Goal: Task Accomplishment & Management: Manage account settings

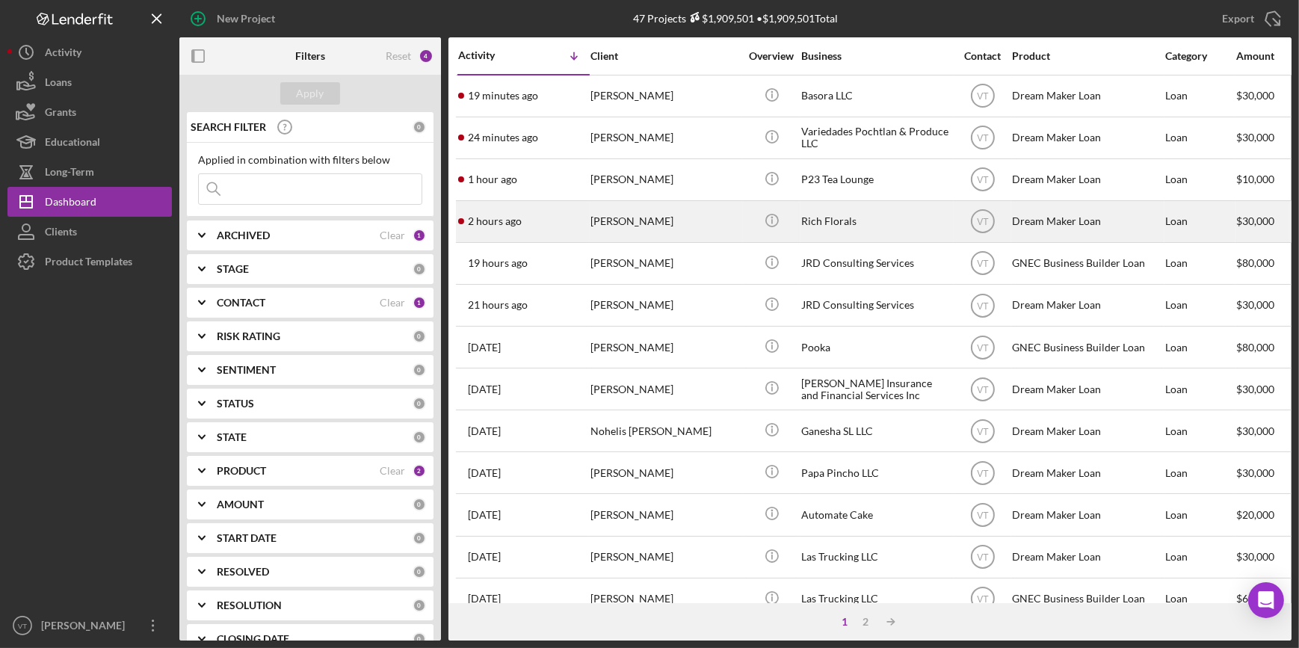
click at [614, 218] on div "Denaya Melvin" at bounding box center [666, 222] width 150 height 40
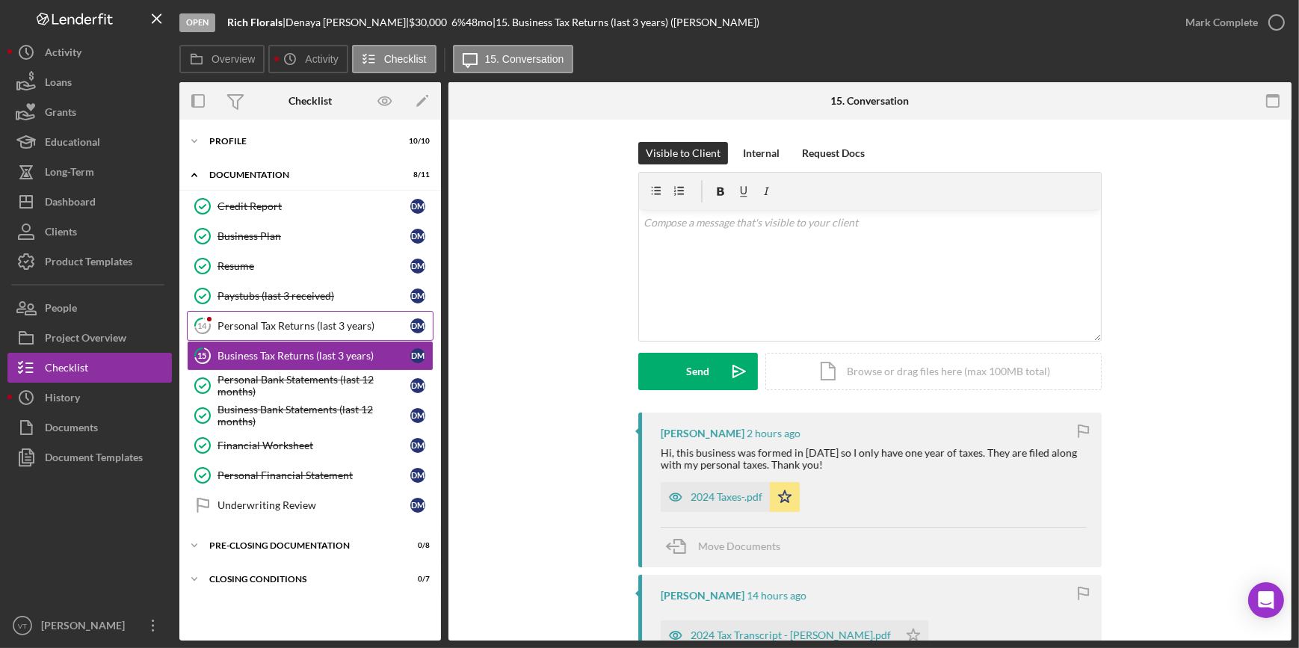
click at [273, 318] on link "14 Personal Tax Returns (last 3 years) D M" at bounding box center [310, 326] width 247 height 30
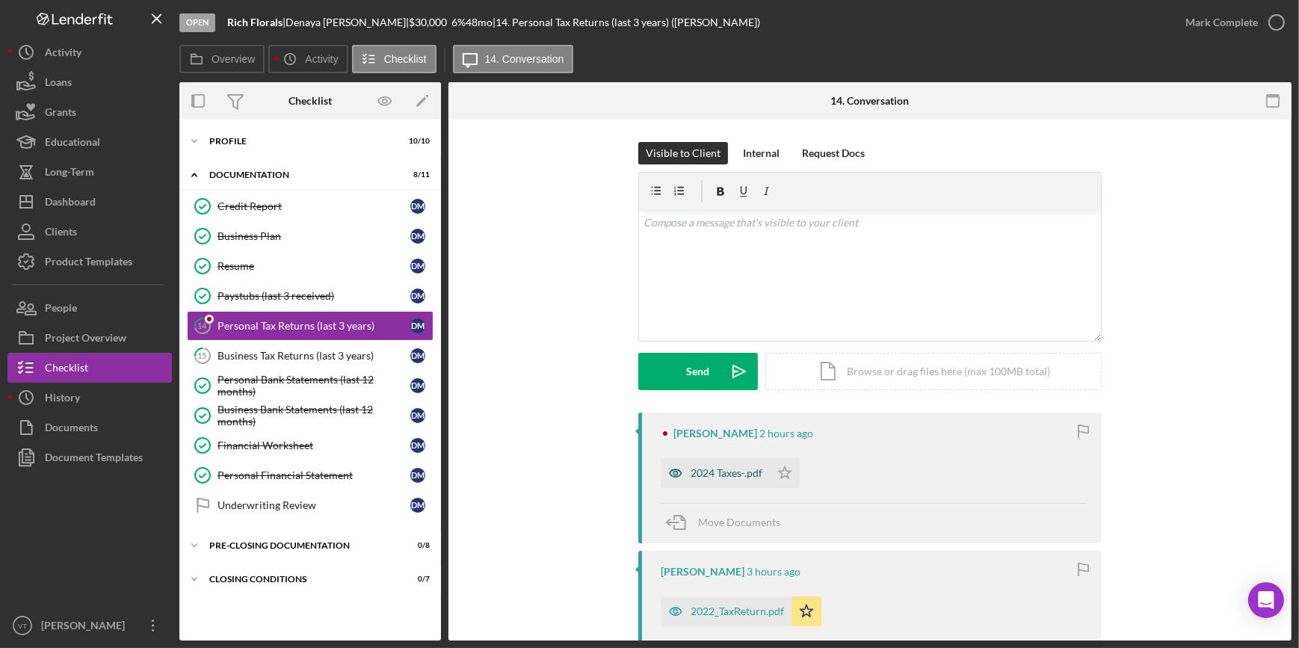
click at [724, 473] on div "2024 Taxes-.pdf" at bounding box center [727, 473] width 72 height 12
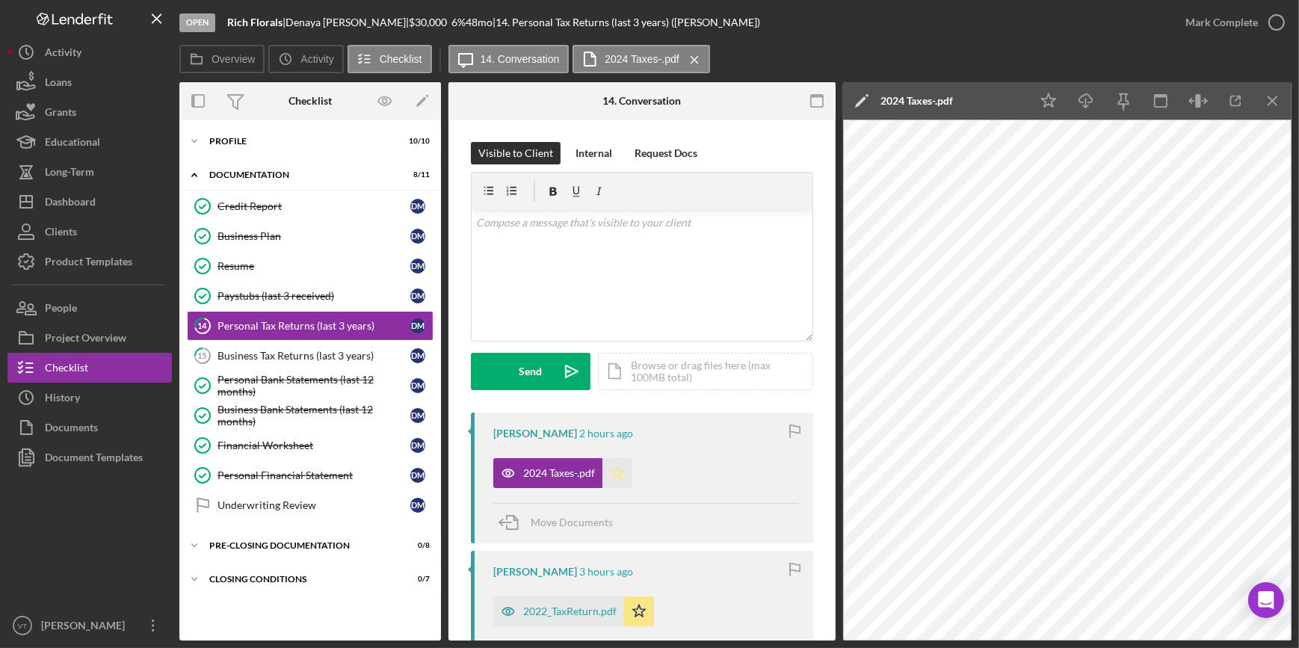
click at [617, 473] on icon "Icon/Star" at bounding box center [618, 473] width 30 height 30
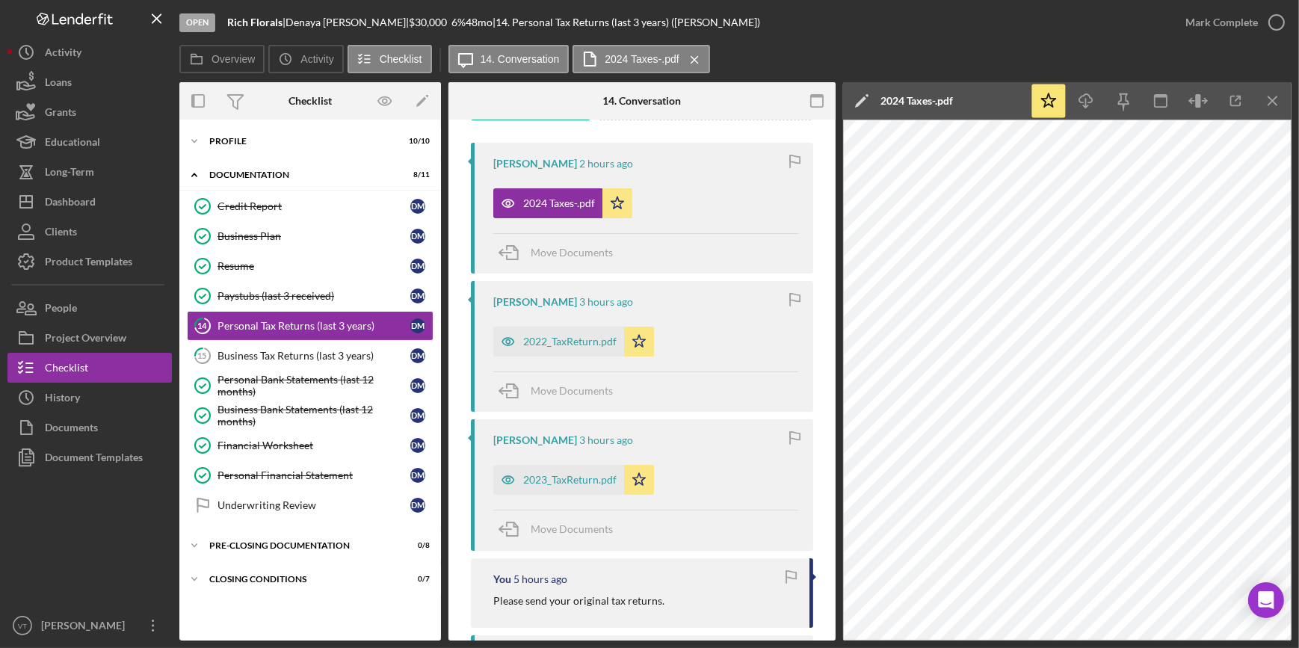
scroll to position [271, 0]
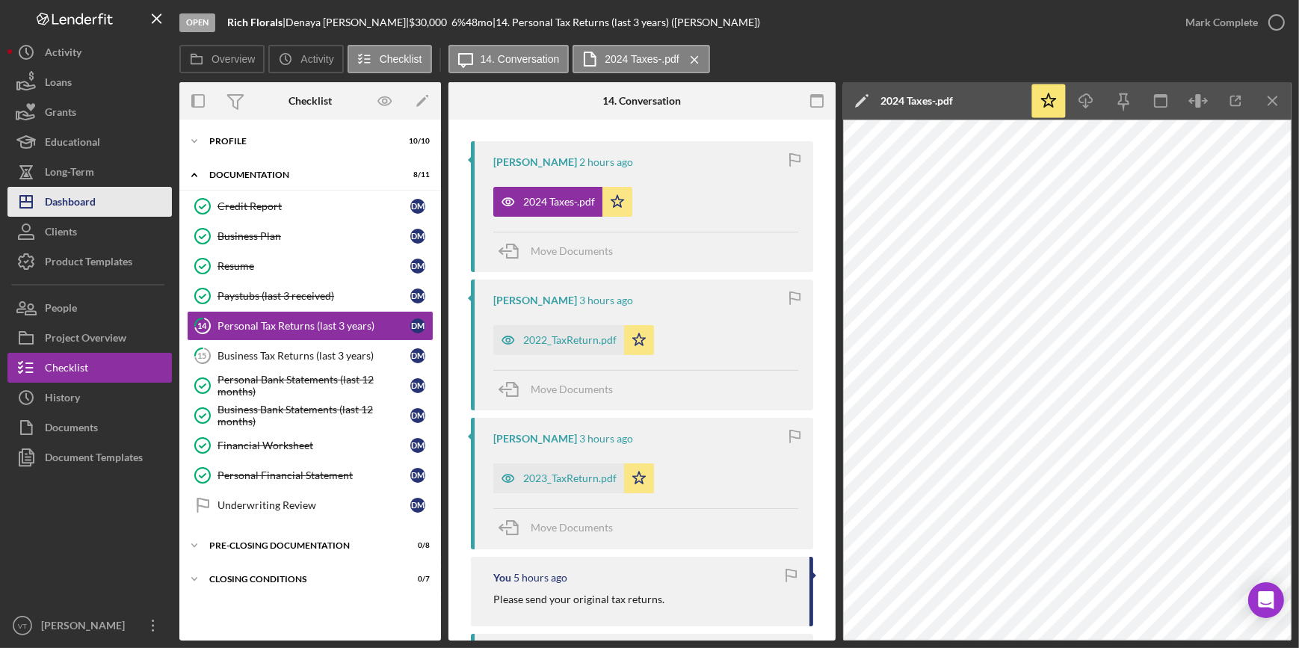
click at [83, 199] on div "Dashboard" at bounding box center [70, 204] width 51 height 34
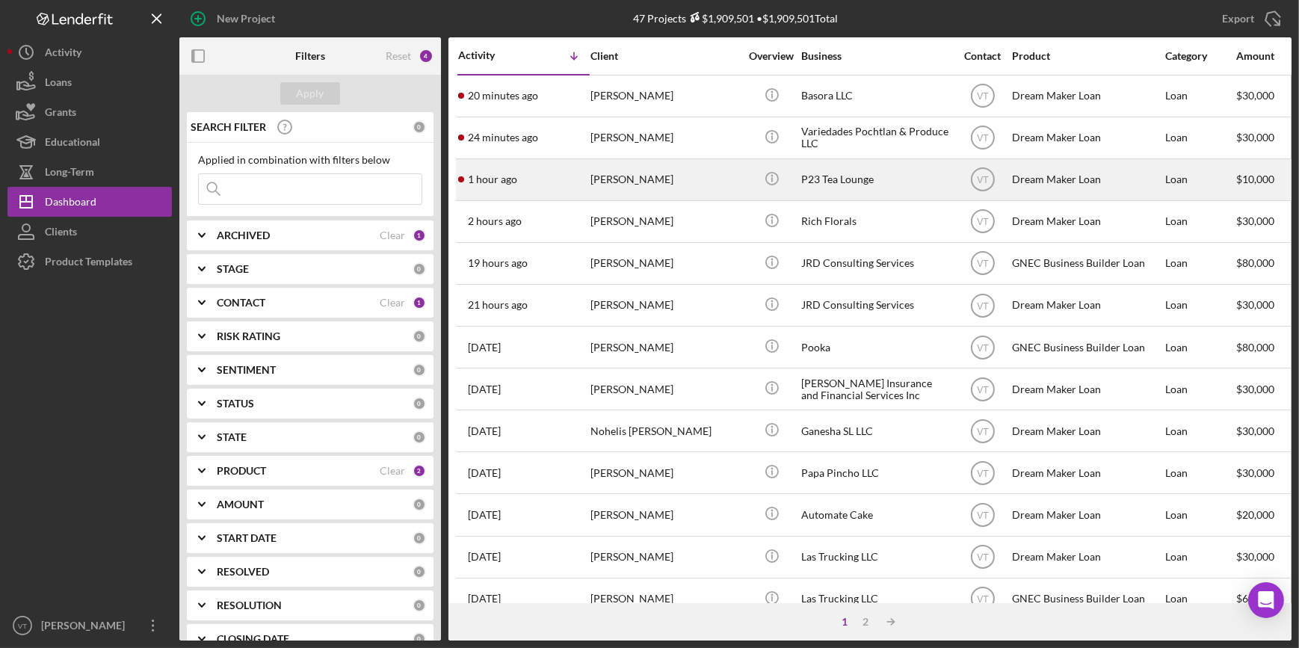
click at [588, 185] on div "1 hour ago Dandra Henriques" at bounding box center [523, 180] width 131 height 40
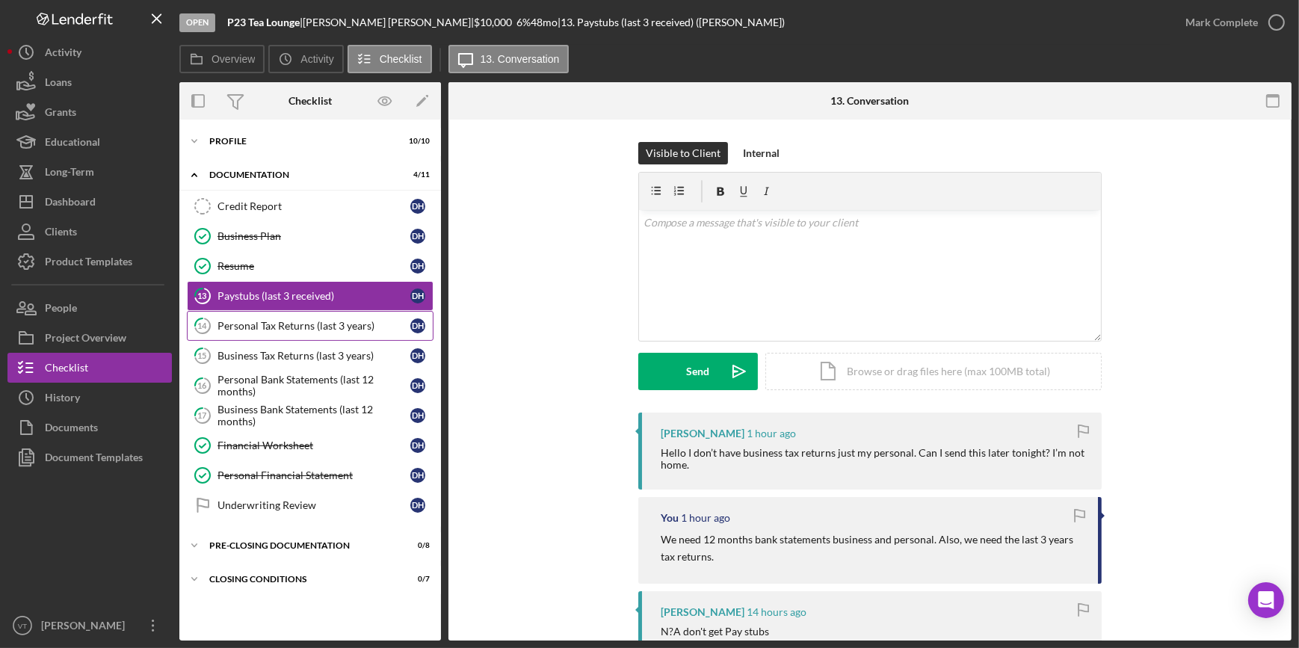
click at [257, 327] on div "Personal Tax Returns (last 3 years)" at bounding box center [314, 326] width 193 height 12
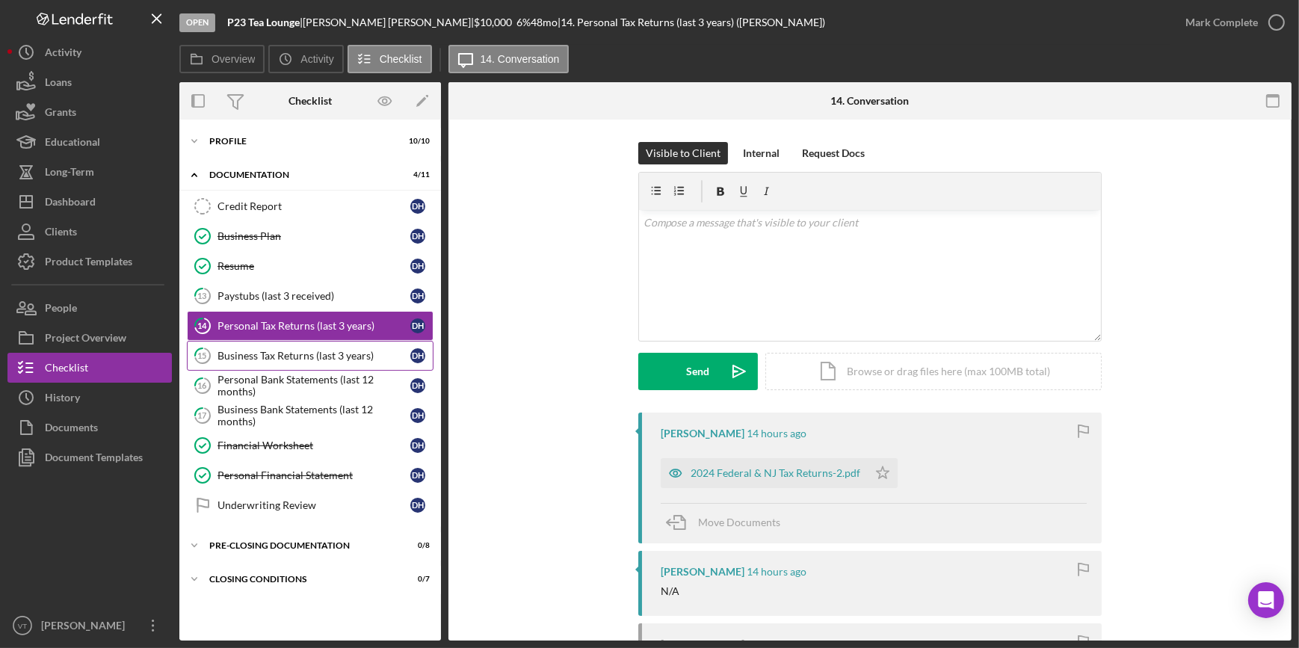
click at [275, 354] on div "Business Tax Returns (last 3 years)" at bounding box center [314, 356] width 193 height 12
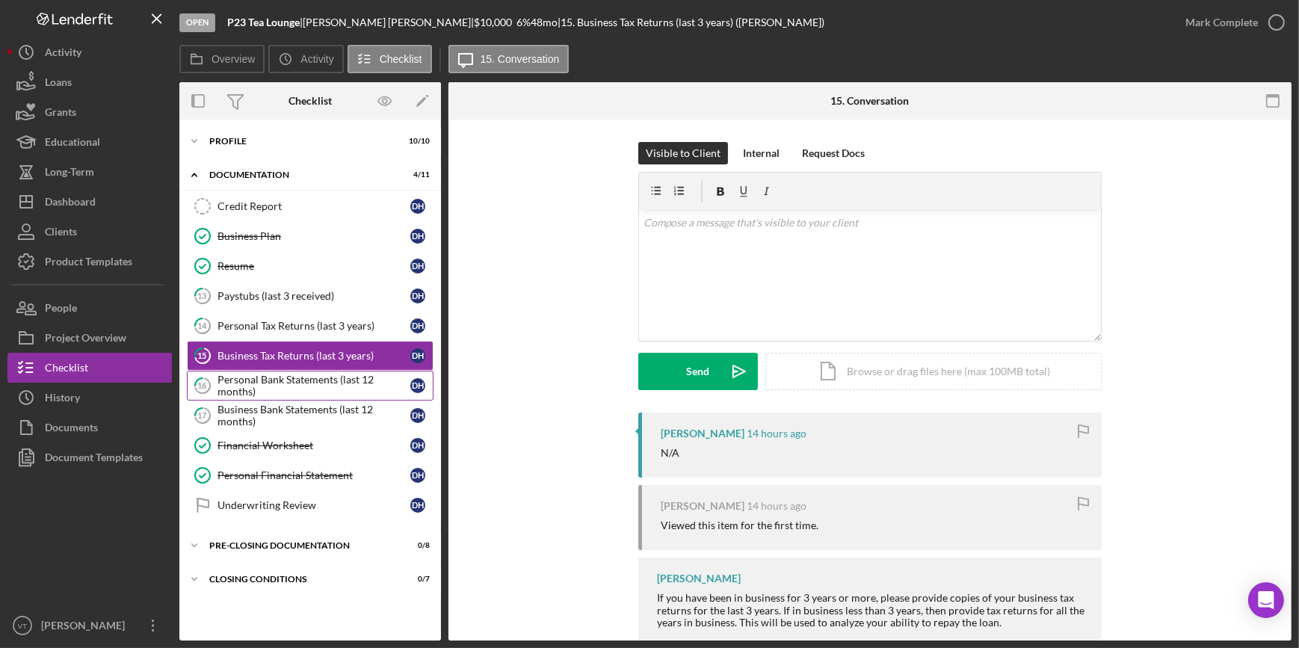
click at [295, 386] on div "Personal Bank Statements (last 12 months)" at bounding box center [314, 386] width 193 height 24
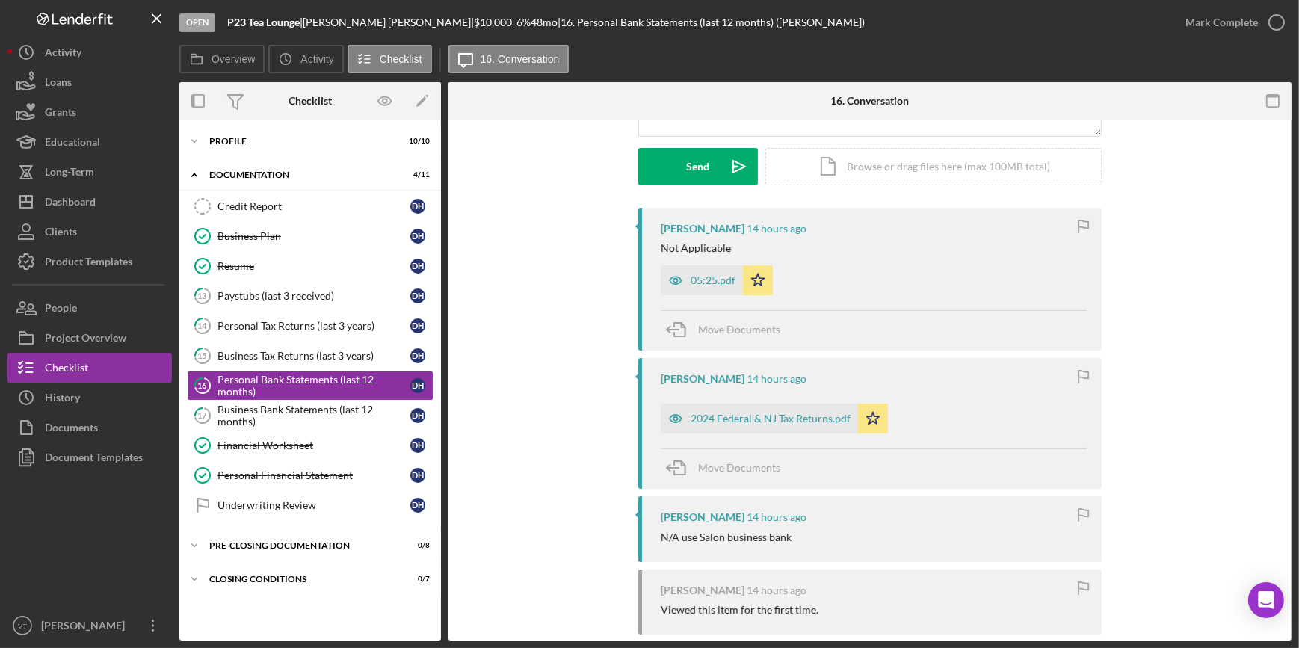
scroll to position [53, 0]
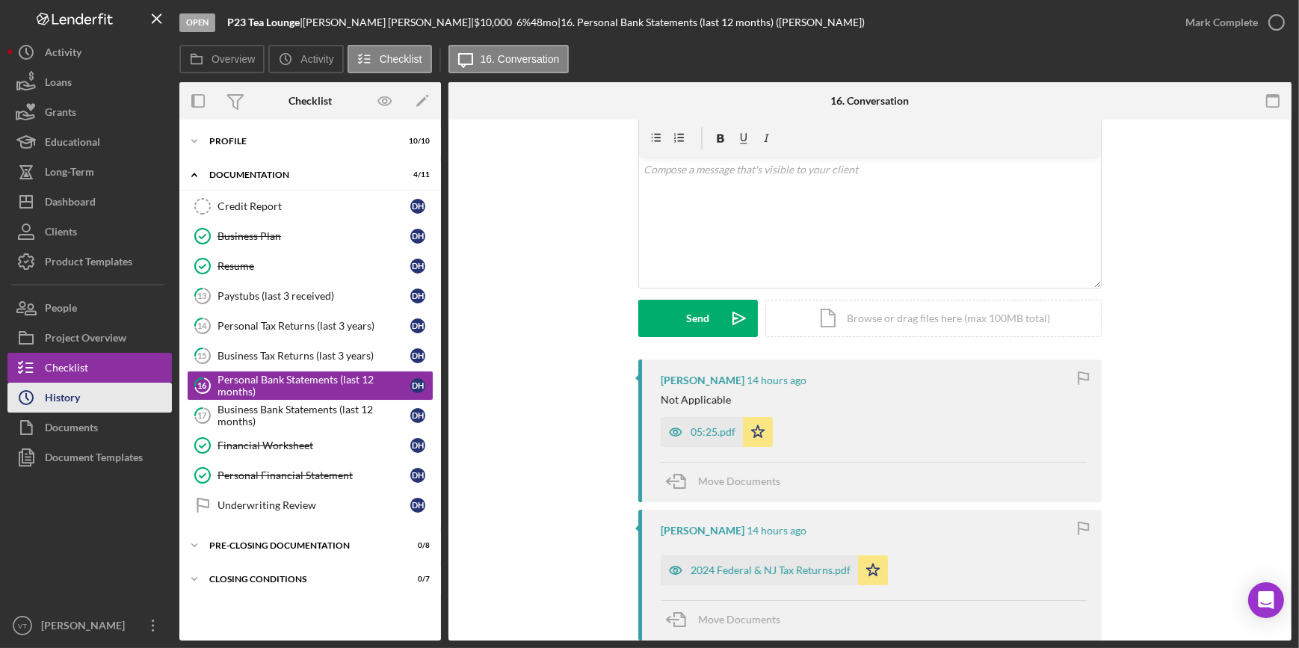
click at [110, 391] on button "Icon/History History" at bounding box center [89, 398] width 164 height 30
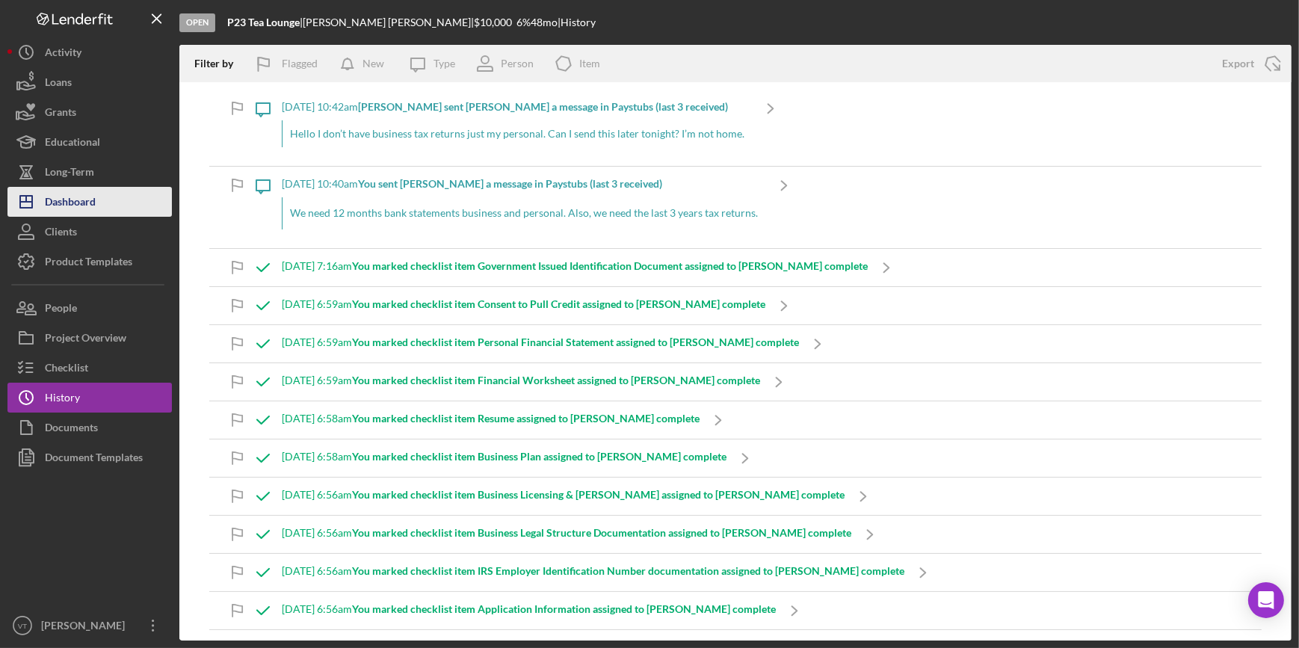
click at [105, 202] on button "Icon/Dashboard Dashboard" at bounding box center [89, 202] width 164 height 30
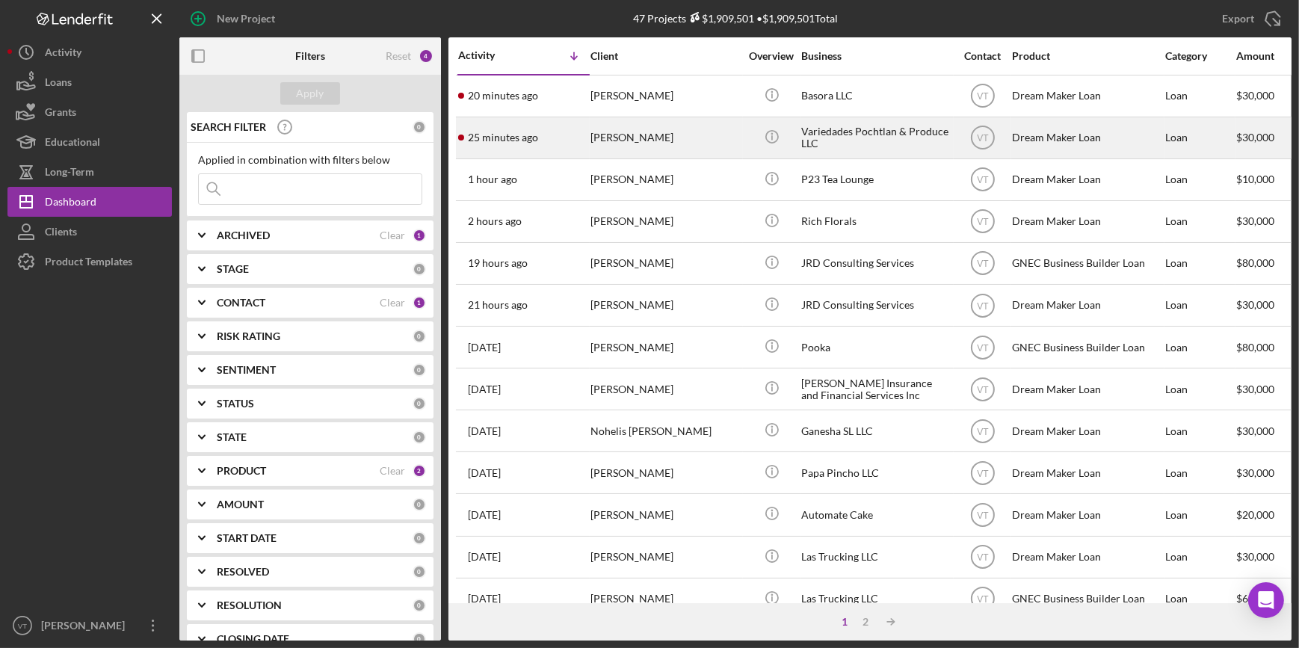
click at [551, 132] on div "25 minutes ago OLGA LAZO GARCIA" at bounding box center [523, 138] width 131 height 40
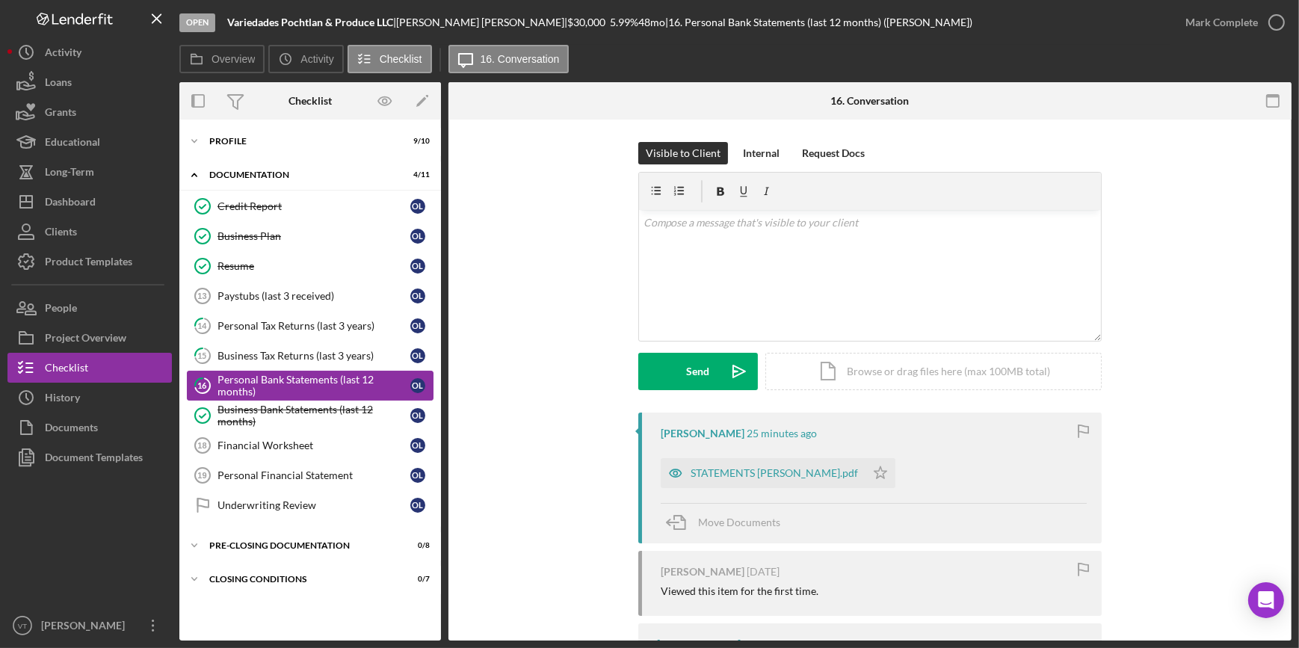
click at [271, 388] on div "Personal Bank Statements (last 12 months)" at bounding box center [314, 386] width 193 height 24
click at [194, 141] on icon "Icon/Expander" at bounding box center [194, 141] width 30 height 30
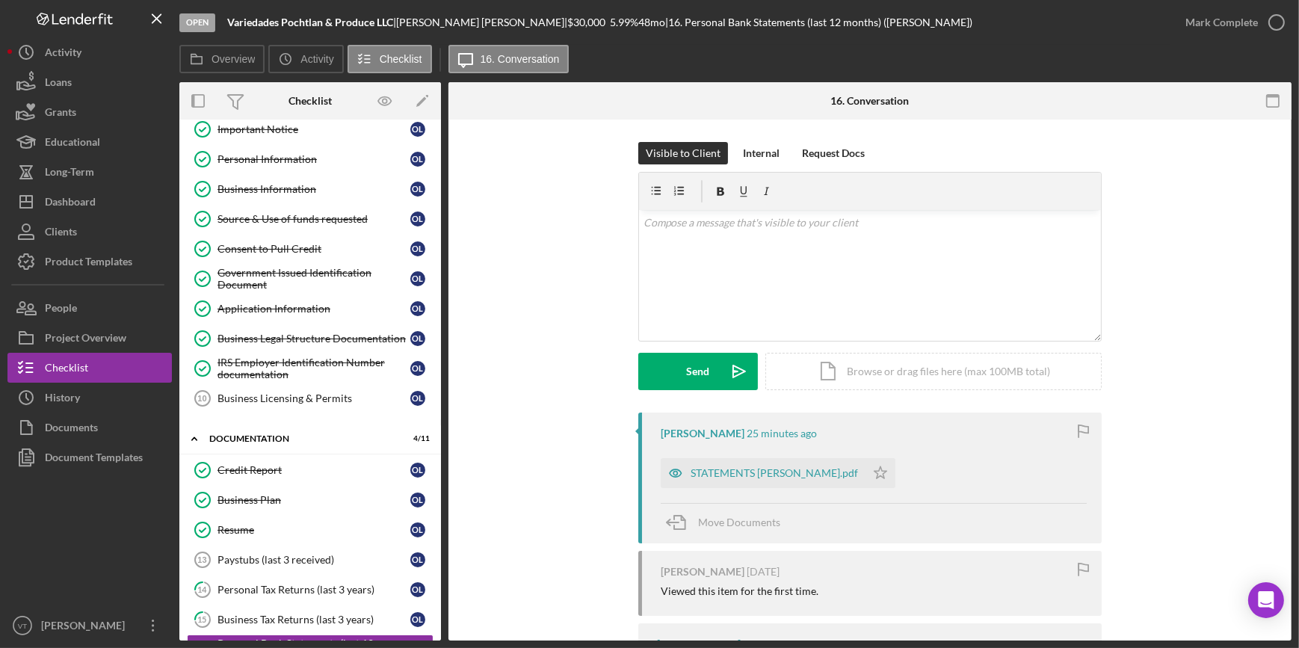
scroll to position [265, 0]
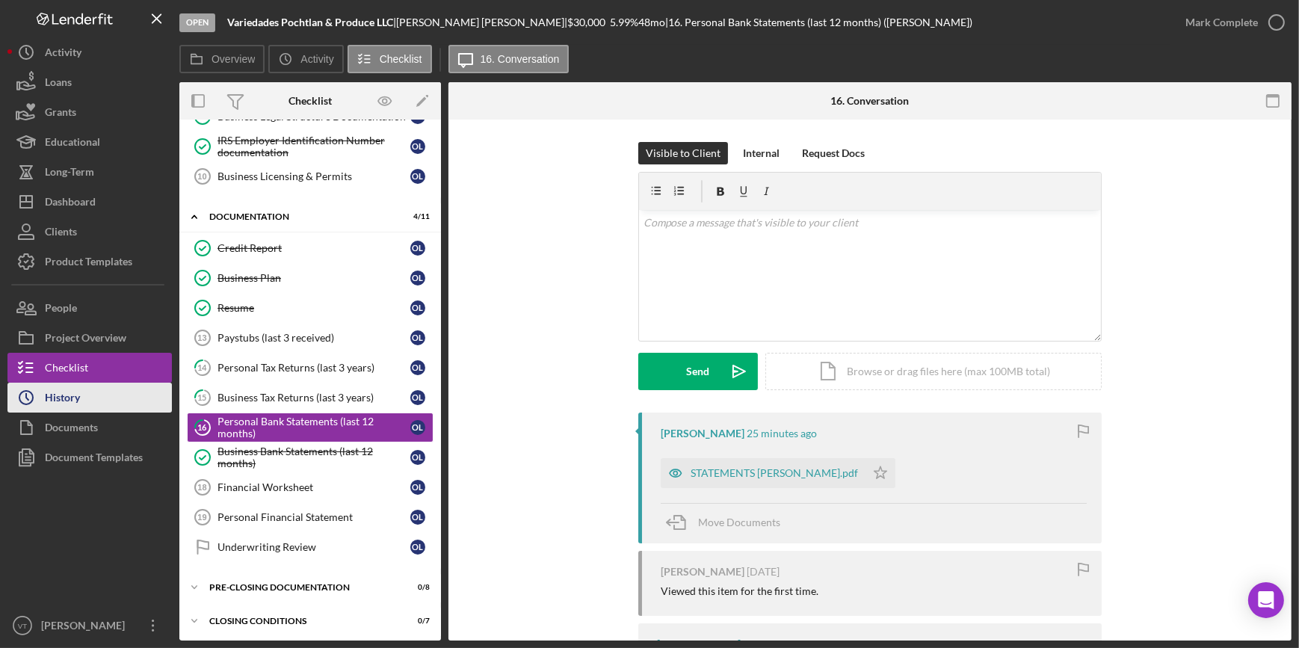
click at [91, 404] on button "Icon/History History" at bounding box center [89, 398] width 164 height 30
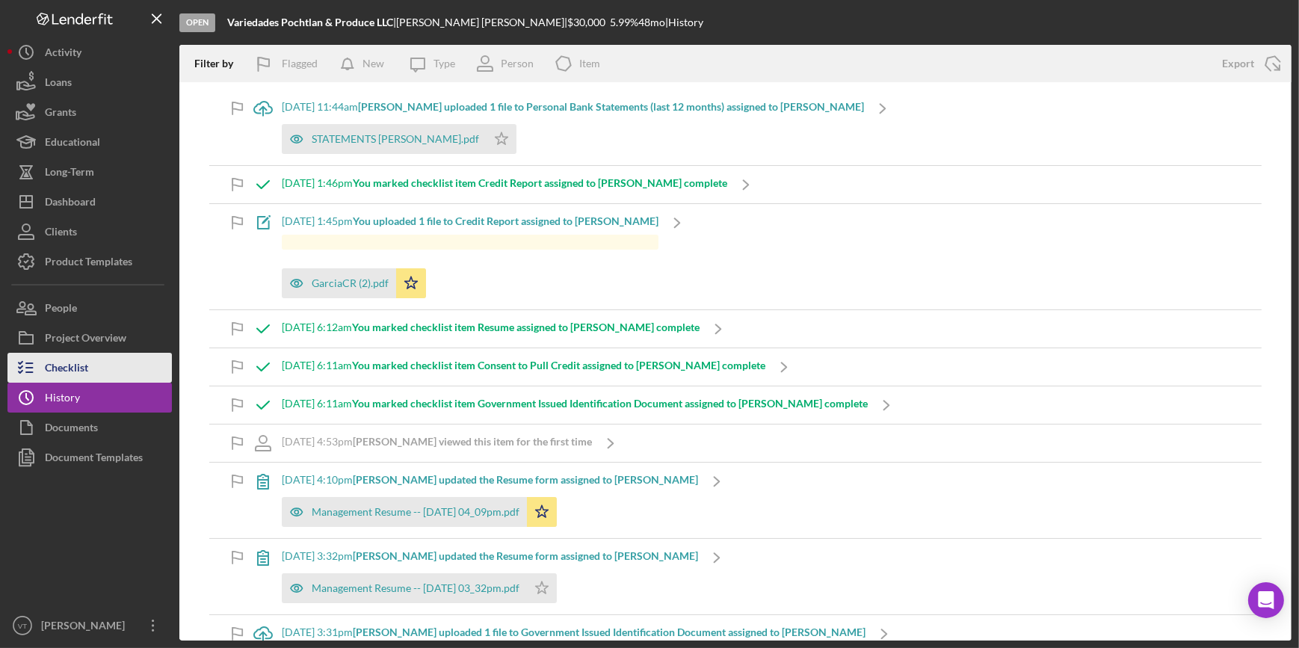
click at [96, 364] on button "Checklist" at bounding box center [89, 368] width 164 height 30
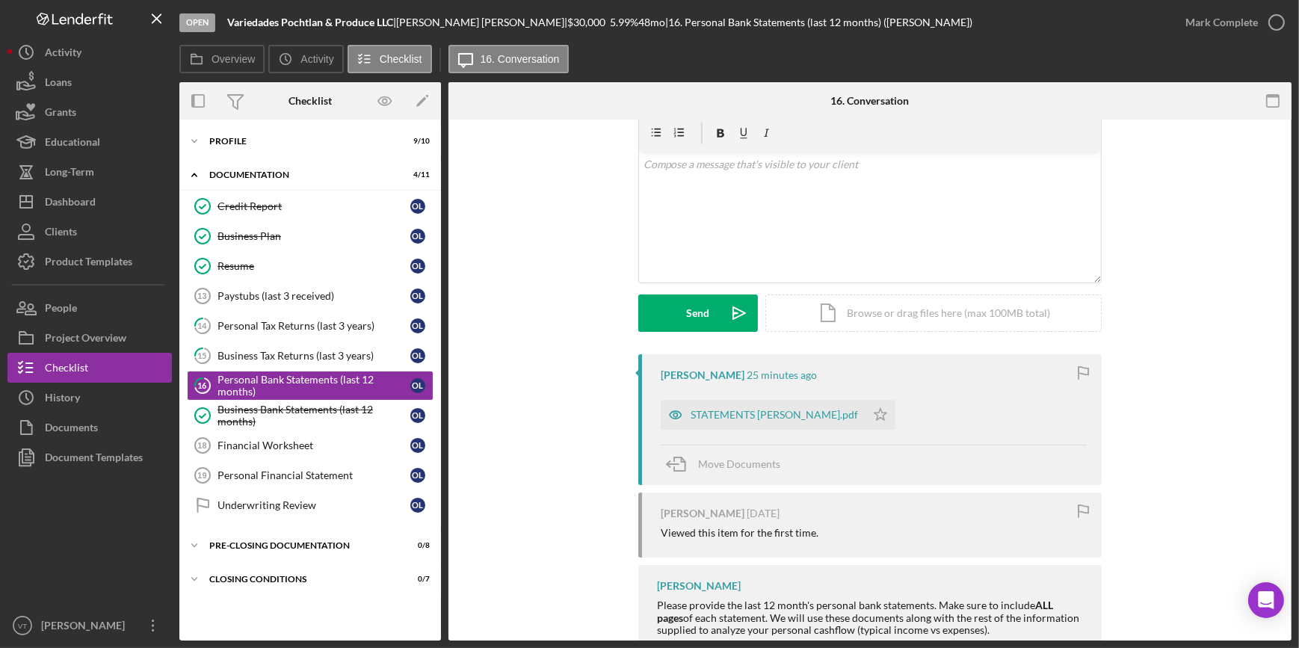
scroll to position [102, 0]
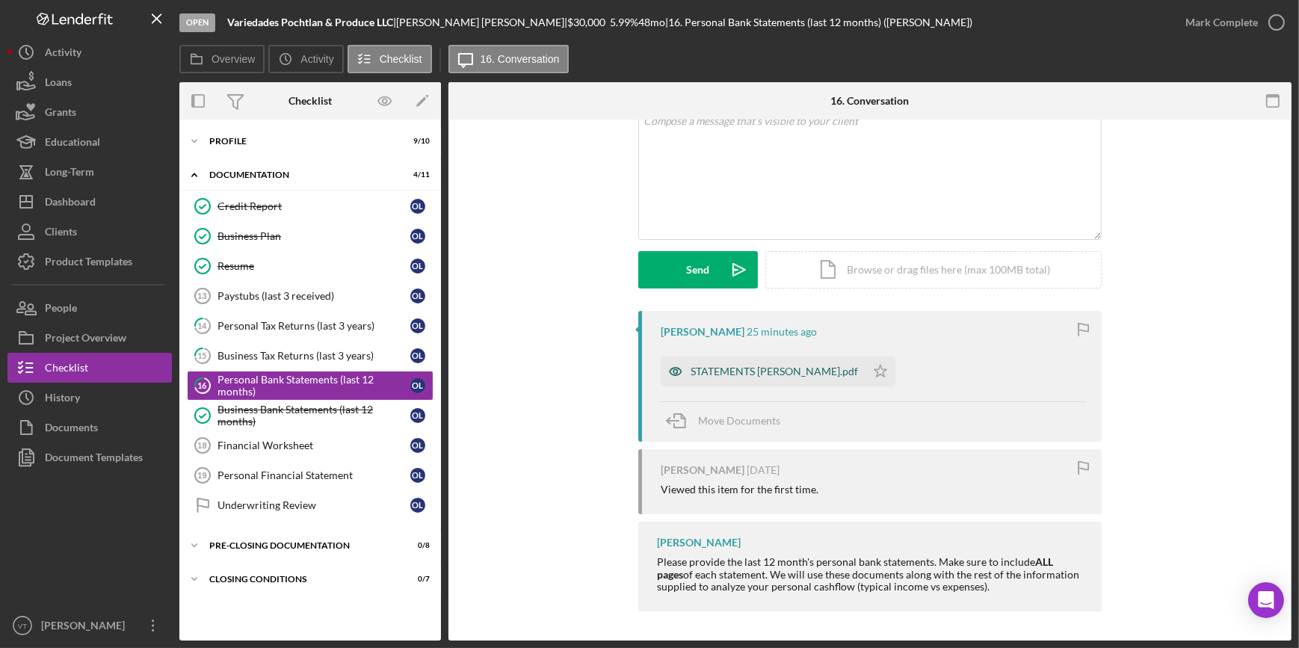
click at [713, 377] on div "STATEMENTS OLGA LAZO.pdf" at bounding box center [763, 372] width 205 height 30
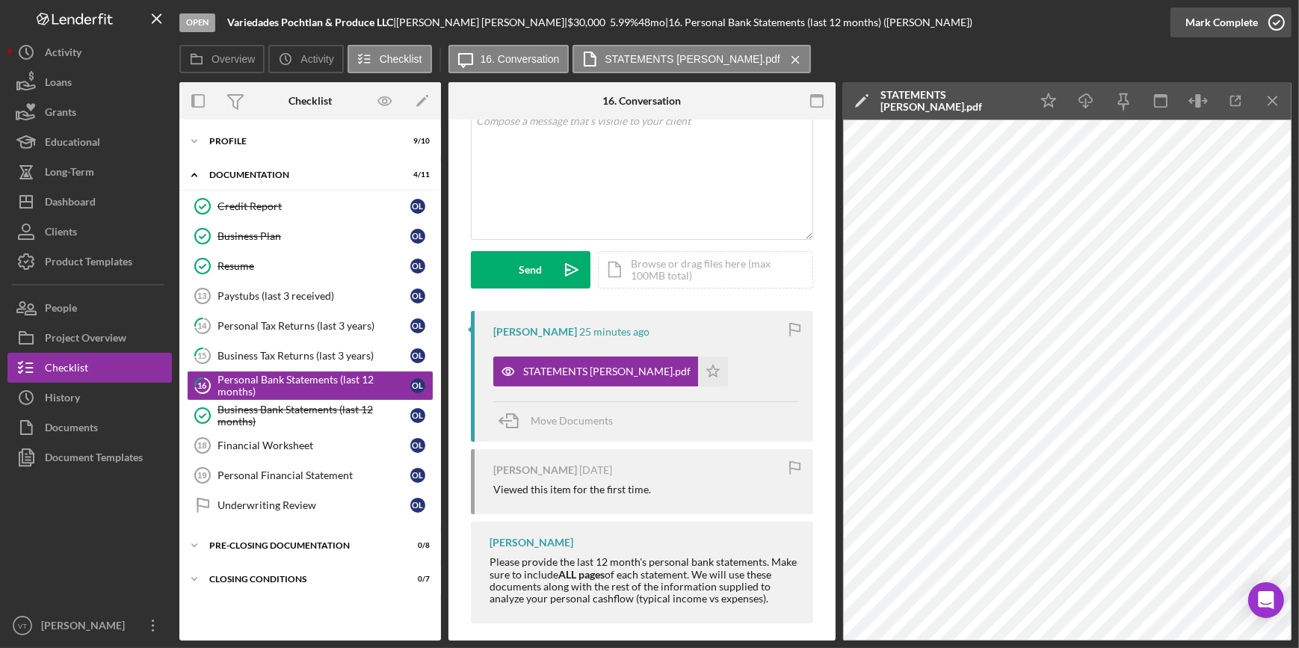
click at [1253, 20] on div "Mark Complete" at bounding box center [1222, 22] width 73 height 30
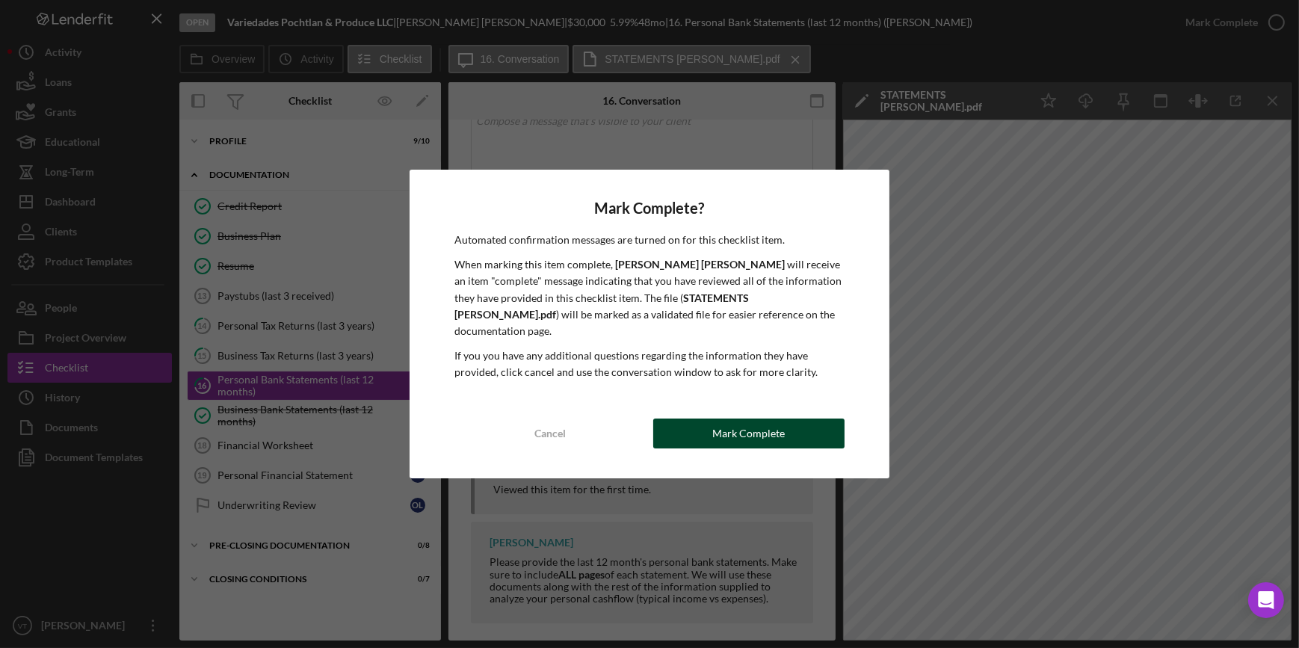
click at [741, 423] on div "Mark Complete" at bounding box center [748, 434] width 73 height 30
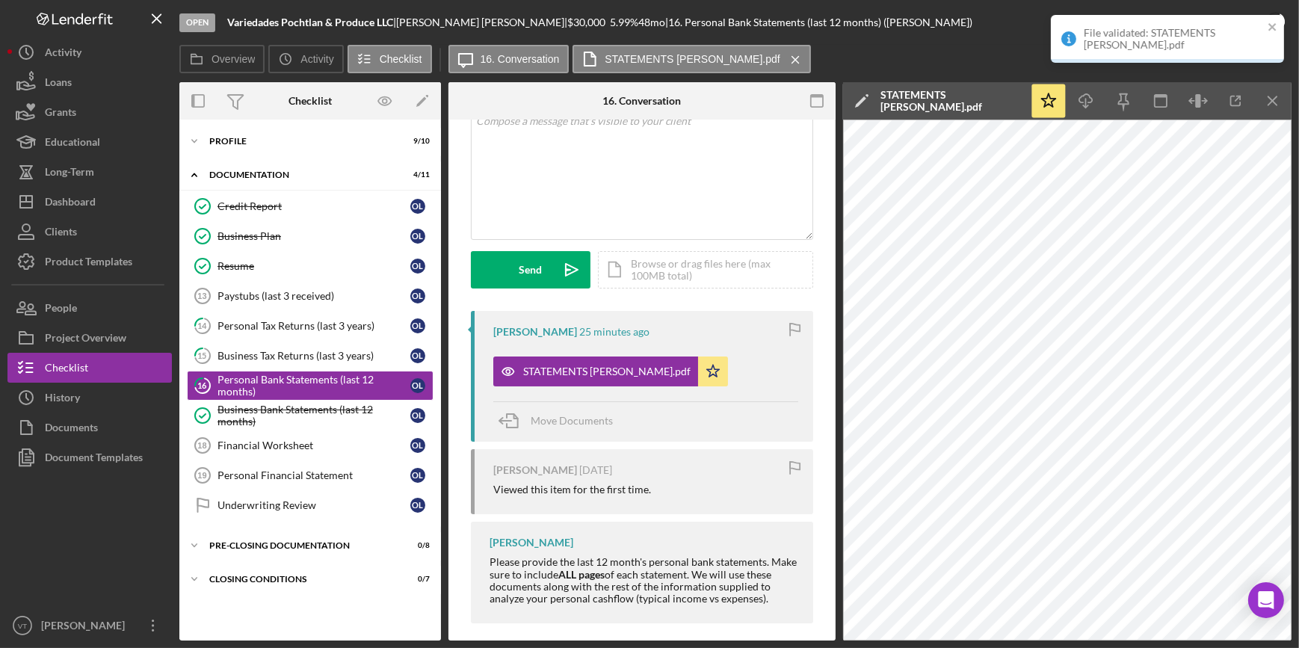
scroll to position [324, 0]
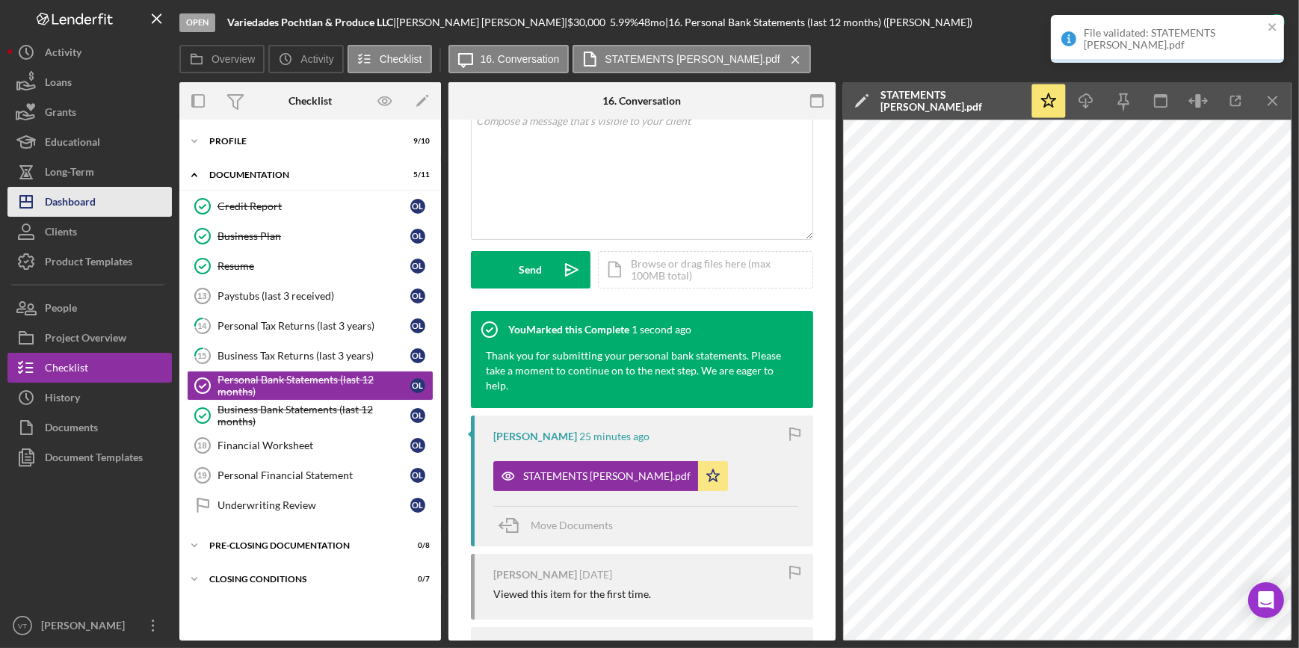
click at [67, 197] on div "Dashboard" at bounding box center [70, 204] width 51 height 34
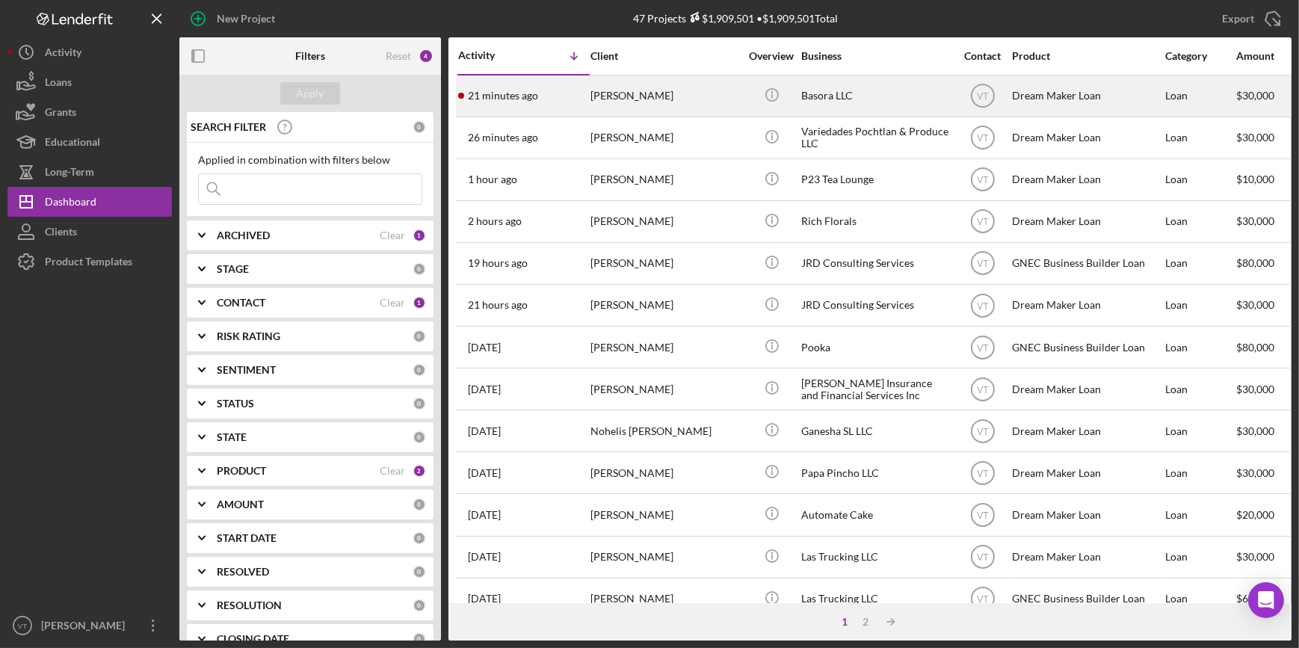
click at [574, 100] on div "21 minutes ago Jonatan Basora" at bounding box center [523, 96] width 131 height 40
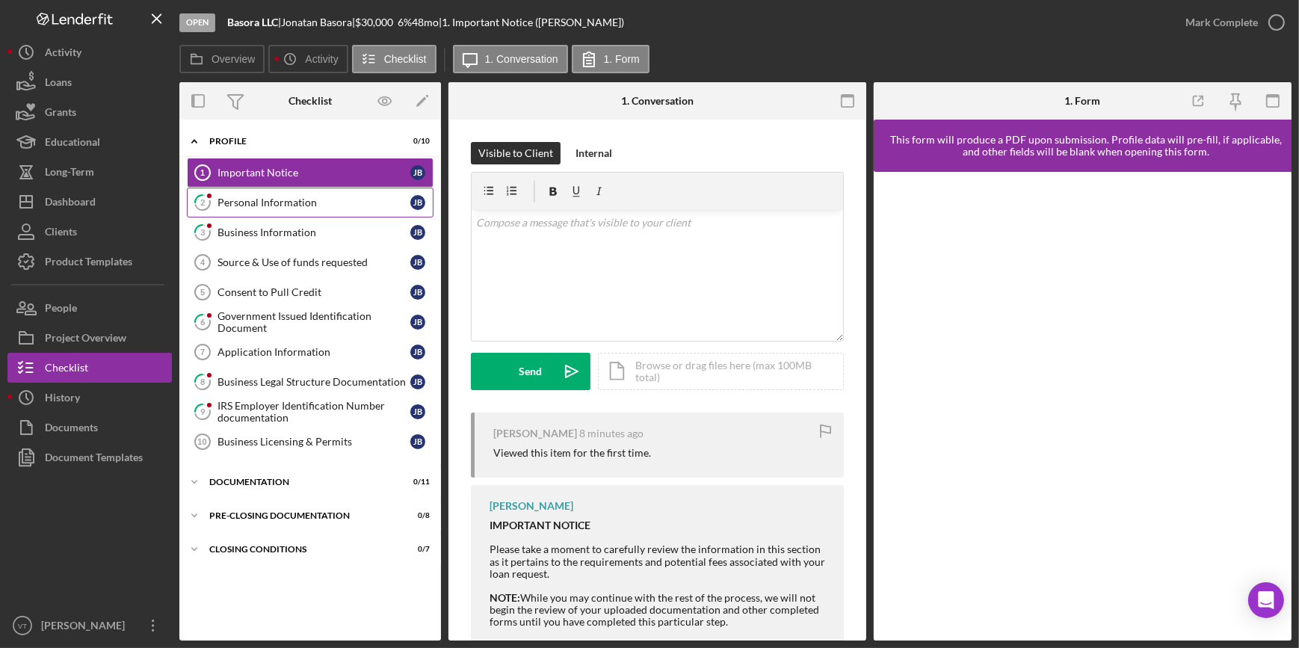
click at [298, 209] on link "2 Personal Information J B" at bounding box center [310, 203] width 247 height 30
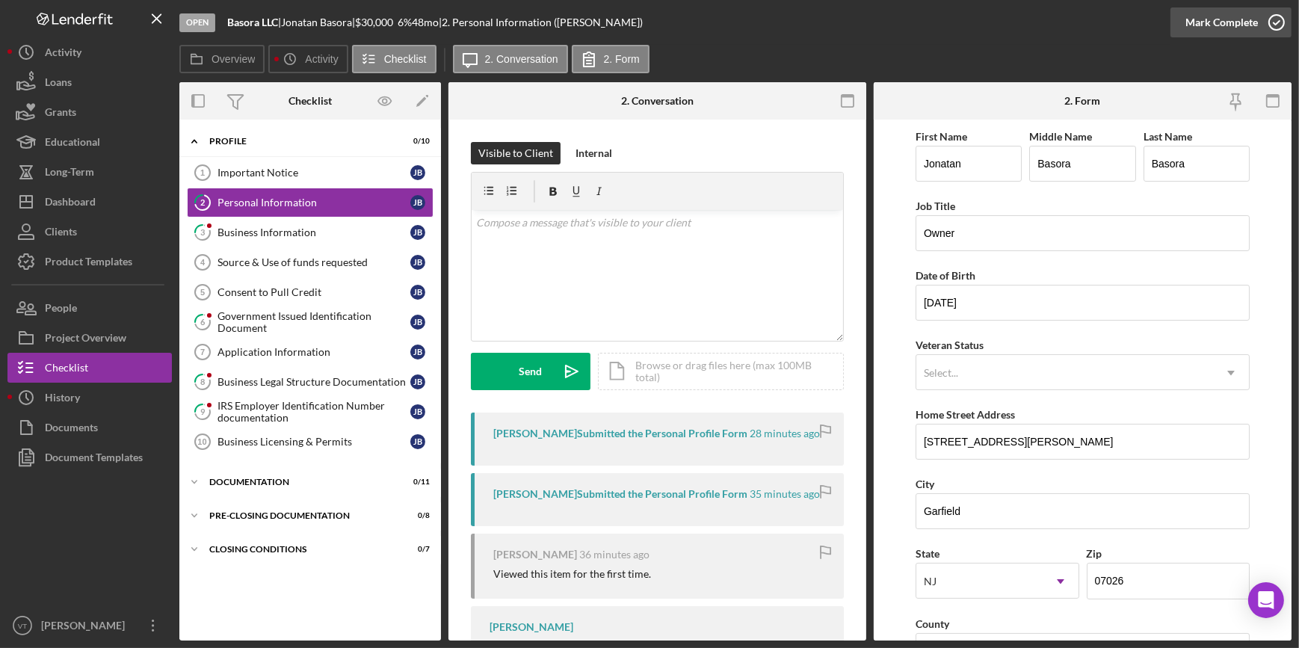
click at [1212, 20] on div "Mark Complete" at bounding box center [1222, 22] width 73 height 30
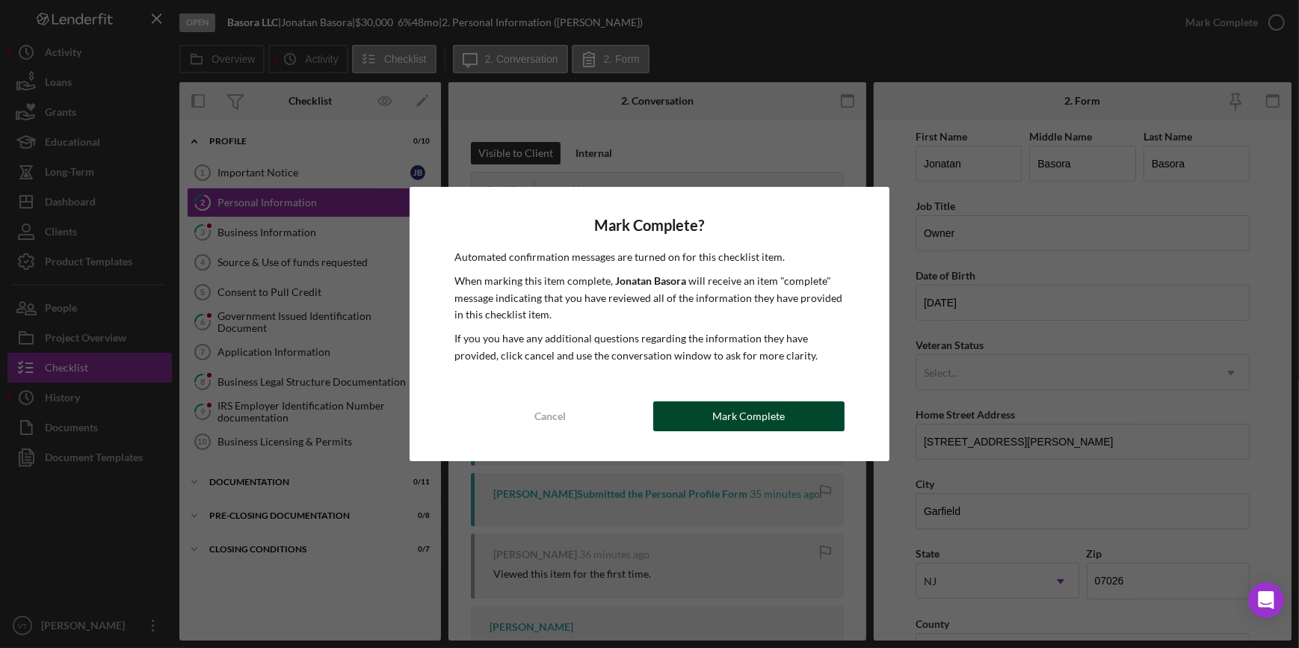
click at [668, 411] on button "Mark Complete" at bounding box center [748, 416] width 191 height 30
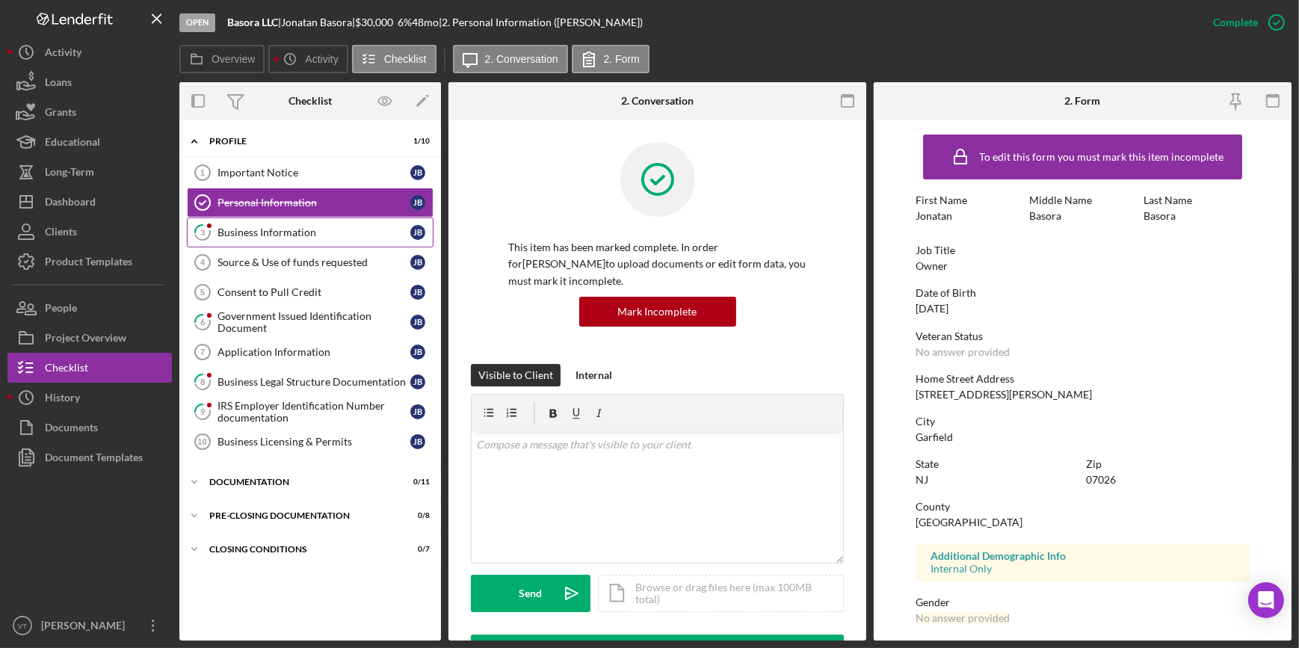
click at [259, 230] on div "Business Information" at bounding box center [314, 232] width 193 height 12
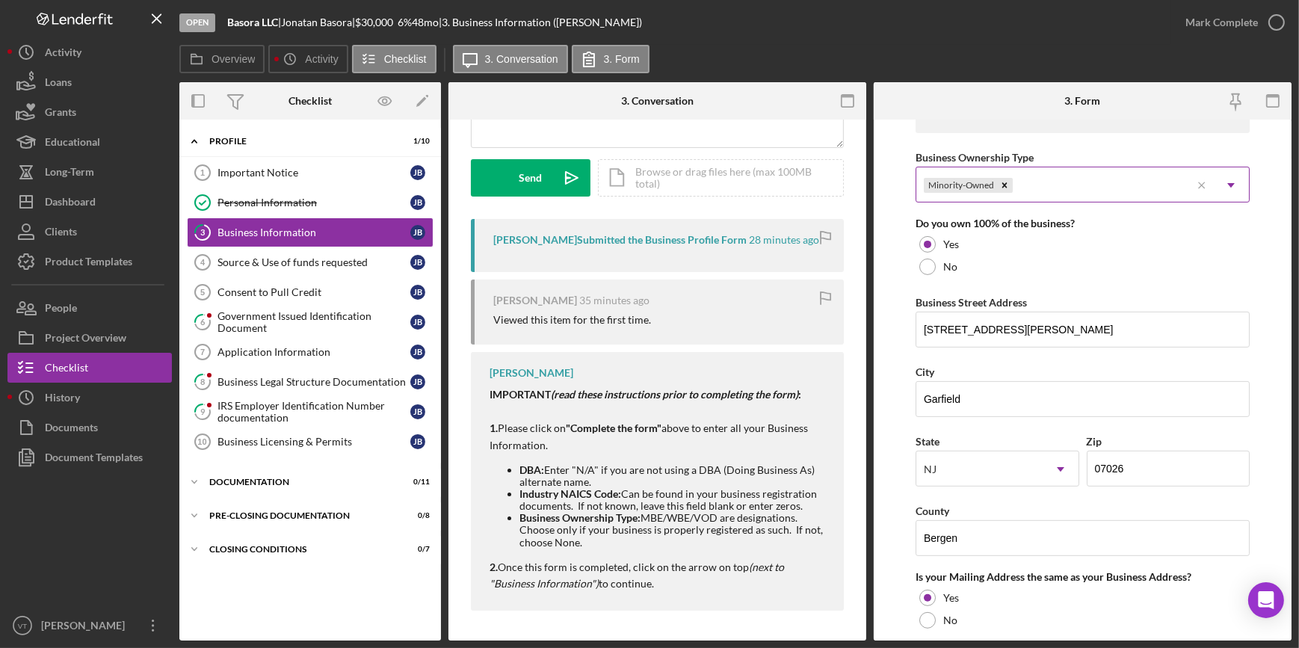
scroll to position [748, 0]
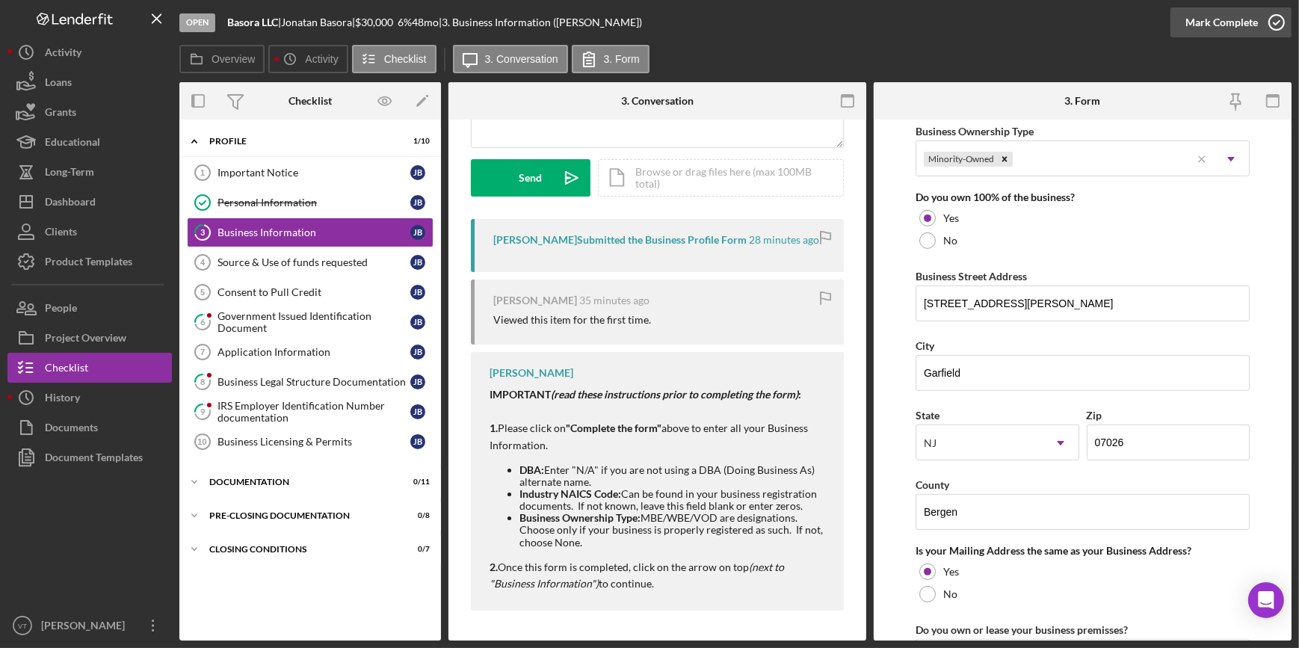
click at [1213, 28] on div "Mark Complete" at bounding box center [1222, 22] width 73 height 30
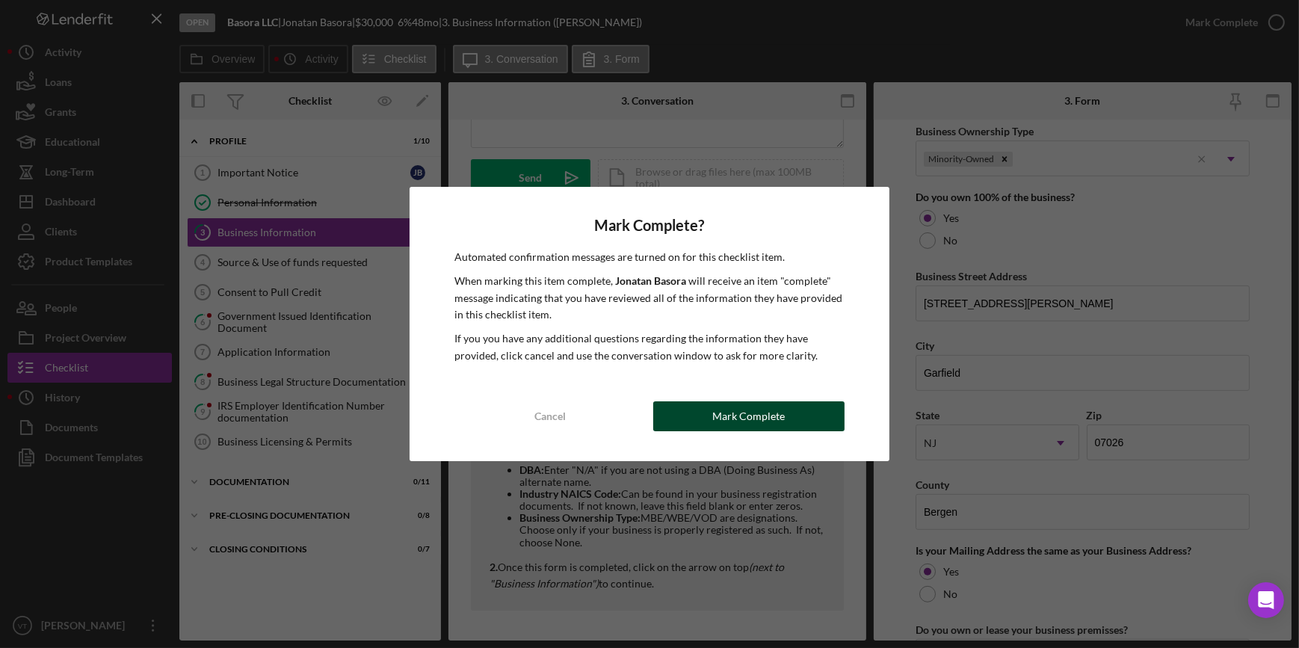
click at [705, 406] on button "Mark Complete" at bounding box center [748, 416] width 191 height 30
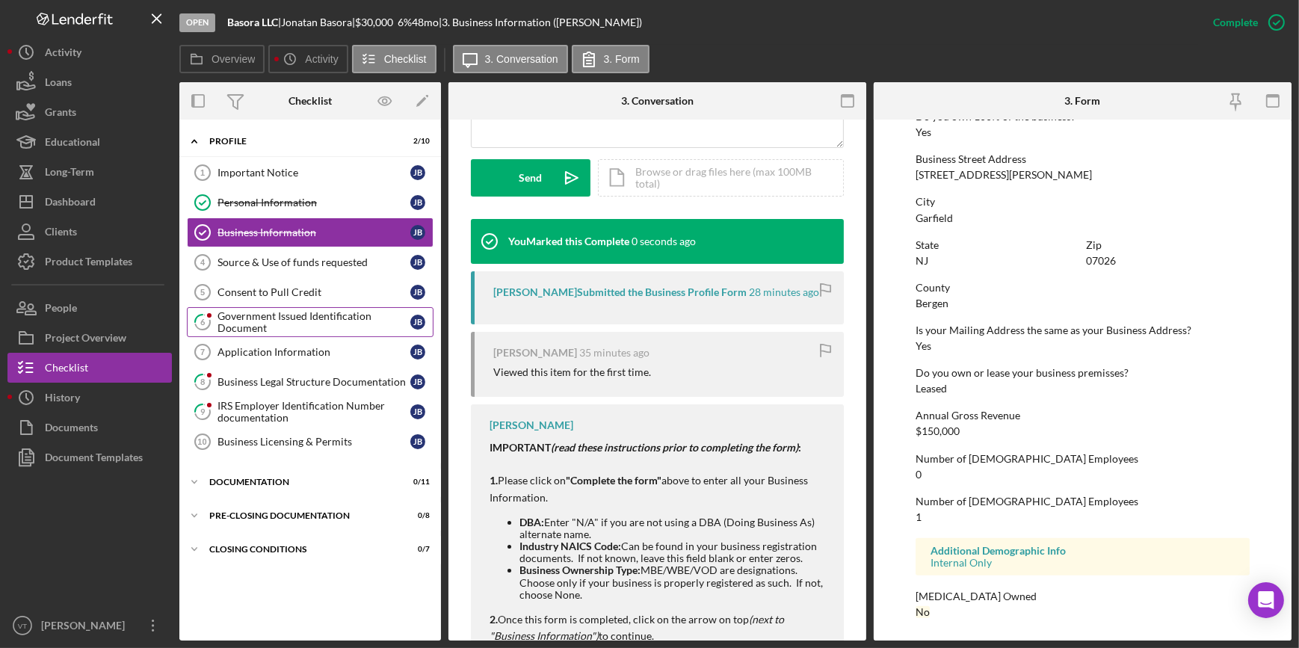
scroll to position [527, 0]
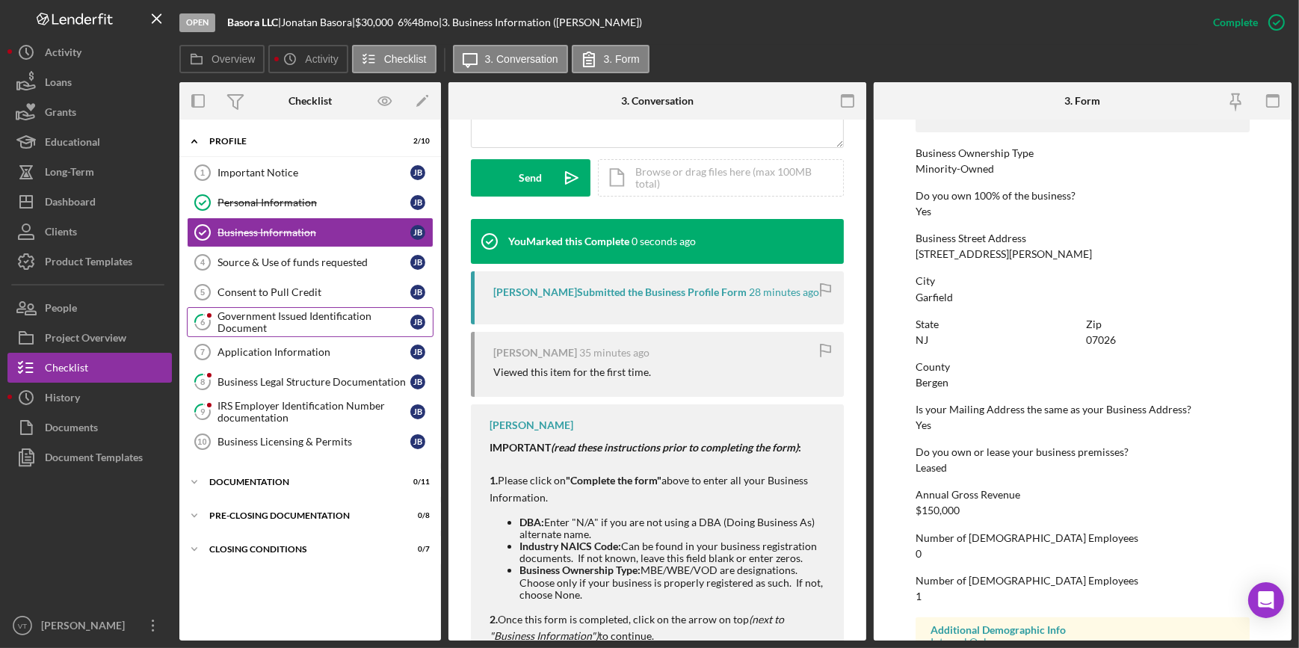
click at [283, 319] on div "Government Issued Identification Document" at bounding box center [314, 322] width 193 height 24
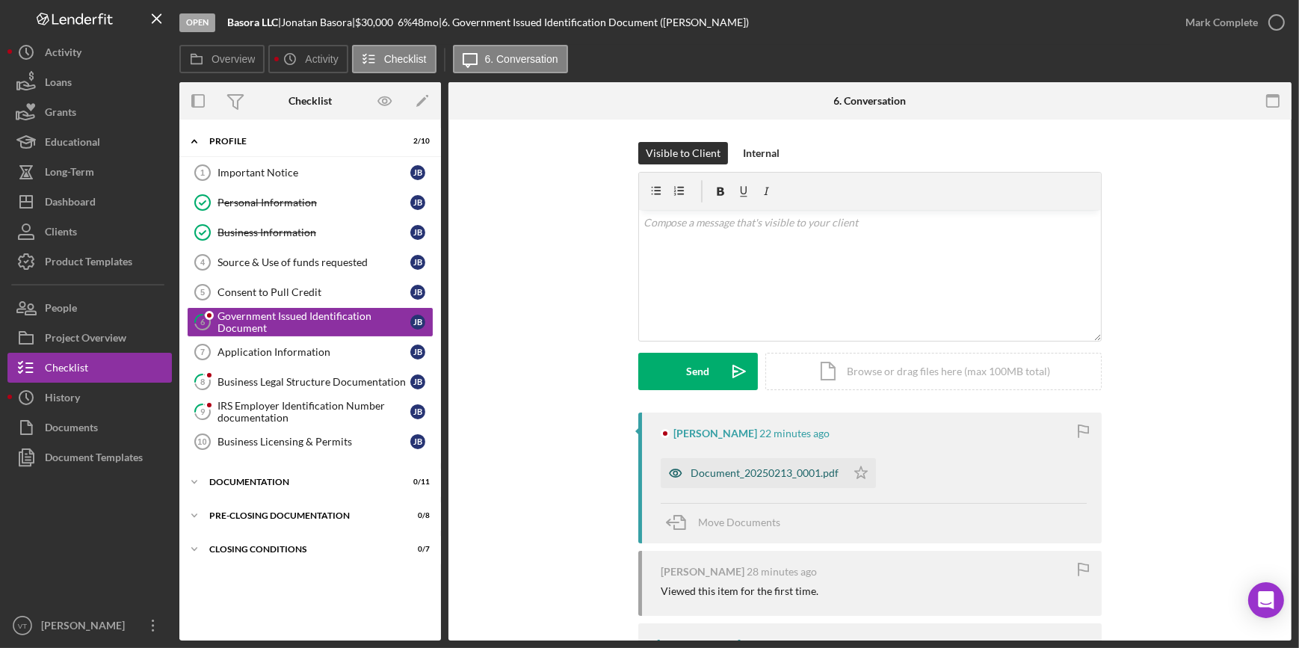
click at [734, 470] on div "Document_20250213_0001.pdf" at bounding box center [765, 473] width 148 height 12
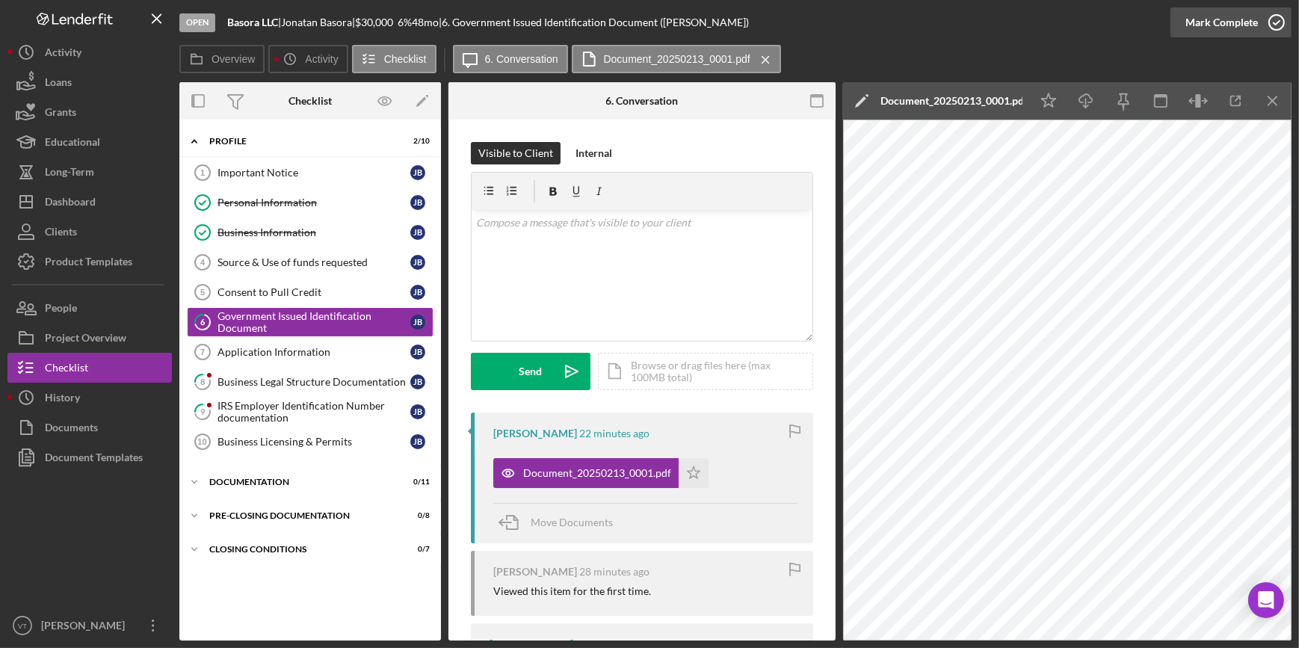
click at [1226, 34] on div "Mark Complete" at bounding box center [1222, 22] width 73 height 30
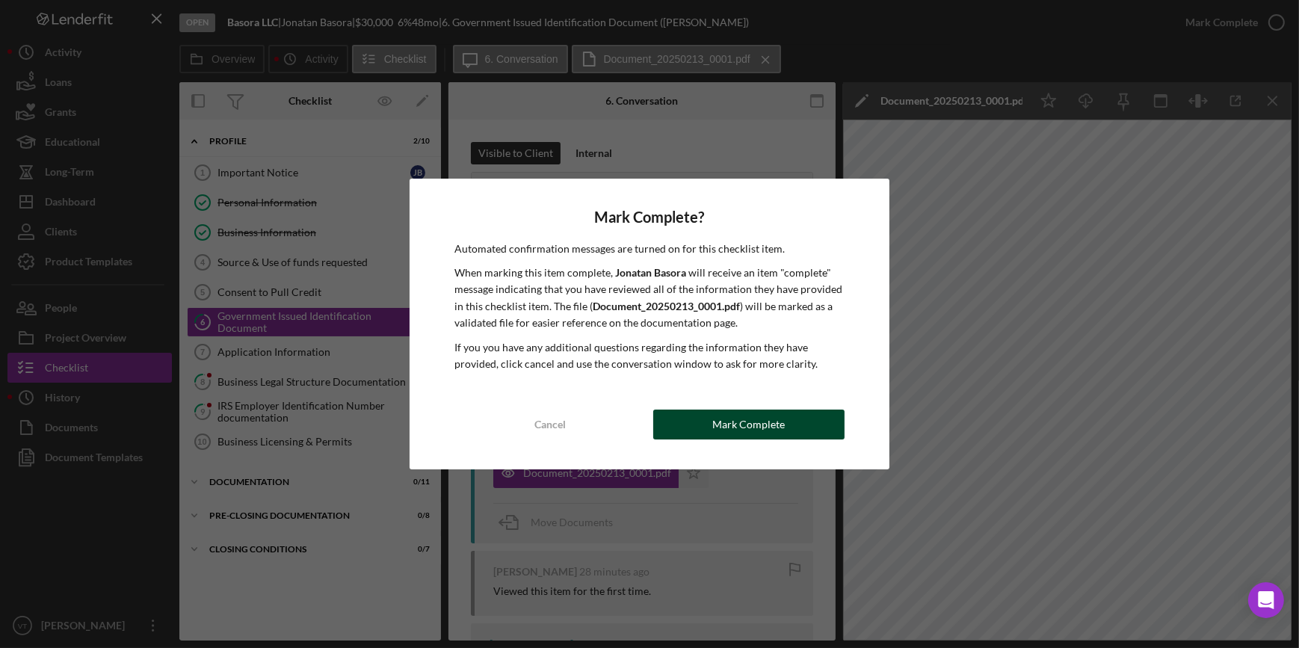
click at [725, 434] on div "Mark Complete" at bounding box center [748, 425] width 73 height 30
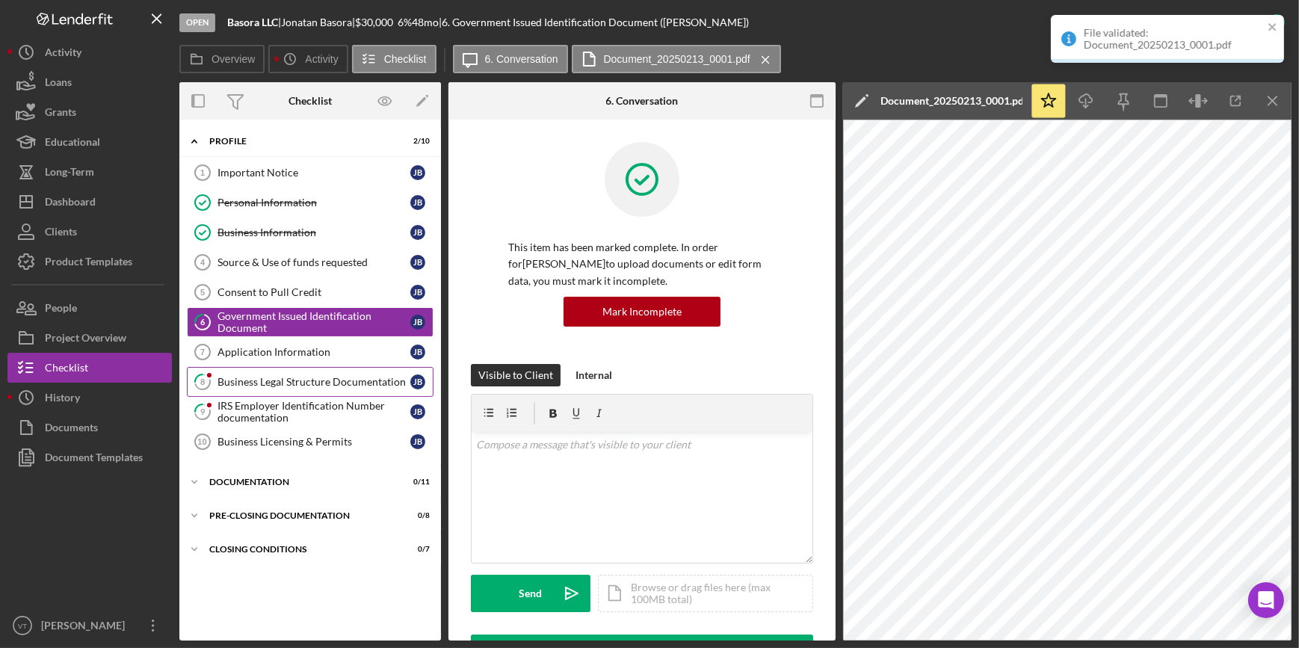
click at [298, 377] on div "Business Legal Structure Documentation" at bounding box center [314, 382] width 193 height 12
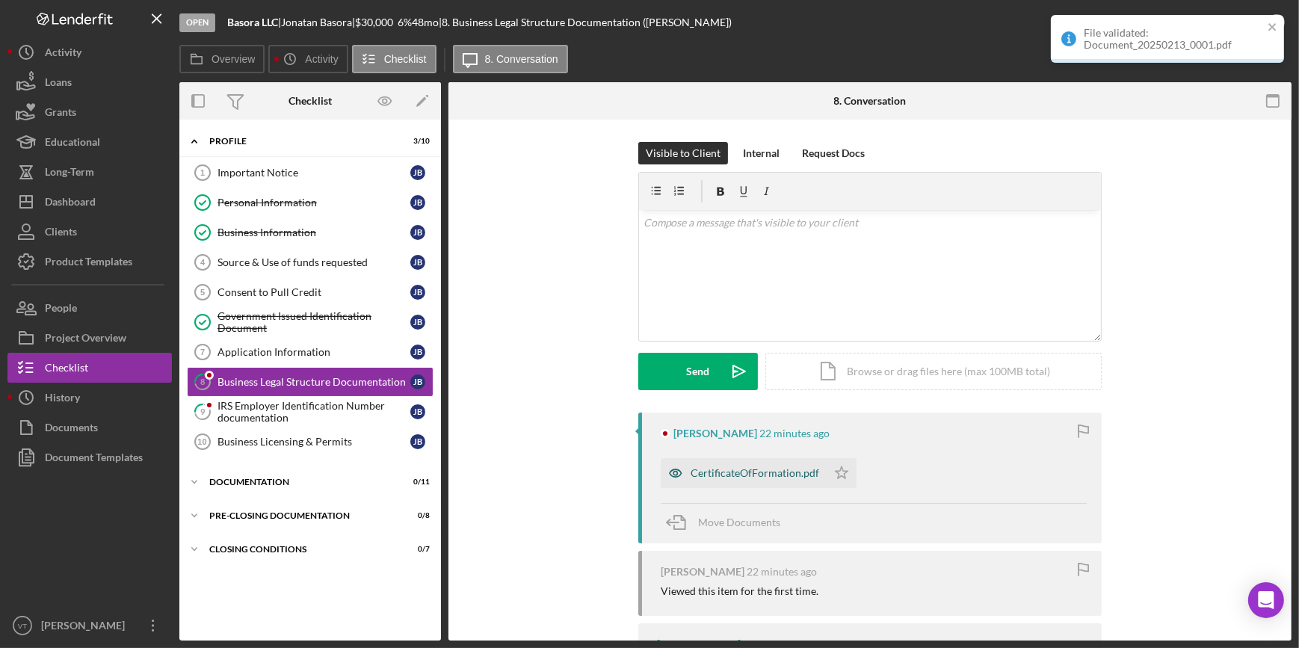
click at [732, 472] on div "CertificateOfFormation.pdf" at bounding box center [755, 473] width 129 height 12
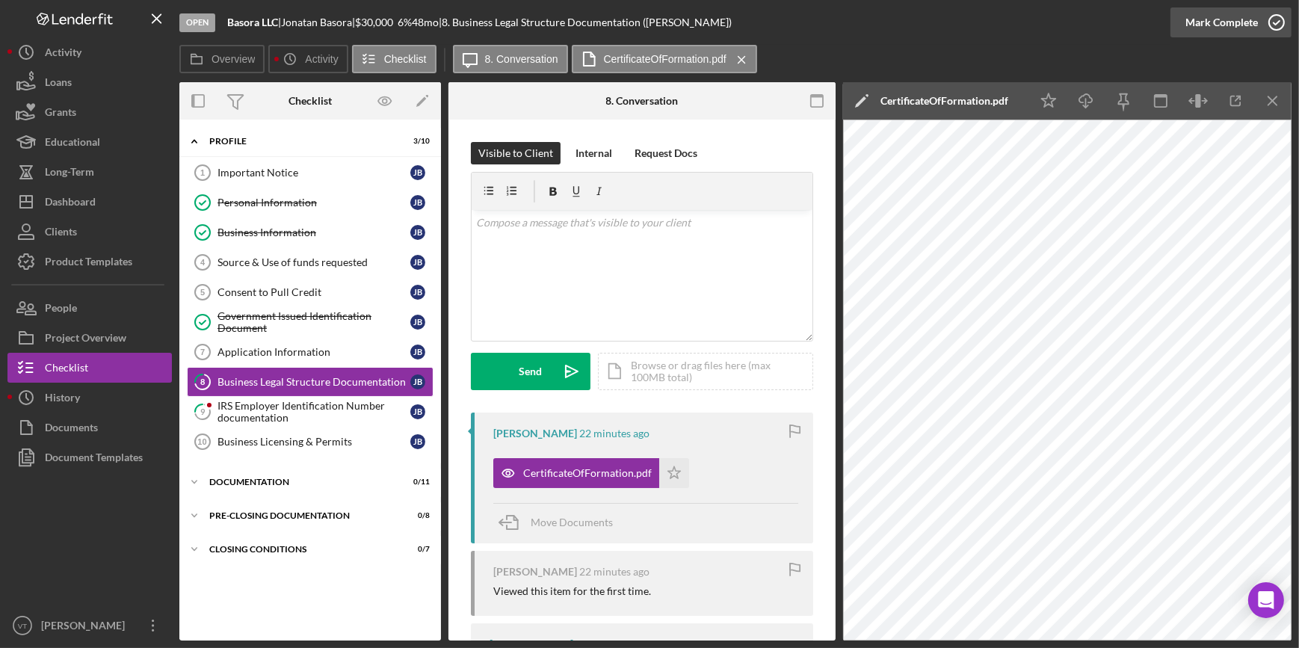
click at [1251, 22] on div "Mark Complete" at bounding box center [1222, 22] width 73 height 30
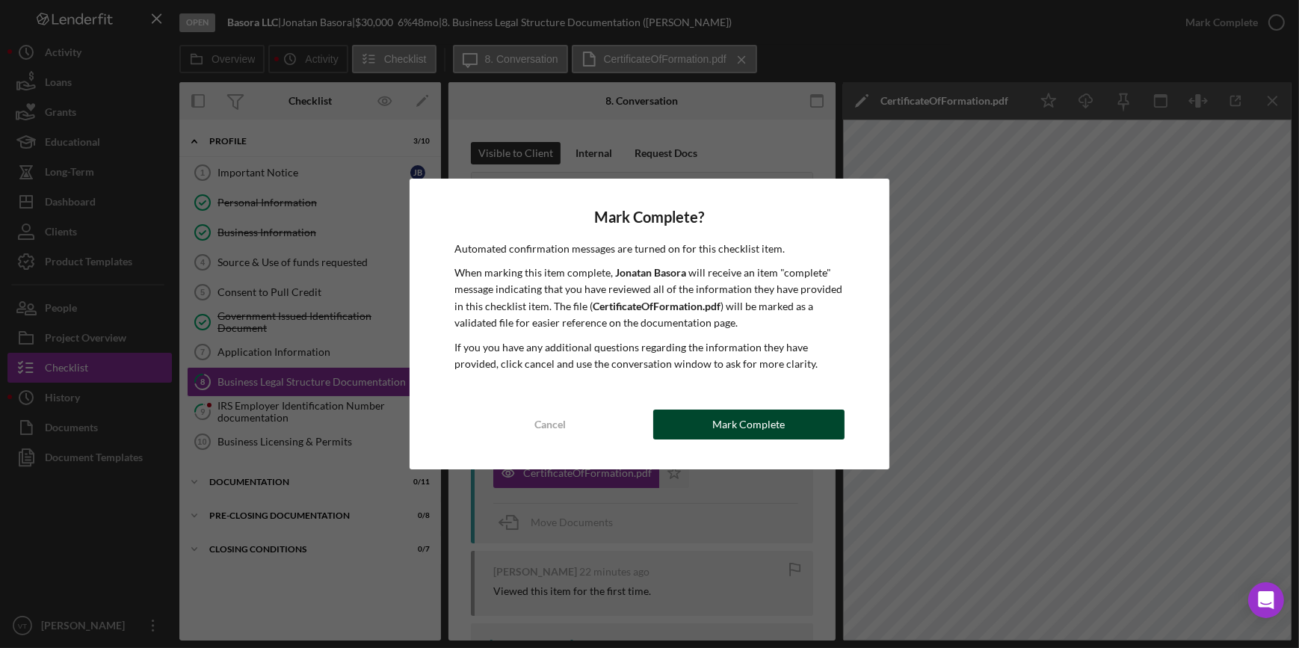
click at [721, 422] on div "Mark Complete" at bounding box center [748, 425] width 73 height 30
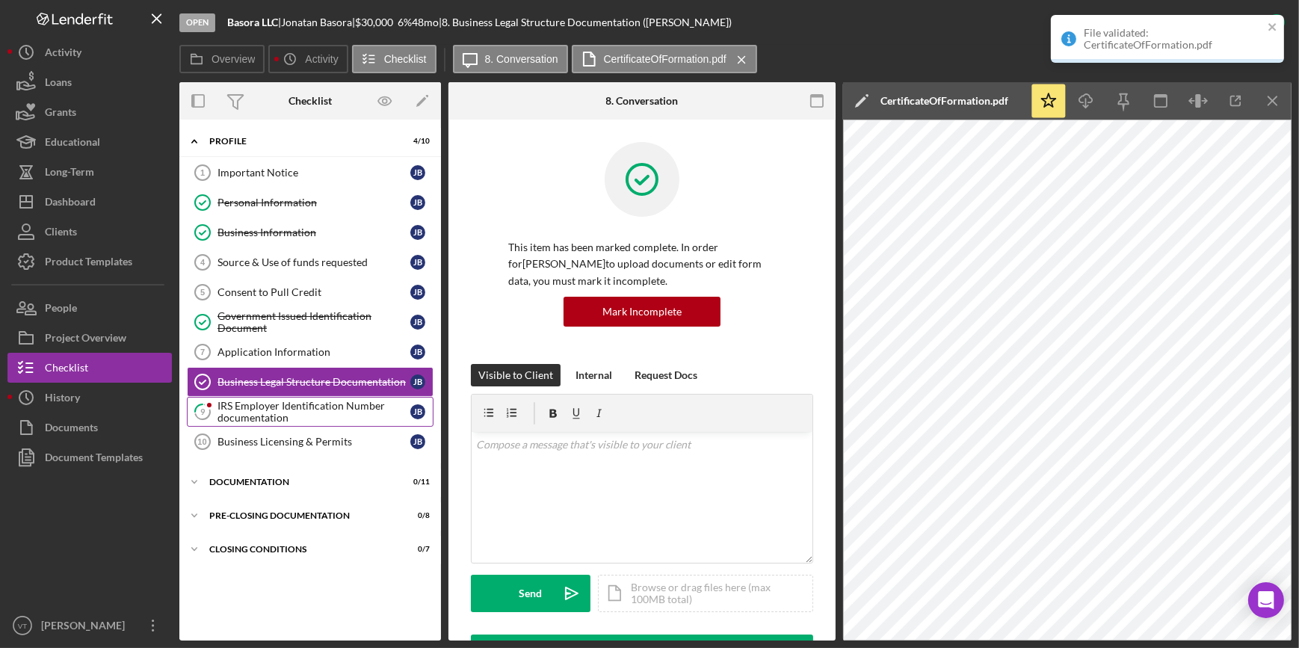
click at [281, 405] on div "IRS Employer Identification Number documentation" at bounding box center [314, 412] width 193 height 24
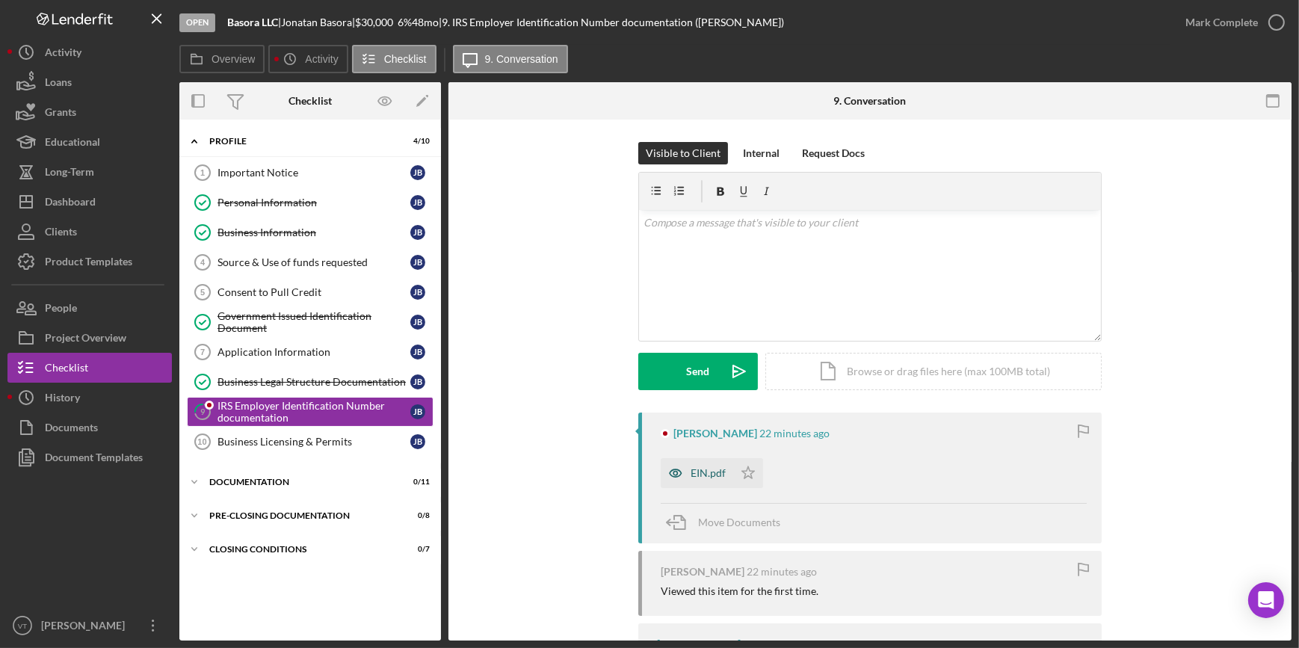
click at [697, 465] on div "EIN.pdf" at bounding box center [697, 473] width 73 height 30
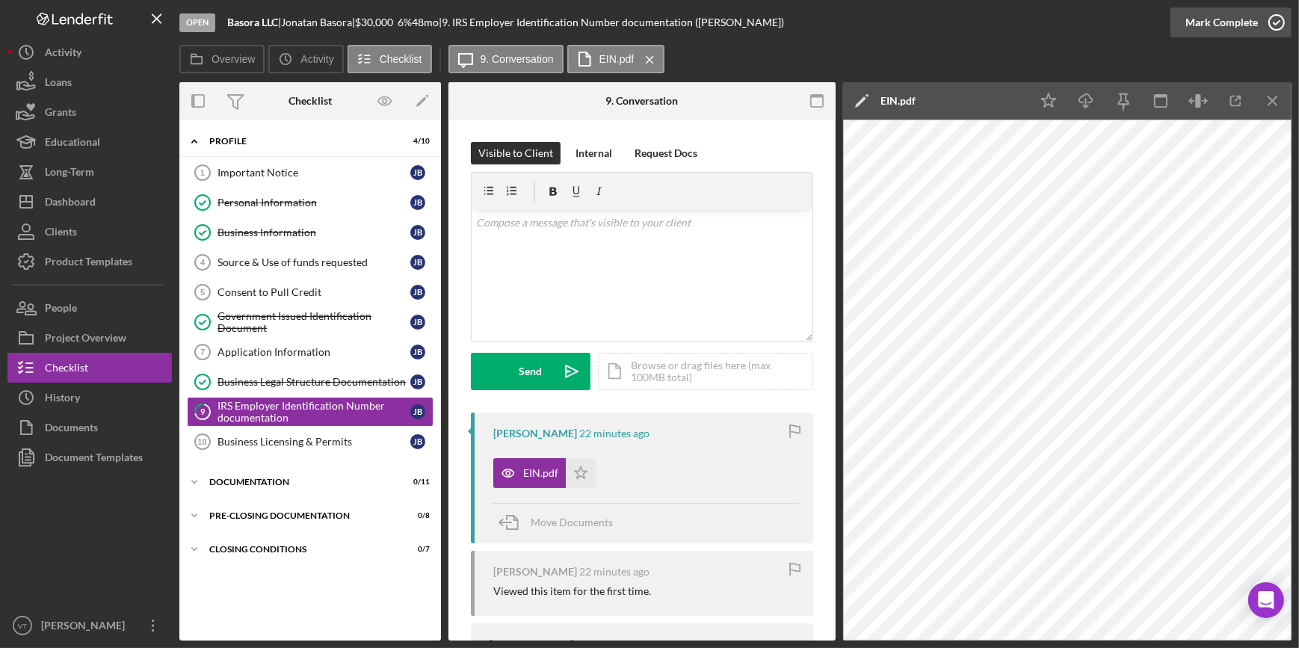
click at [1216, 12] on div "Mark Complete" at bounding box center [1222, 22] width 73 height 30
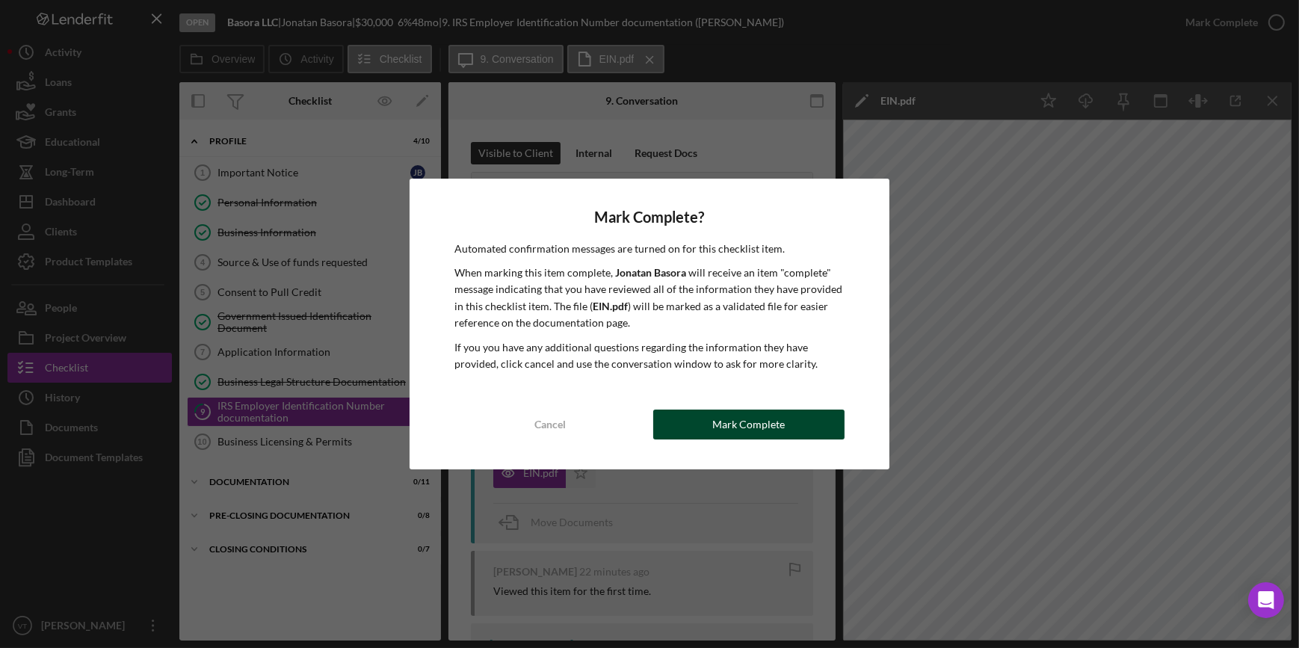
click at [672, 419] on button "Mark Complete" at bounding box center [748, 425] width 191 height 30
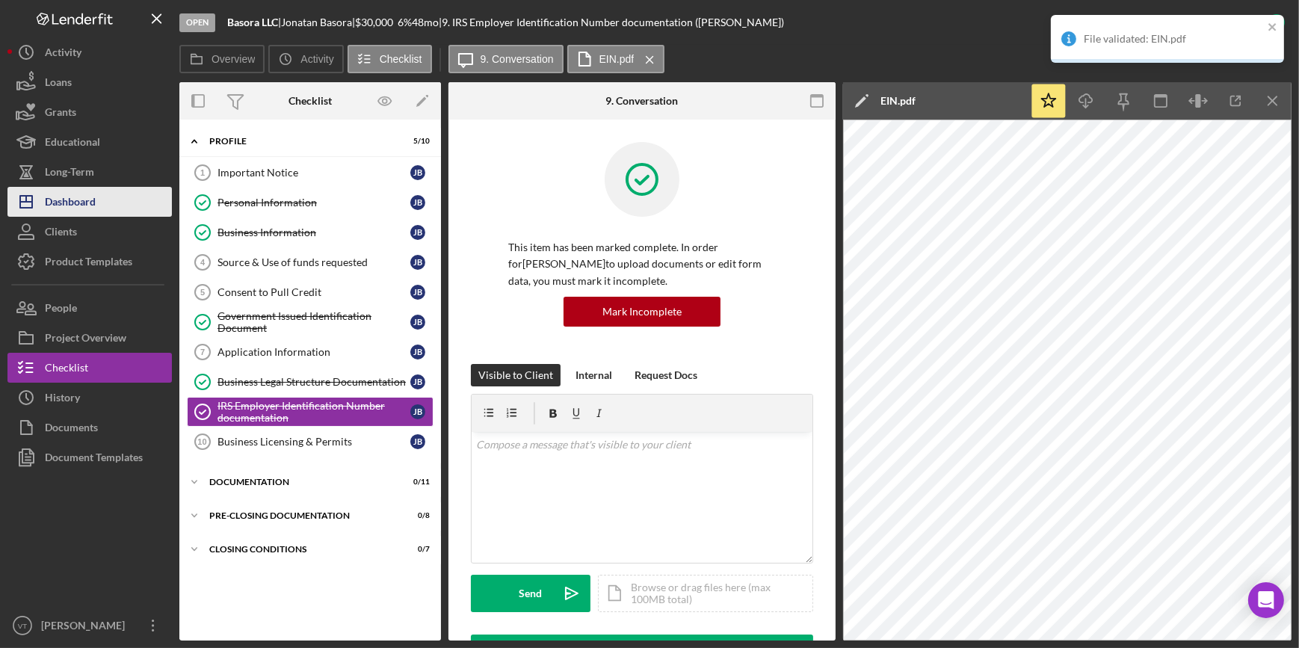
click at [111, 206] on button "Icon/Dashboard Dashboard" at bounding box center [89, 202] width 164 height 30
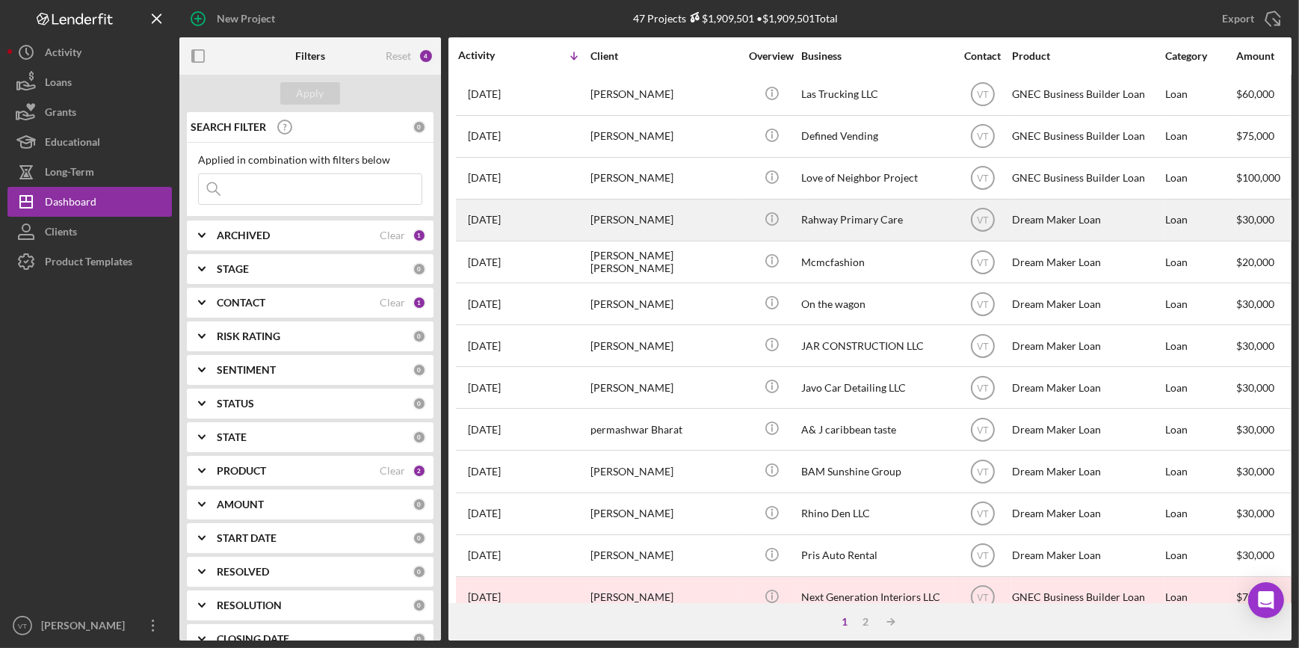
scroll to position [472, 0]
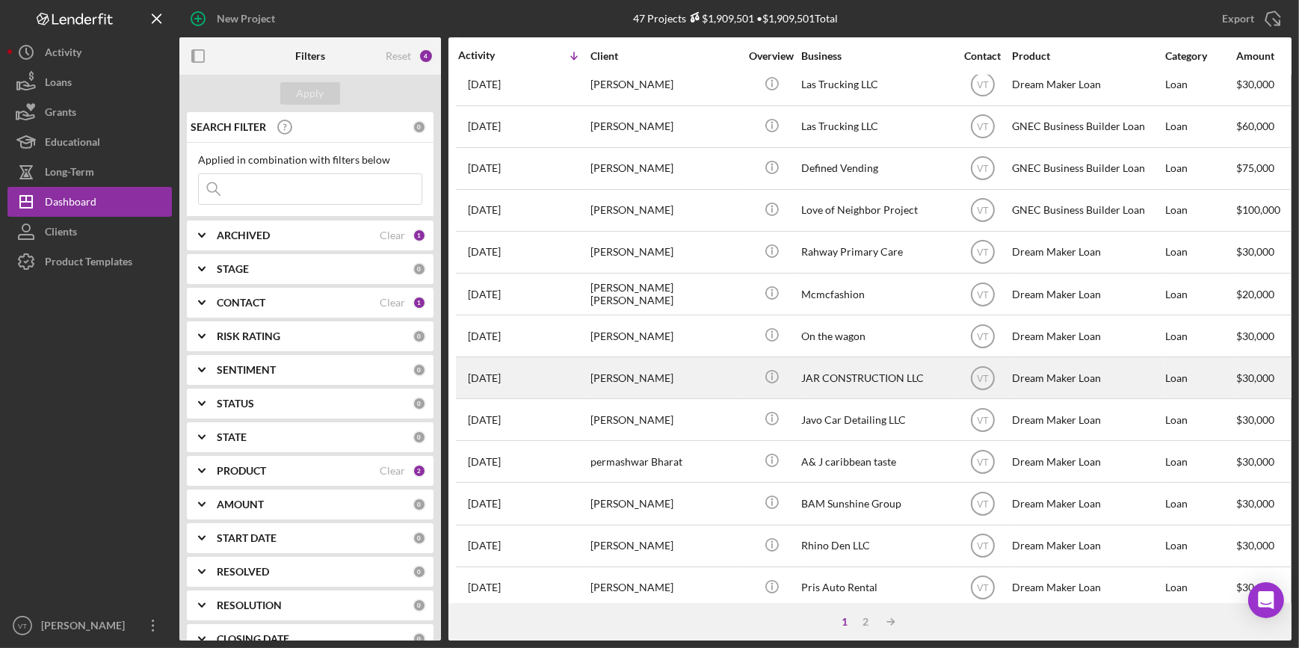
click at [694, 385] on div "[PERSON_NAME]" at bounding box center [666, 378] width 150 height 40
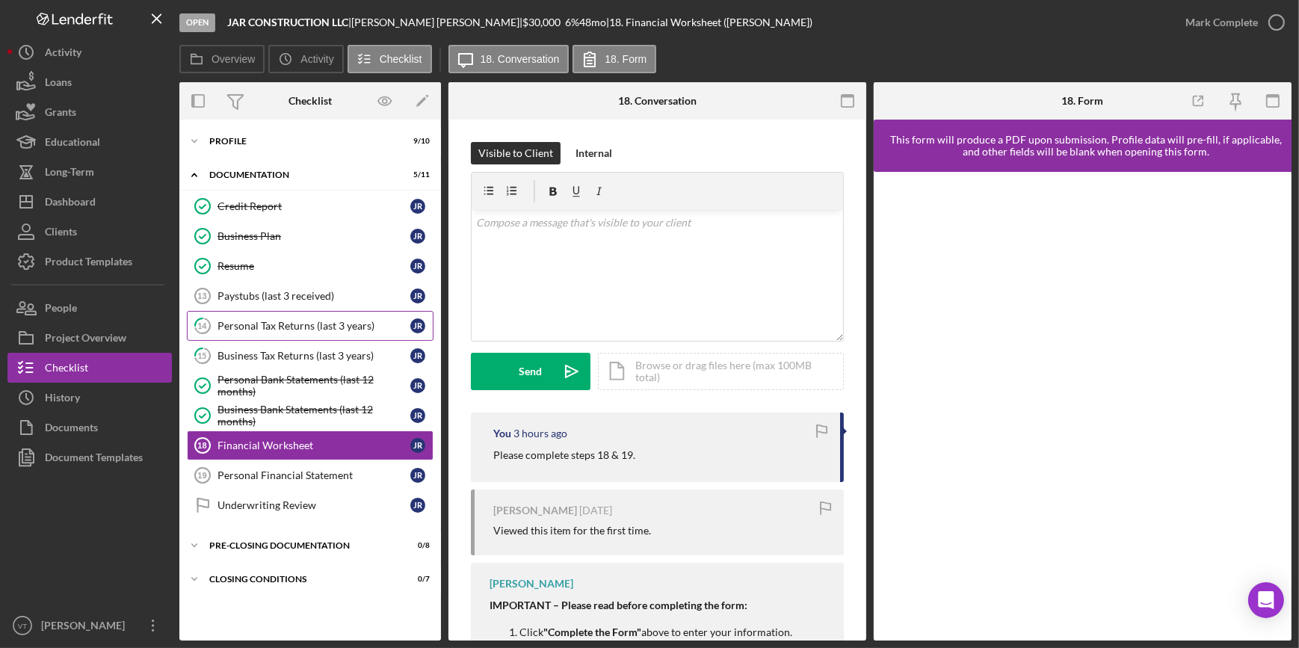
click at [322, 328] on div "Personal Tax Returns (last 3 years)" at bounding box center [314, 326] width 193 height 12
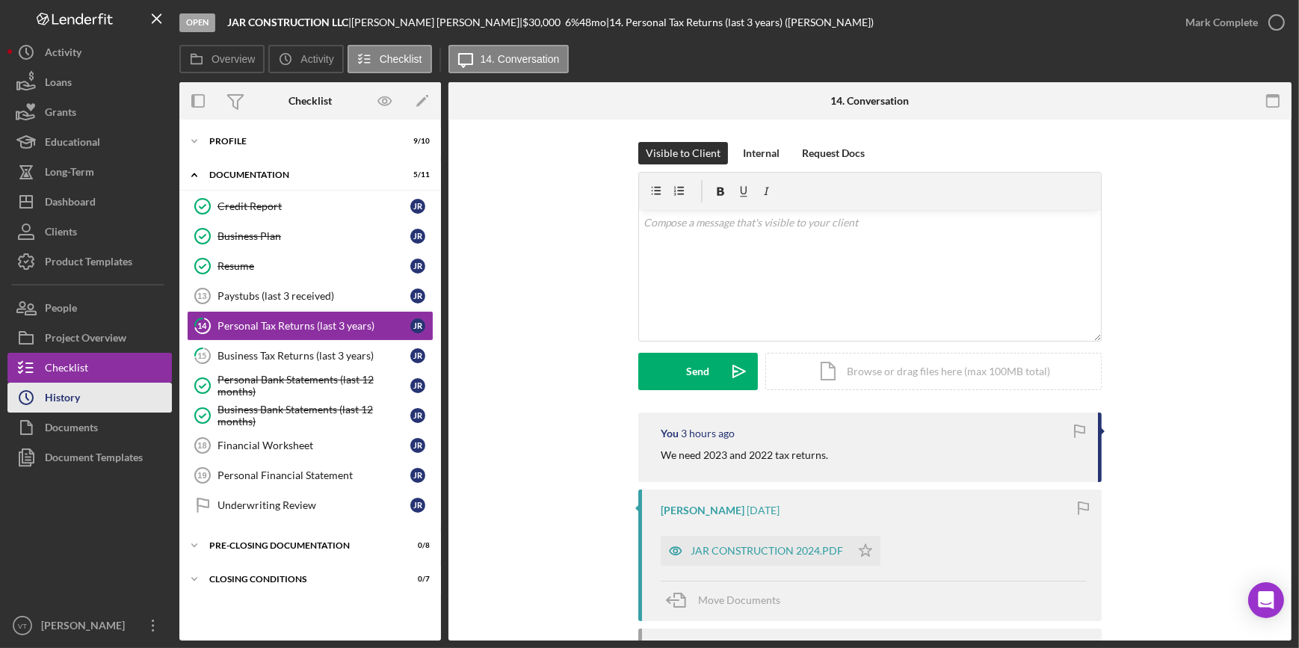
click at [38, 401] on icon "Icon/History" at bounding box center [25, 397] width 37 height 37
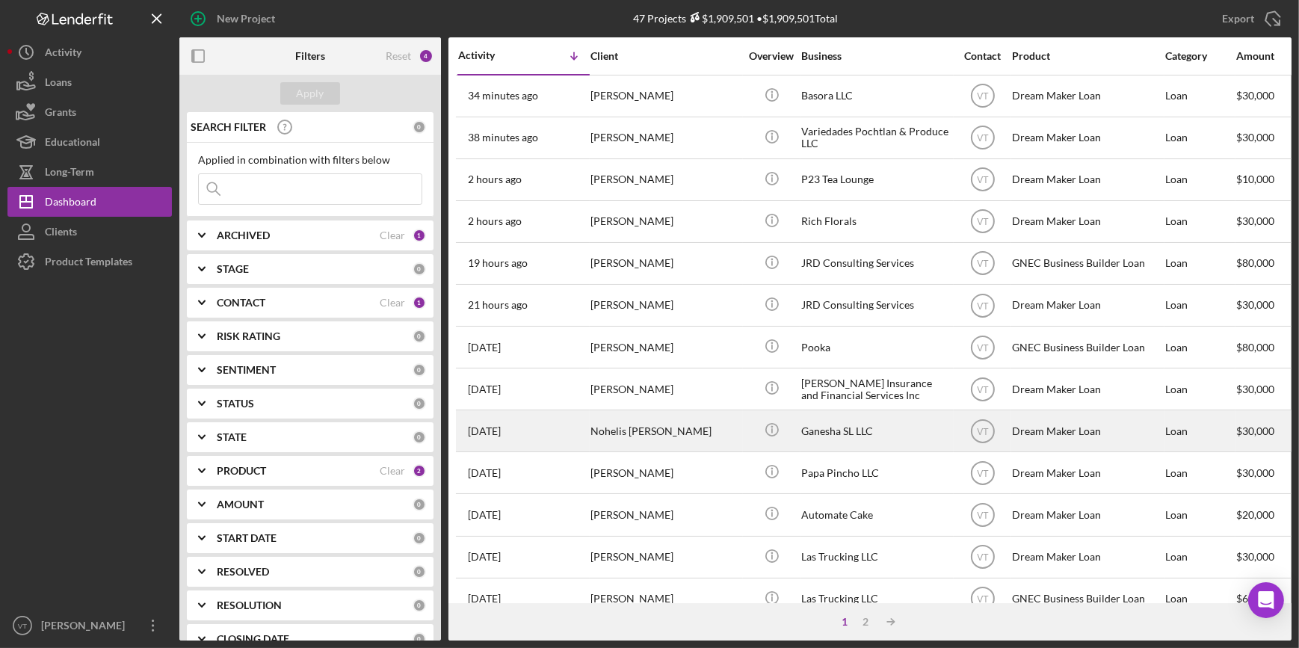
click at [644, 428] on div "Nohelis [PERSON_NAME]" at bounding box center [666, 431] width 150 height 40
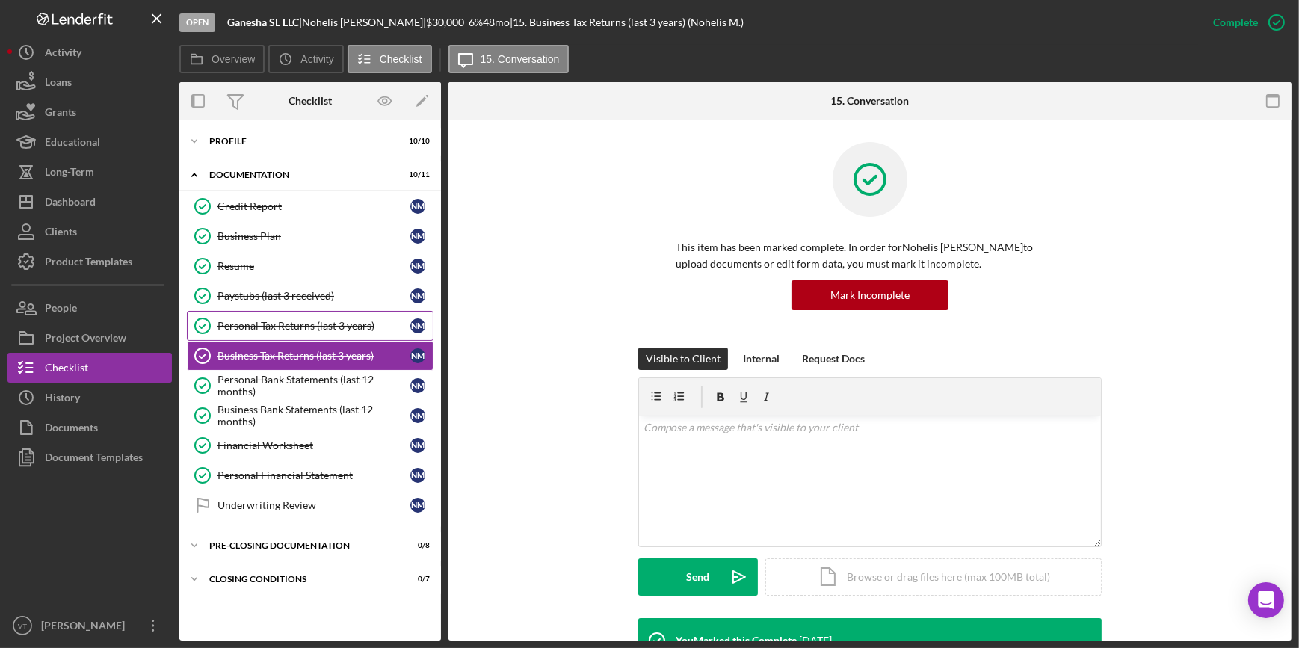
click at [263, 320] on div "Personal Tax Returns (last 3 years)" at bounding box center [314, 326] width 193 height 12
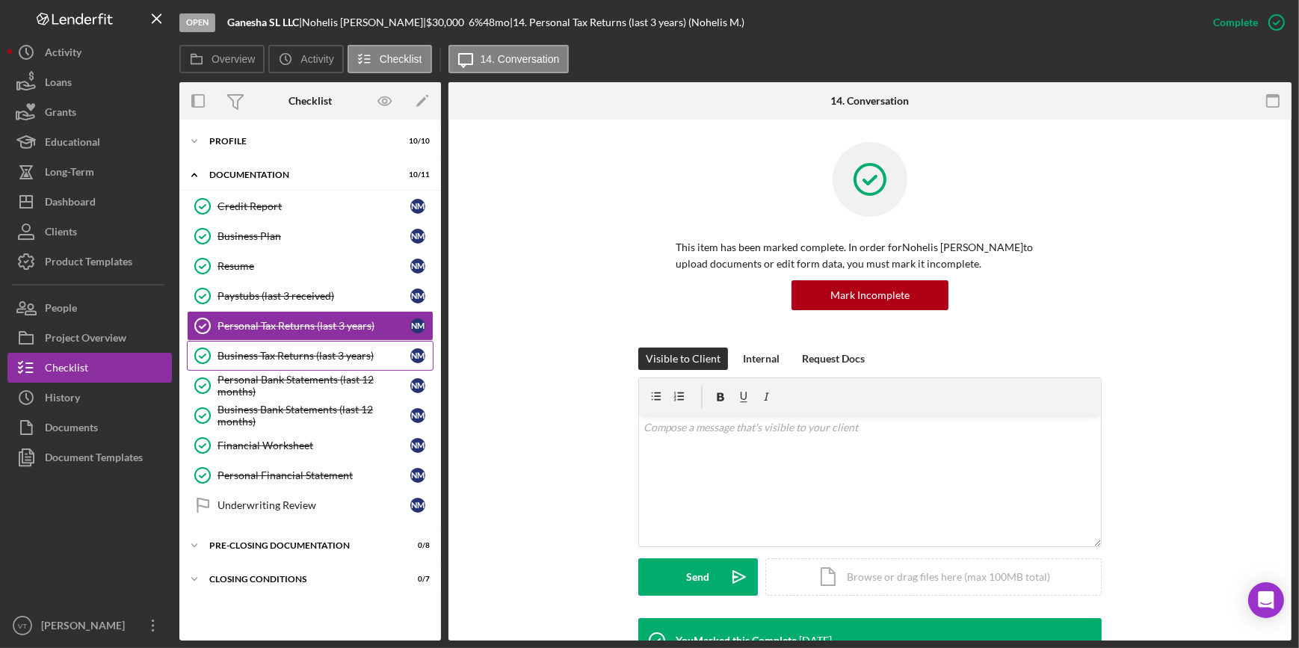
click at [278, 359] on div "Business Tax Returns (last 3 years)" at bounding box center [314, 356] width 193 height 12
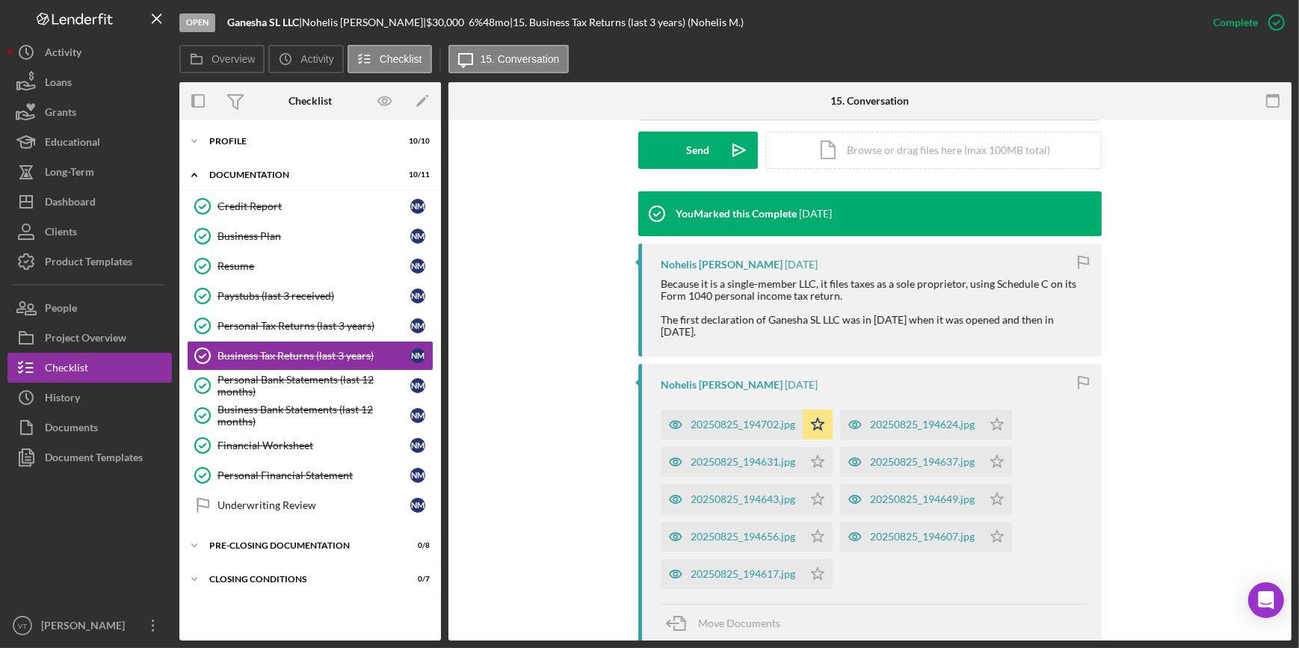
scroll to position [611, 0]
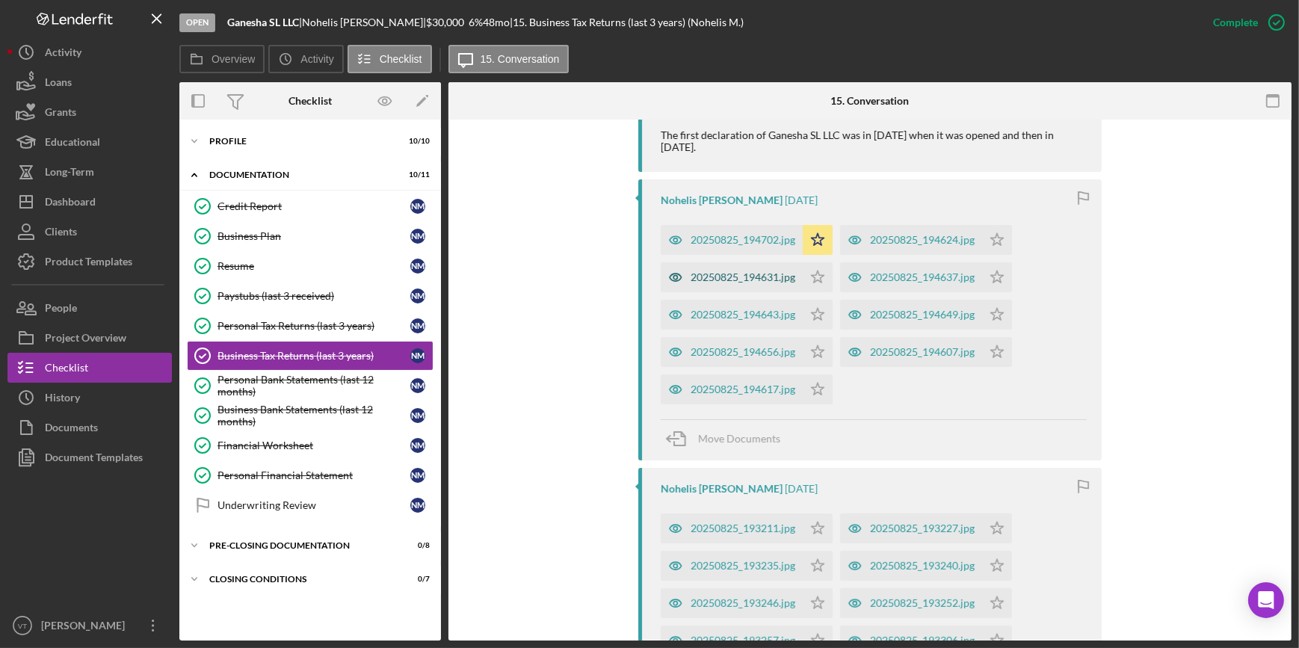
click at [702, 271] on div "20250825_194631.jpg" at bounding box center [743, 277] width 105 height 12
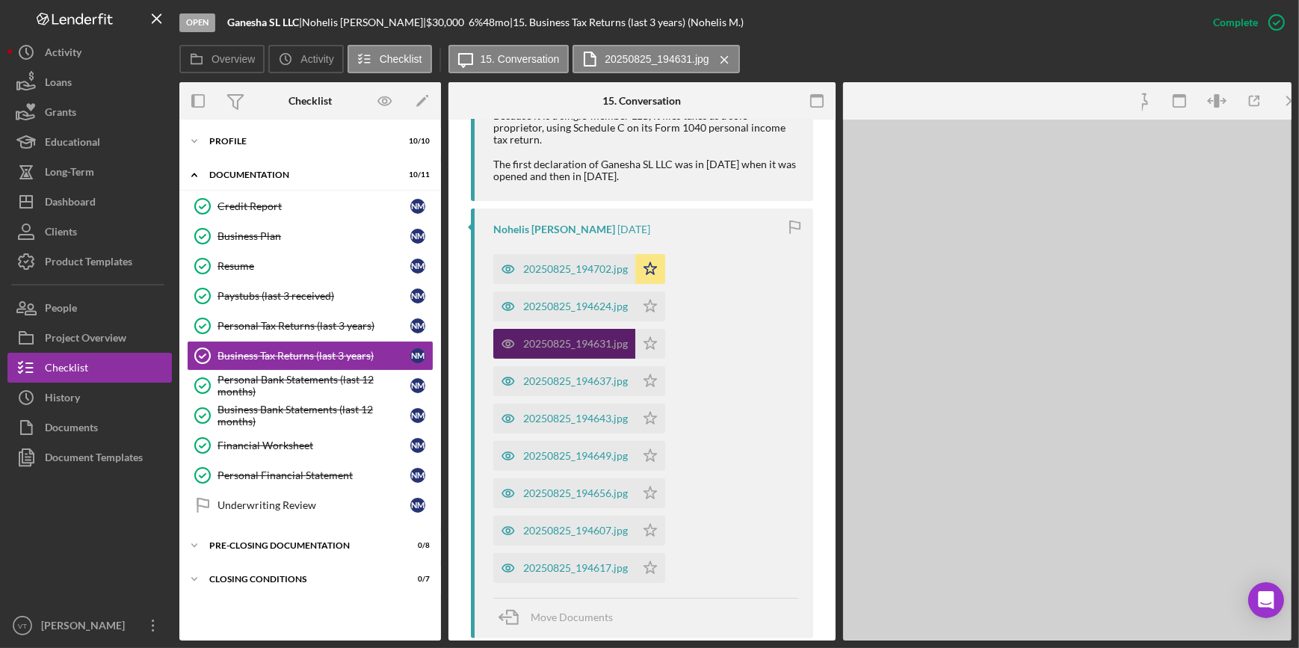
scroll to position [628, 0]
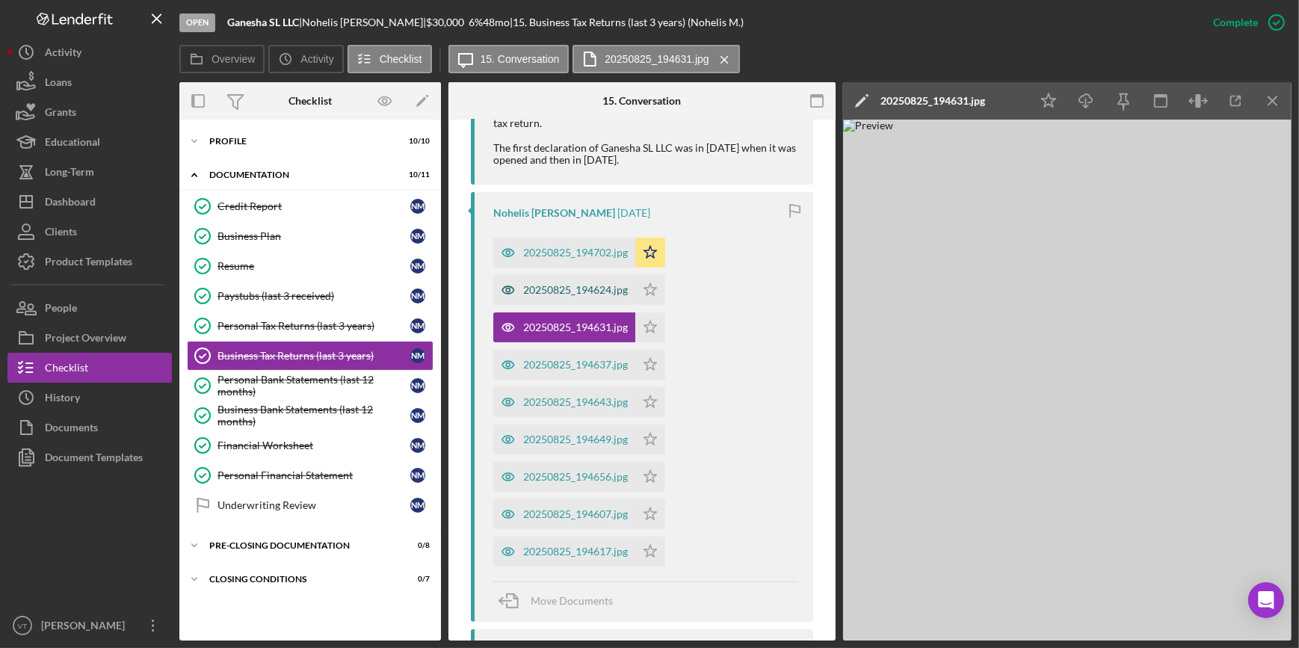
click at [568, 289] on div "20250825_194624.jpg" at bounding box center [575, 290] width 105 height 12
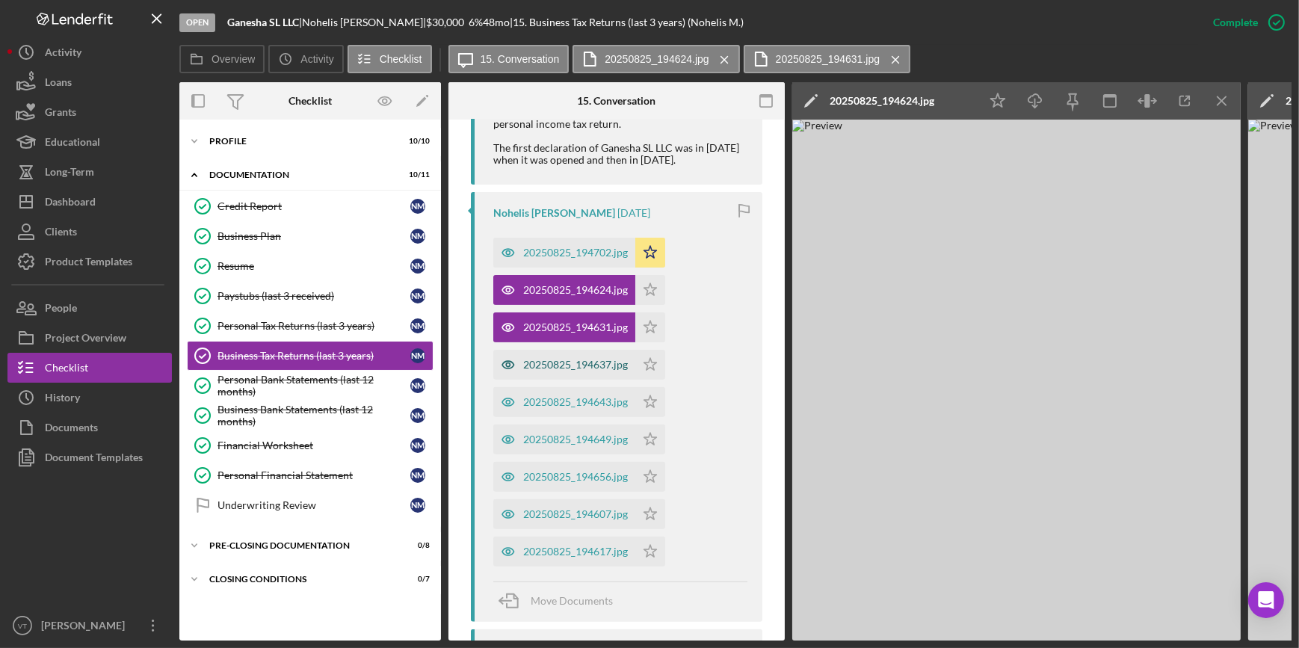
click at [570, 366] on div "20250825_194637.jpg" at bounding box center [575, 365] width 105 height 12
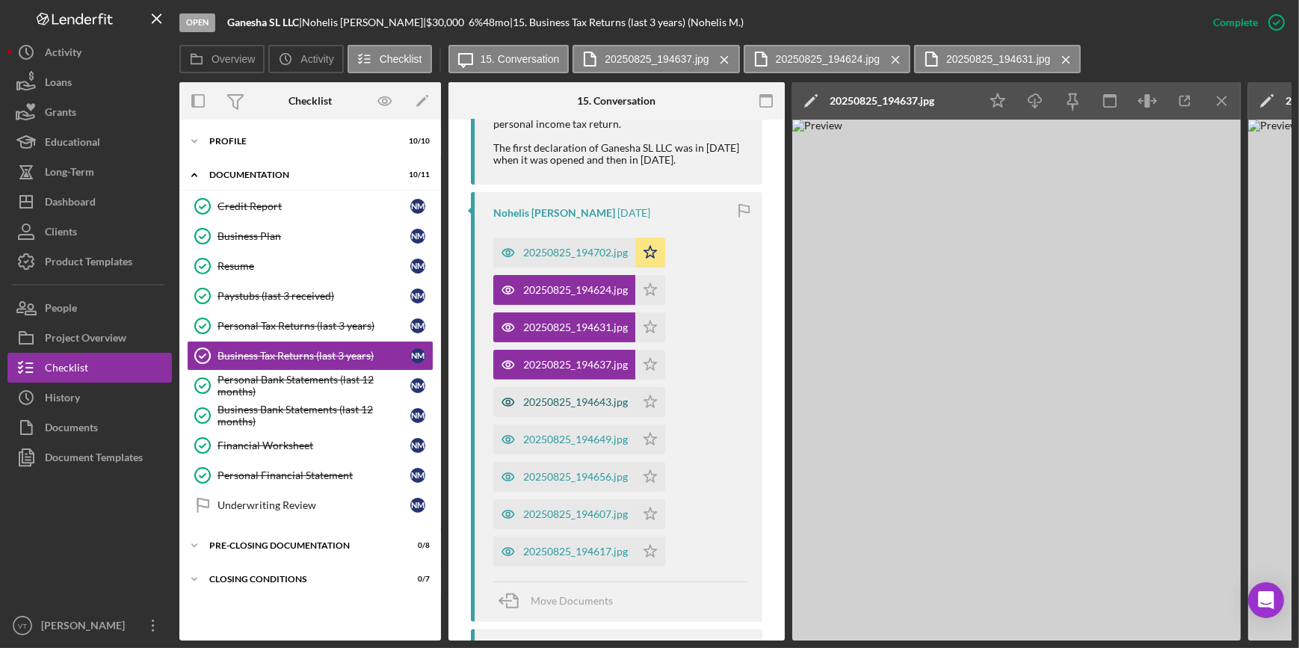
click at [553, 413] on div "20250825_194643.jpg" at bounding box center [564, 402] width 142 height 30
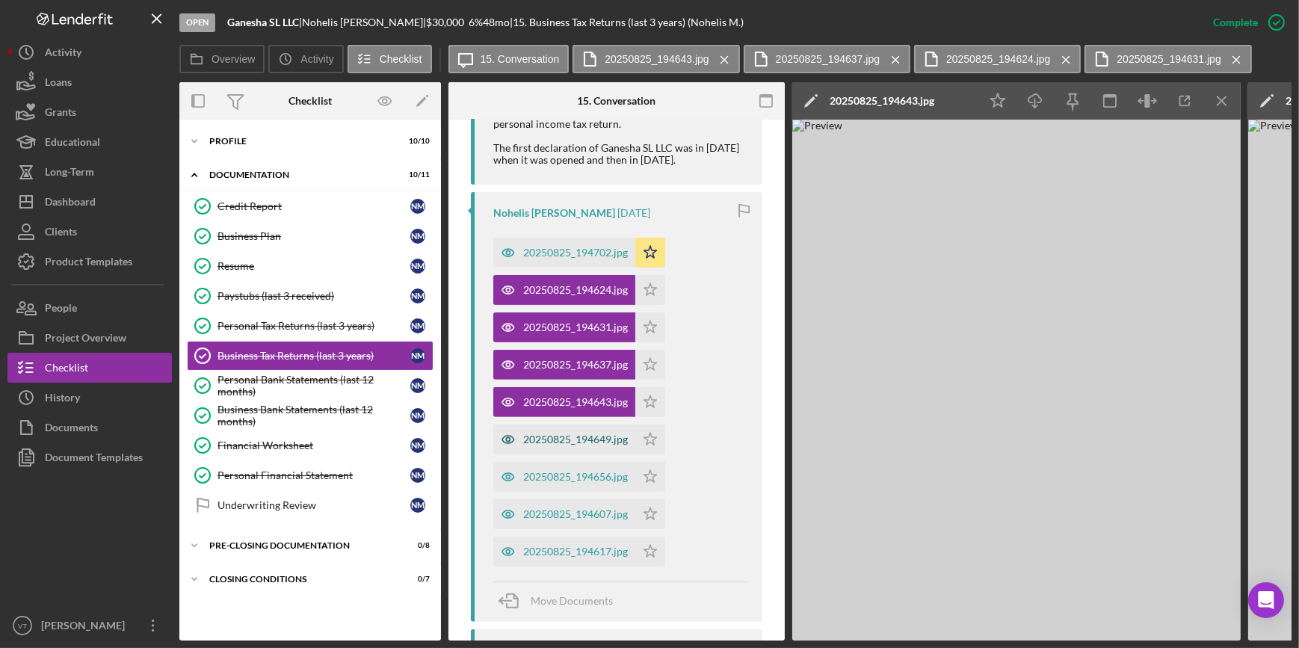
click at [555, 438] on div "20250825_194649.jpg" at bounding box center [575, 440] width 105 height 12
click at [555, 241] on div "20250825_194702.jpg" at bounding box center [564, 253] width 142 height 30
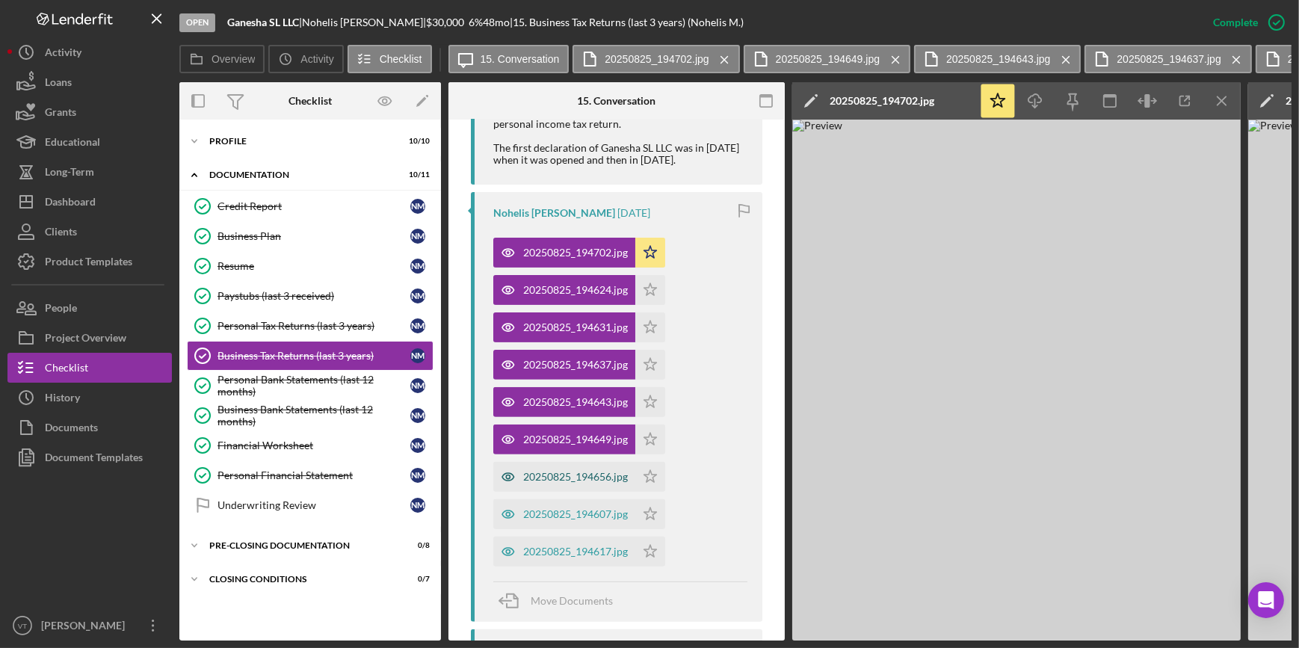
click at [549, 475] on div "20250825_194656.jpg" at bounding box center [575, 477] width 105 height 12
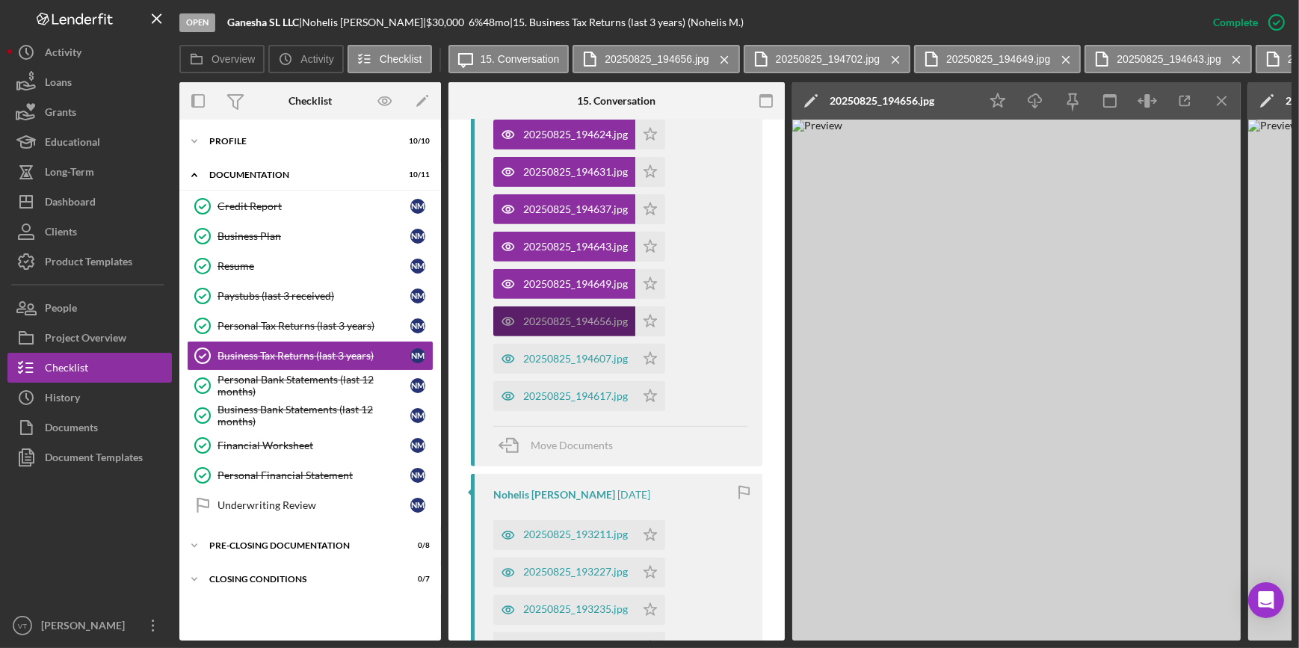
scroll to position [848, 0]
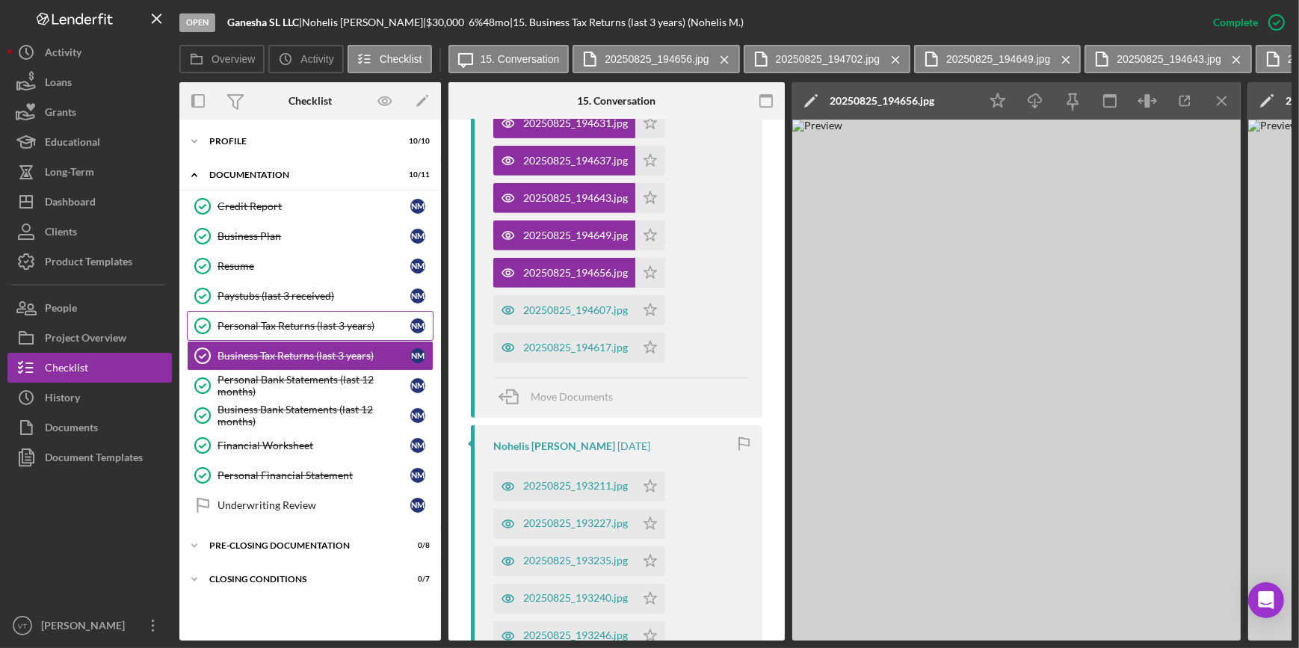
click at [285, 329] on div "Personal Tax Returns (last 3 years)" at bounding box center [314, 326] width 193 height 12
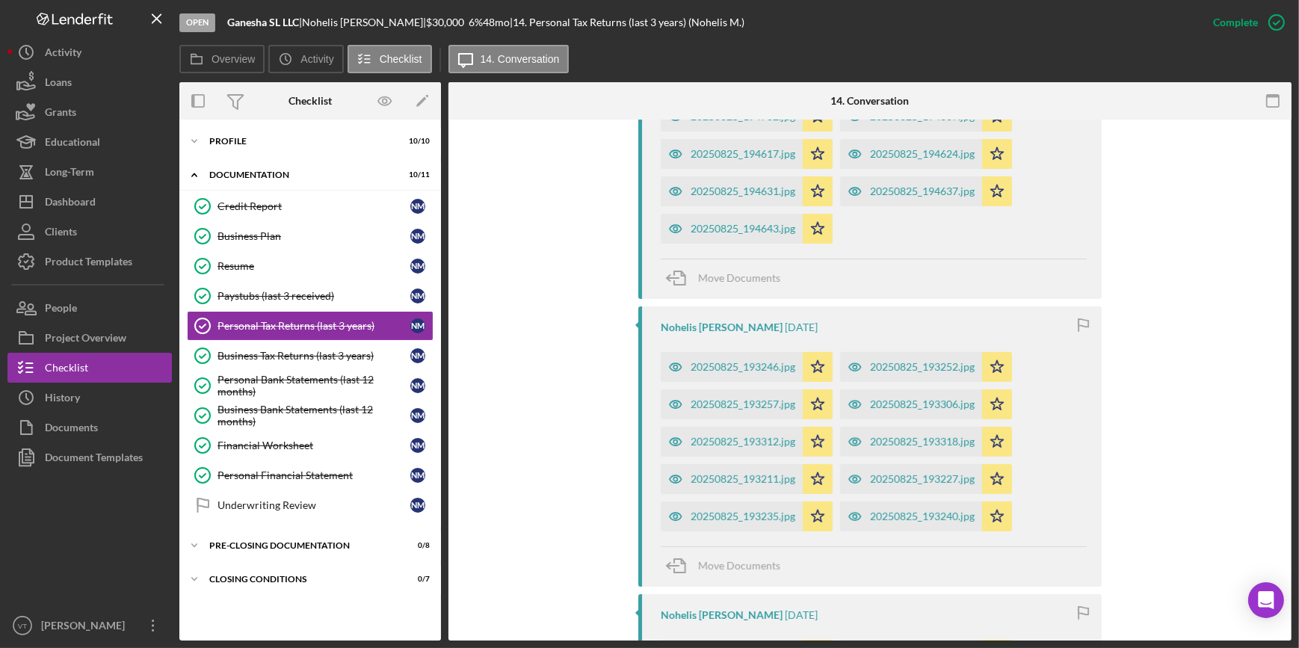
scroll to position [316, 0]
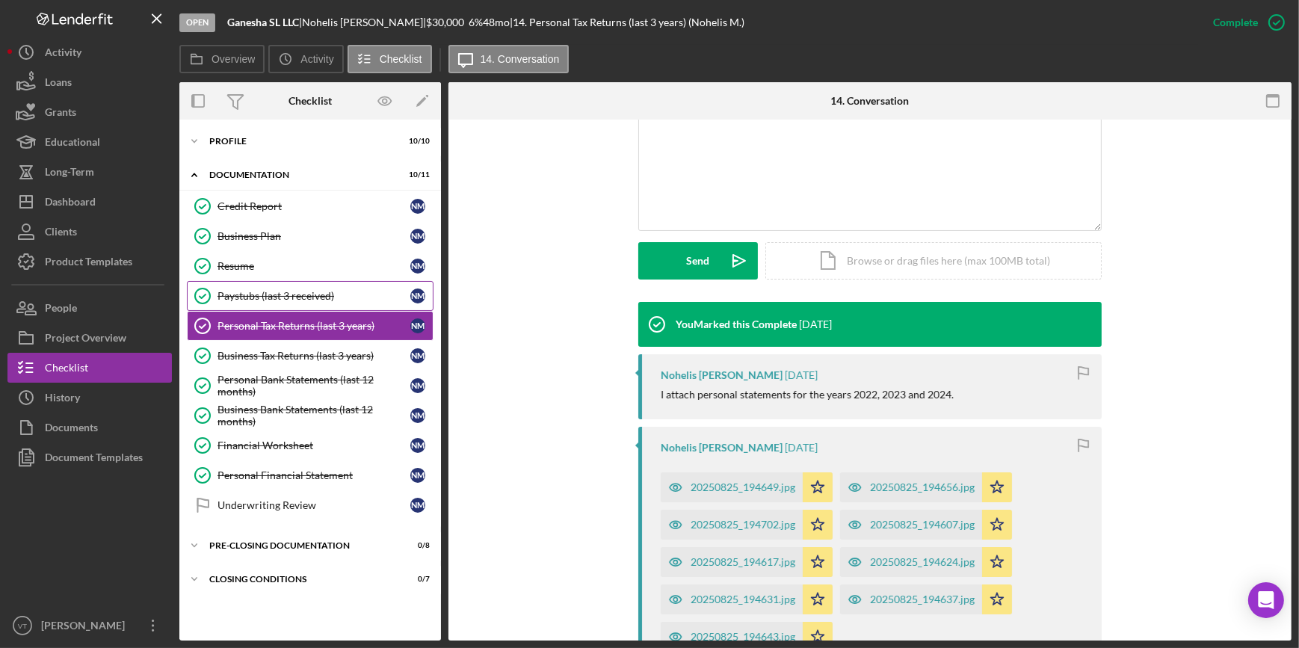
click at [304, 285] on link "Paystubs (last 3 received) Paystubs (last 3 received) N M" at bounding box center [310, 296] width 247 height 30
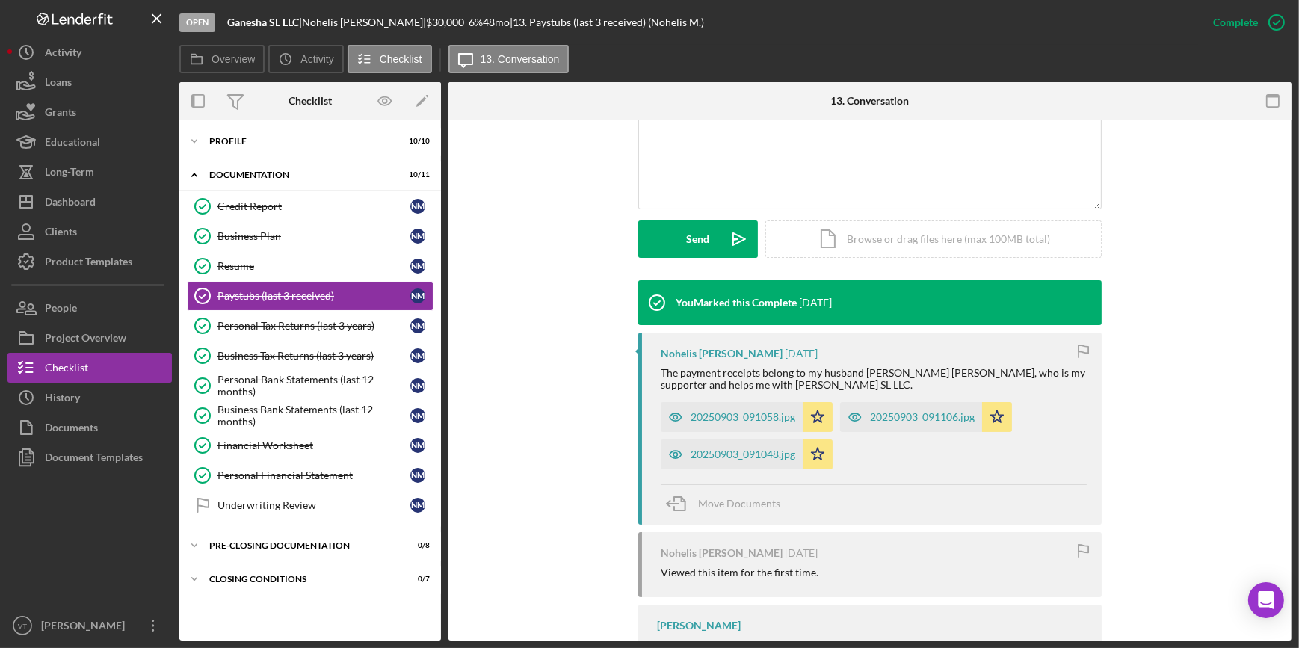
scroll to position [339, 0]
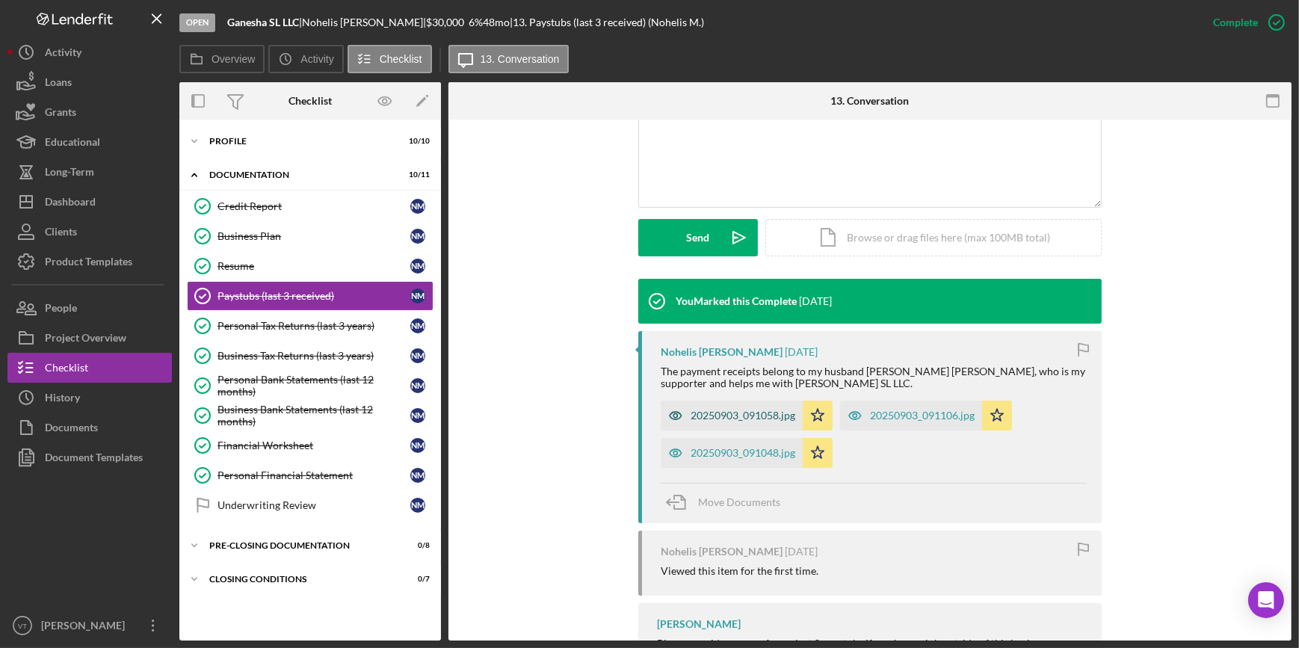
click at [731, 412] on div "20250903_091058.jpg" at bounding box center [743, 416] width 105 height 12
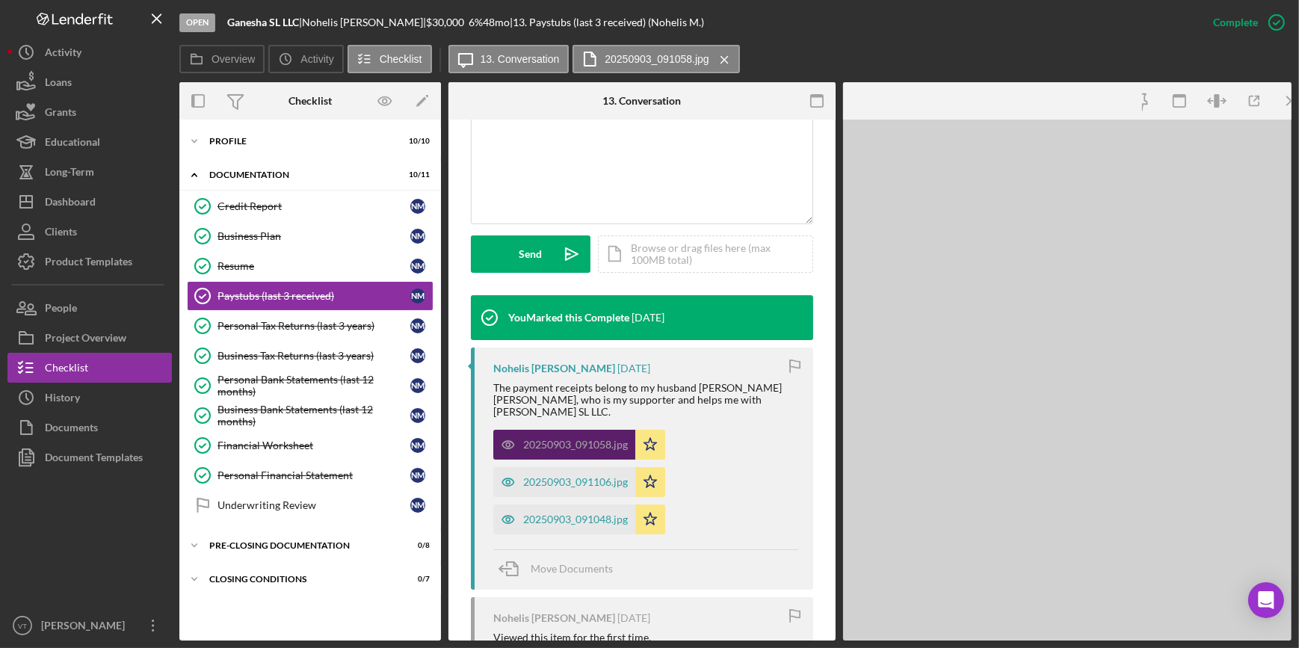
scroll to position [357, 0]
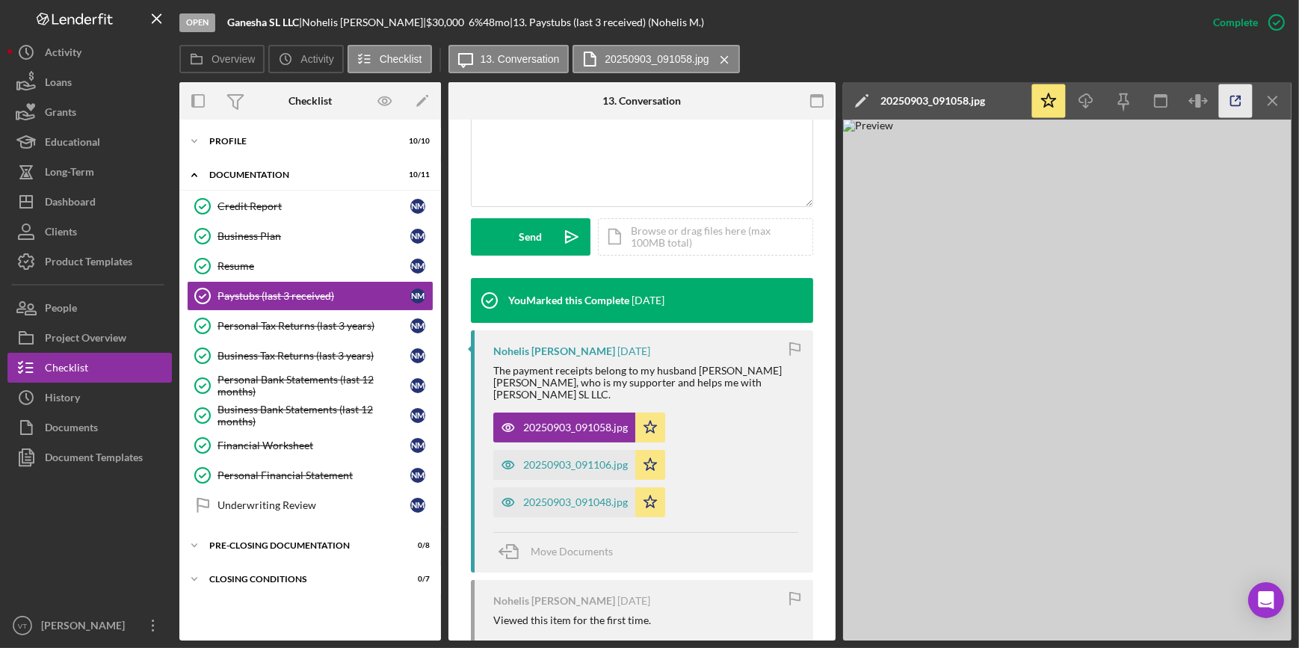
click at [1238, 111] on icon "button" at bounding box center [1236, 101] width 34 height 34
click at [194, 135] on icon "Icon/Expander" at bounding box center [194, 141] width 30 height 30
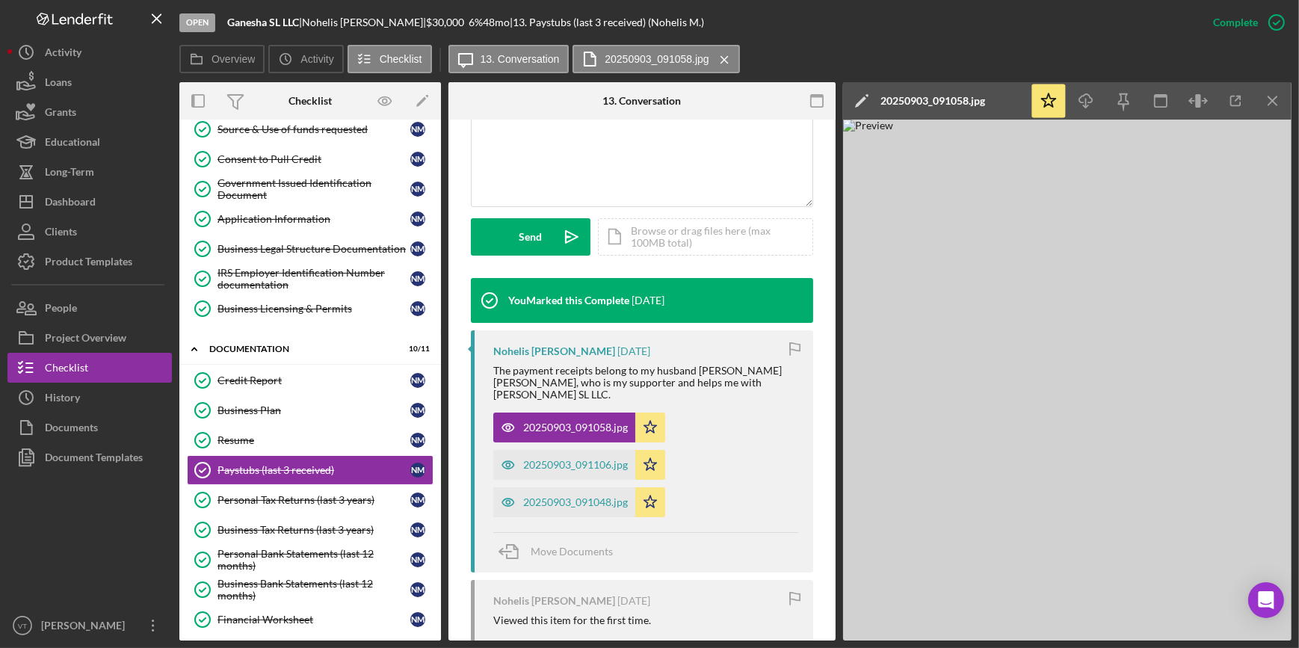
scroll to position [135, 0]
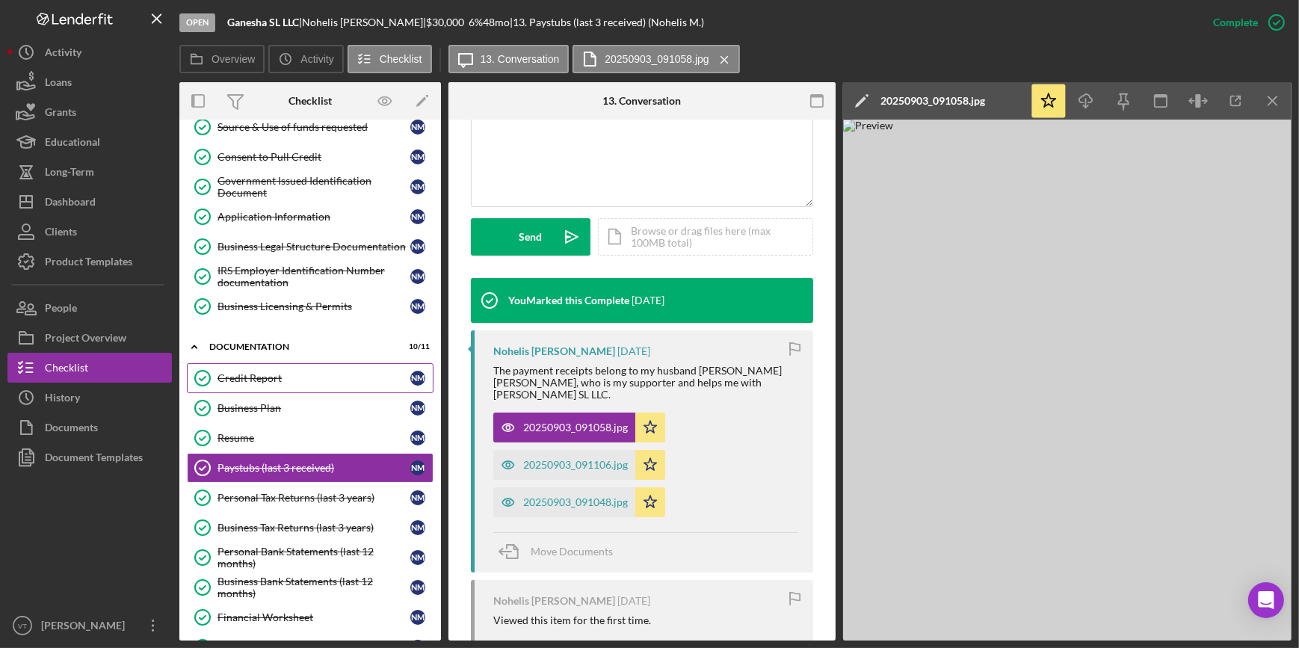
click at [294, 366] on link "Credit Report Credit Report N M" at bounding box center [310, 378] width 247 height 30
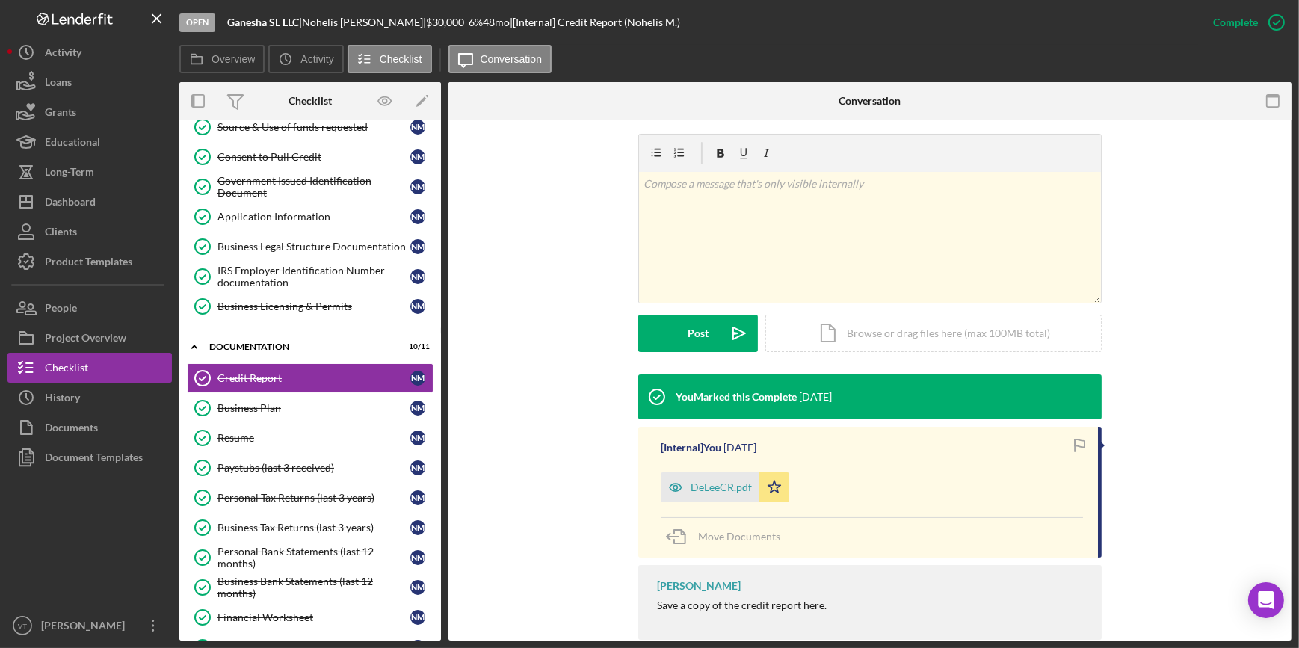
scroll to position [242, 0]
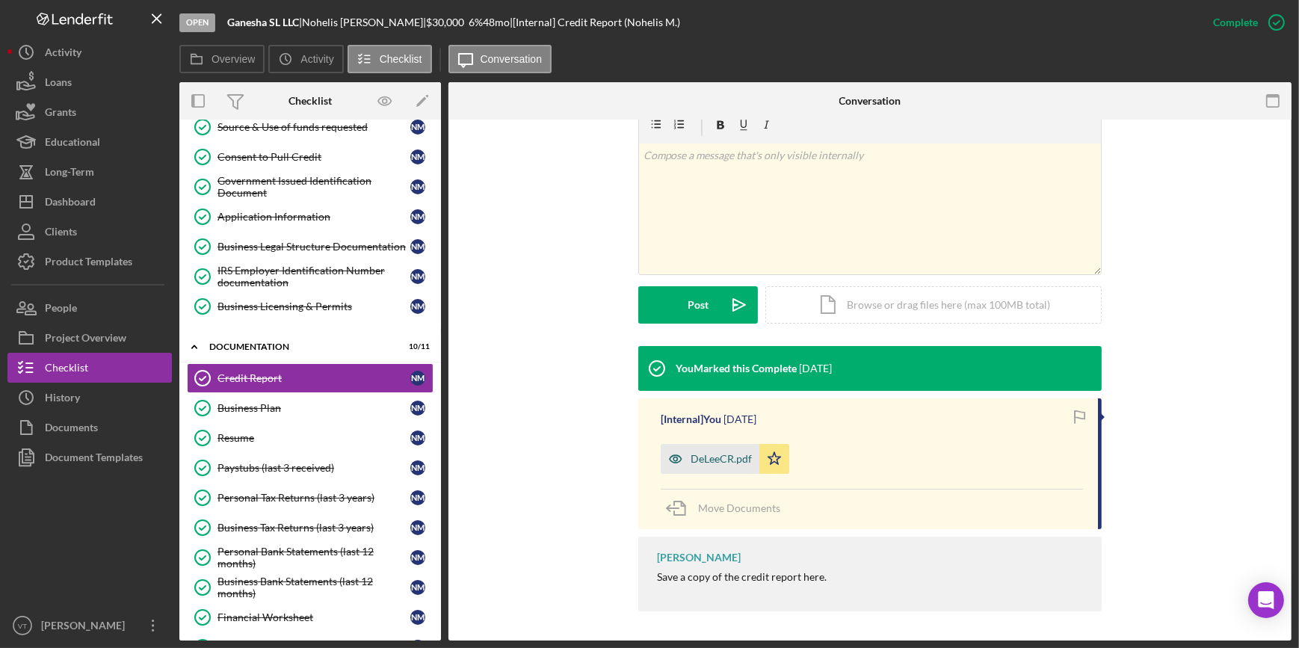
click at [694, 456] on div "DeLeeCR.pdf" at bounding box center [721, 459] width 61 height 12
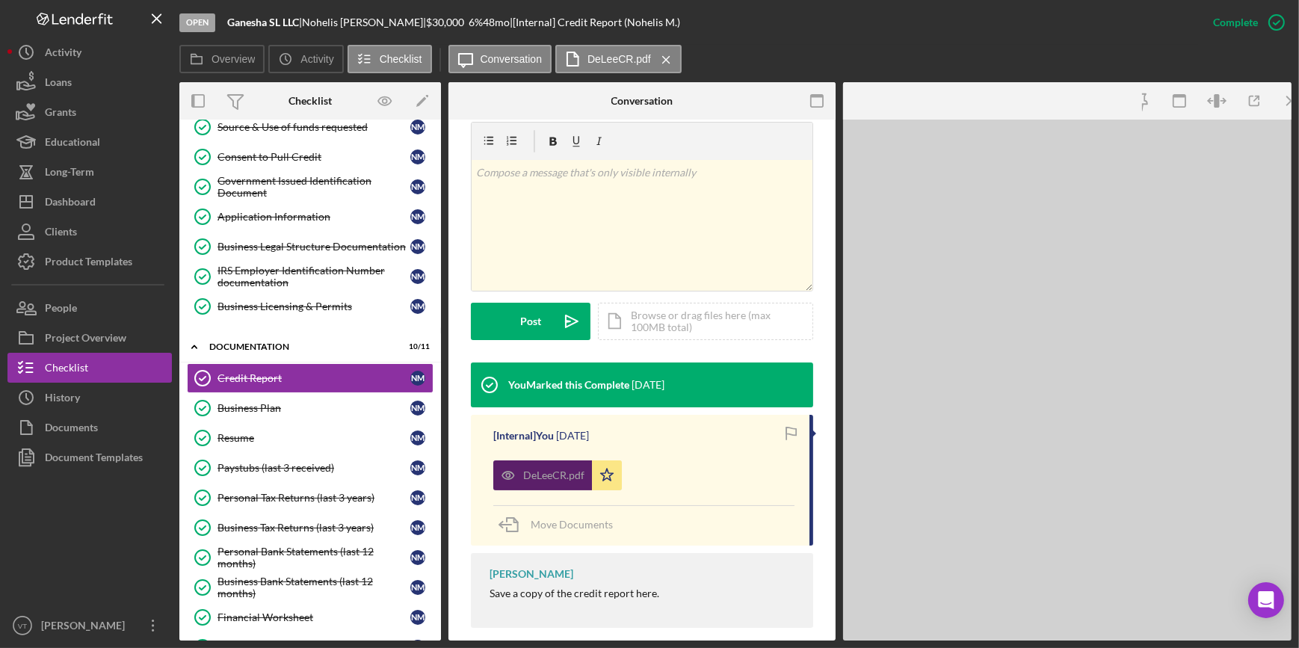
scroll to position [259, 0]
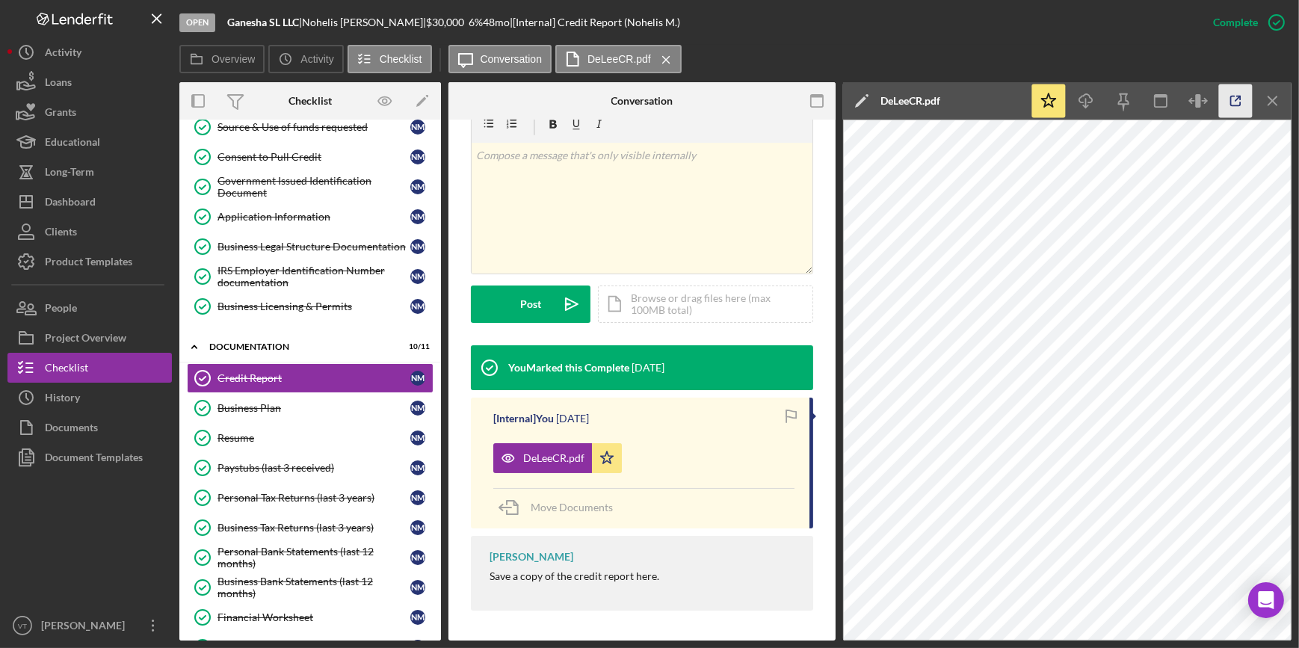
click at [1236, 105] on icon "button" at bounding box center [1236, 101] width 10 height 10
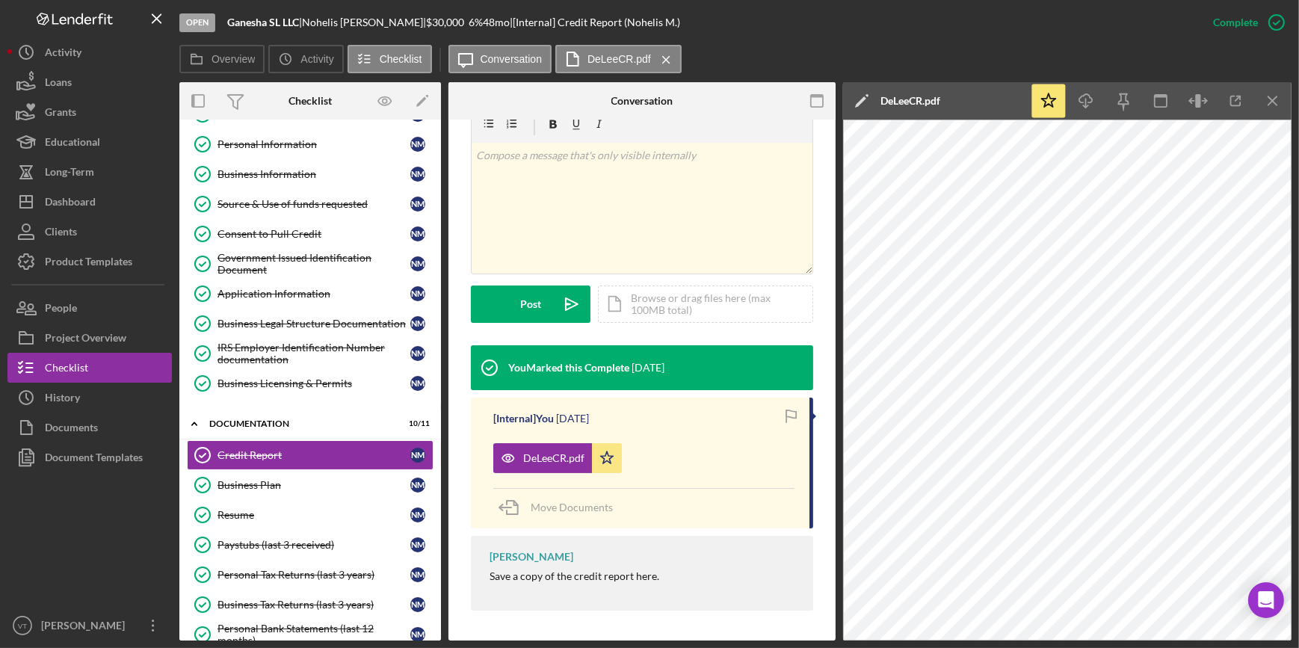
scroll to position [0, 0]
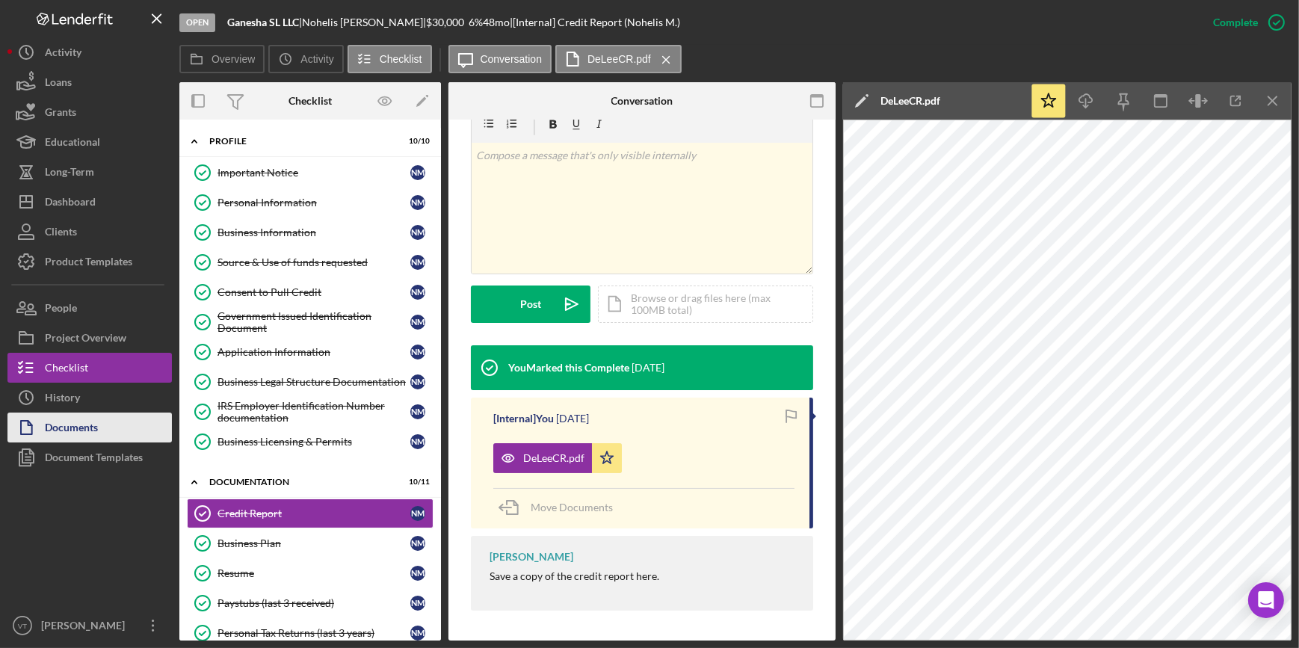
click at [73, 428] on div "Documents" at bounding box center [71, 430] width 53 height 34
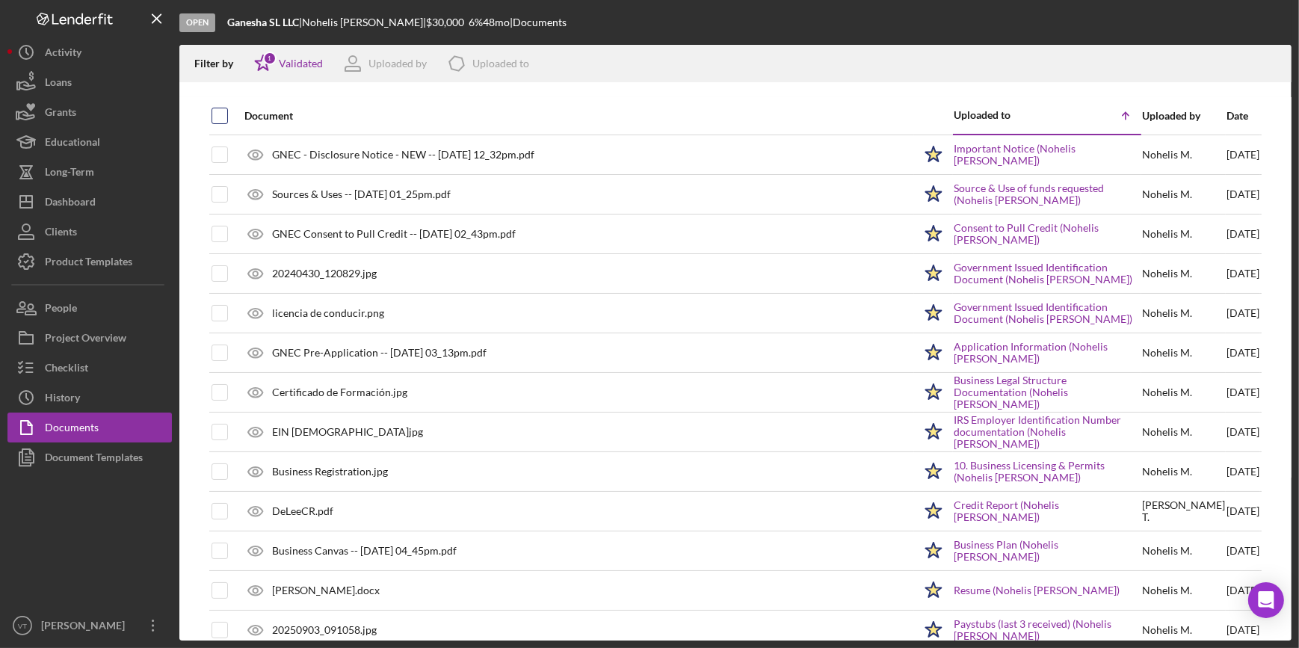
click at [221, 108] on input "checkbox" at bounding box center [219, 115] width 15 height 15
checkbox input "true"
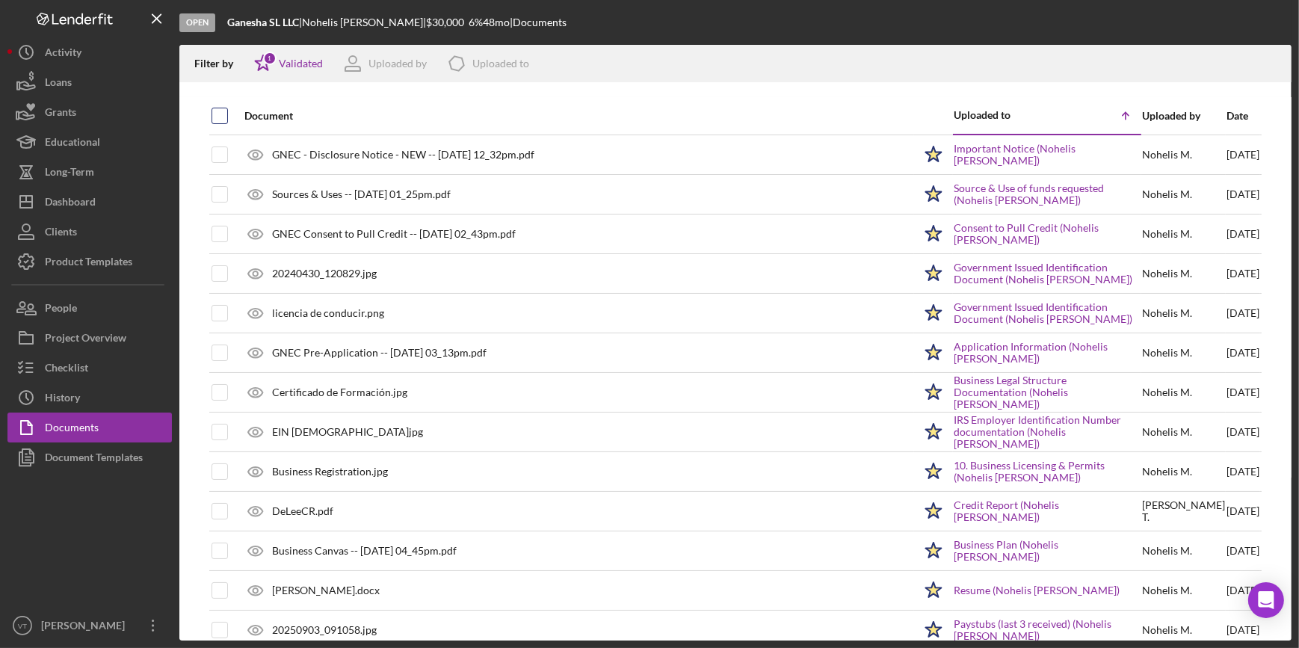
checkbox input "true"
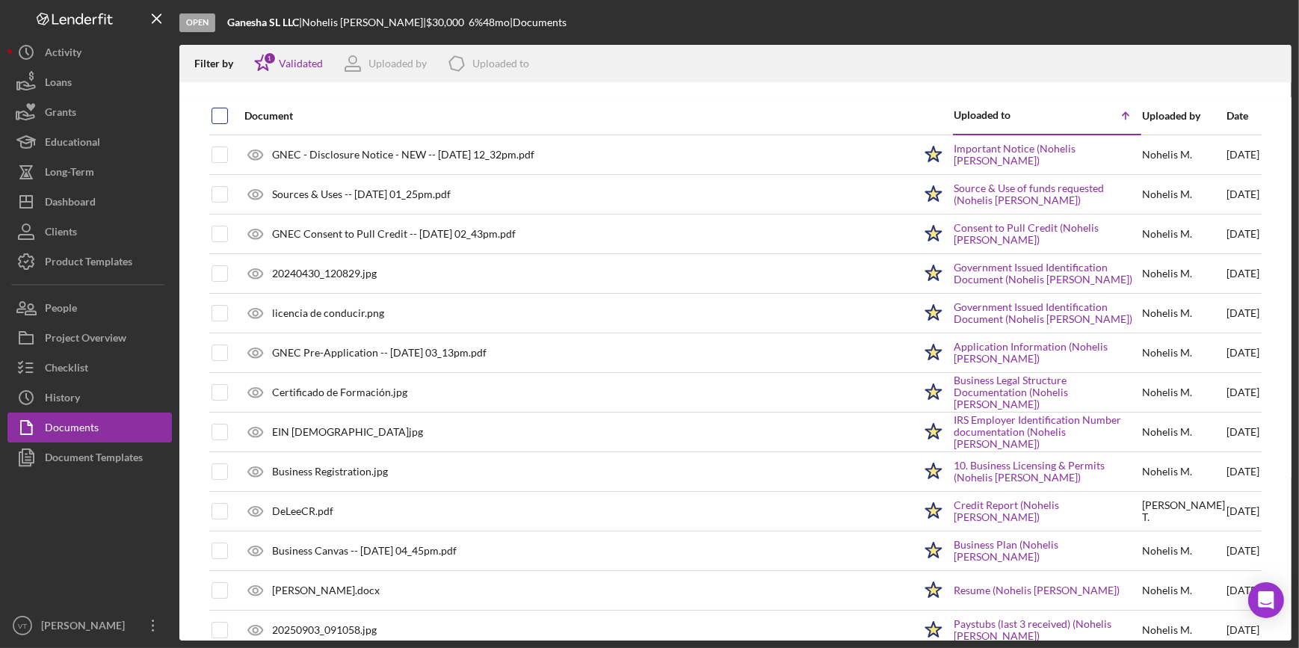
checkbox input "true"
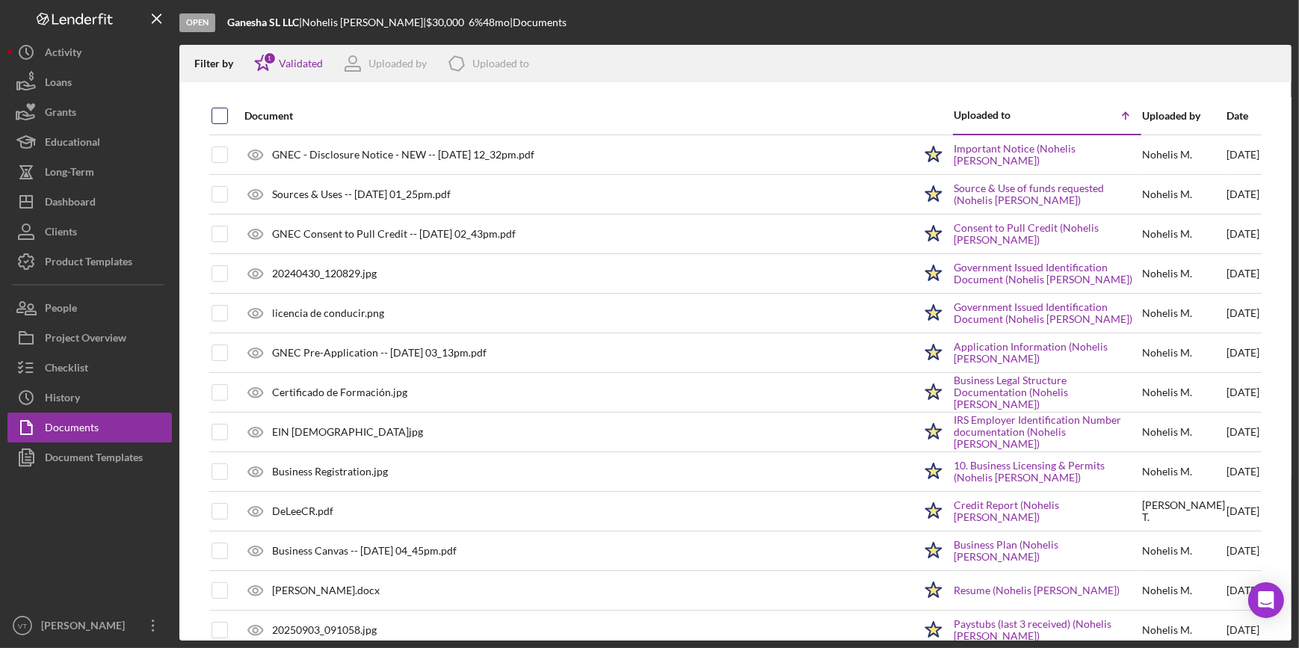
checkbox input "true"
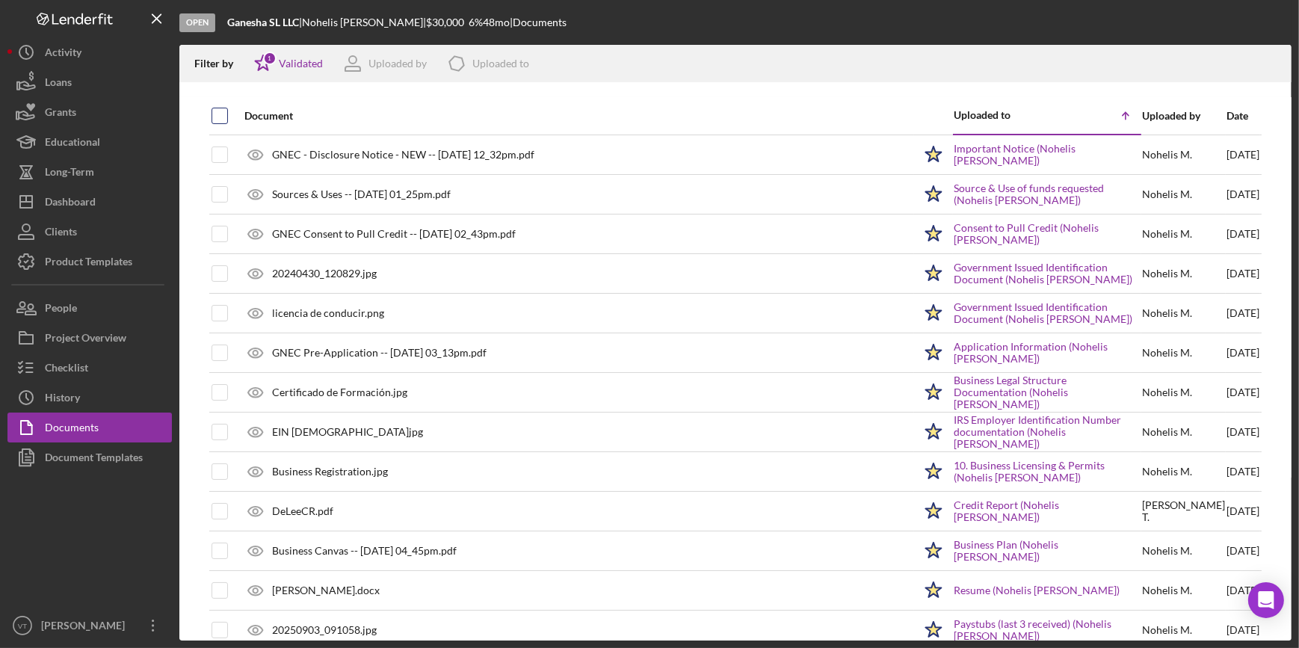
checkbox input "true"
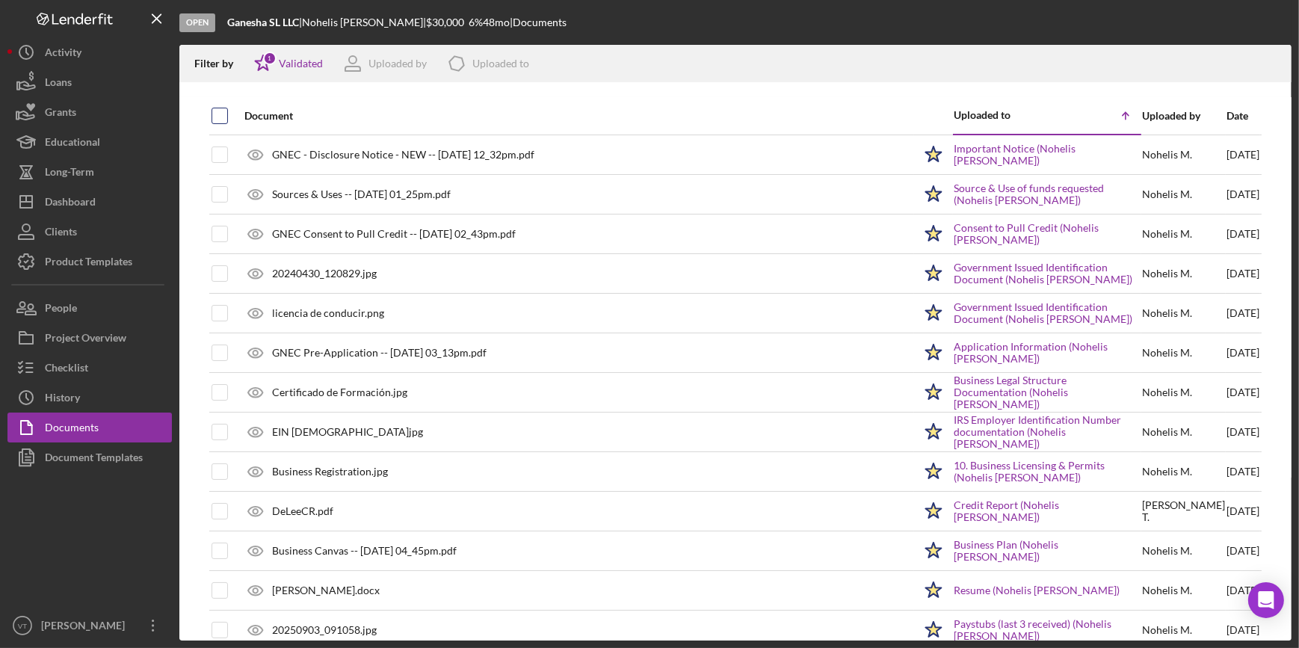
checkbox input "true"
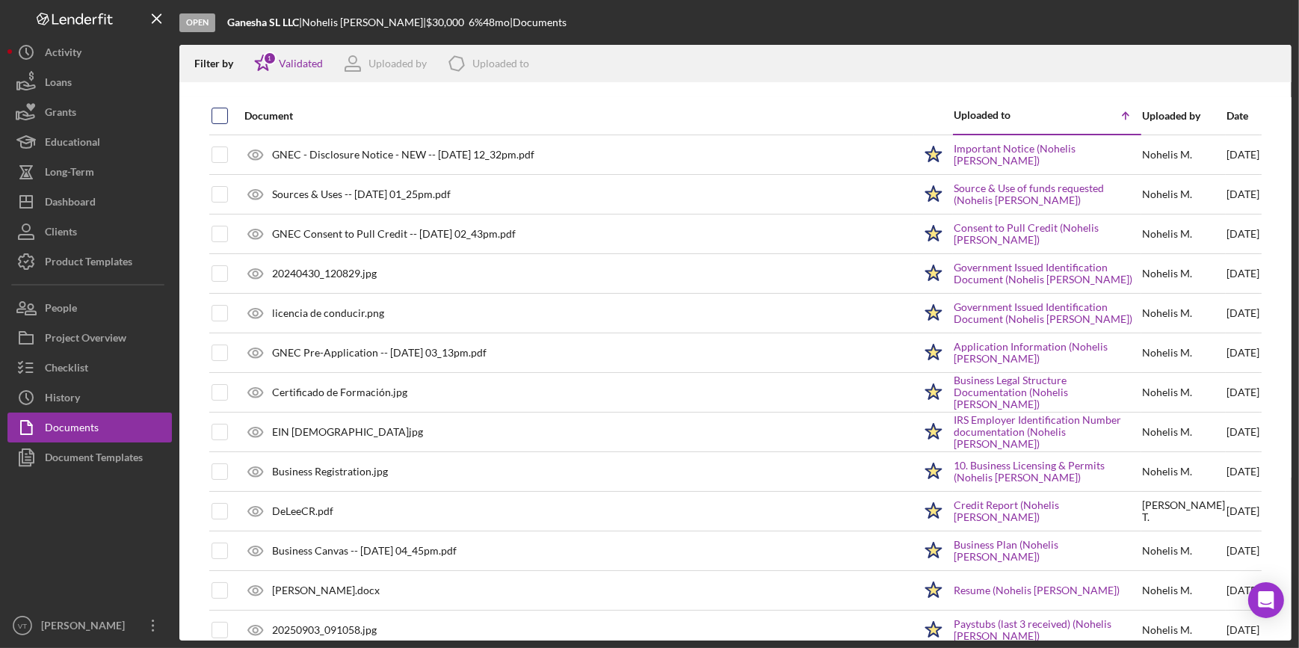
checkbox input "true"
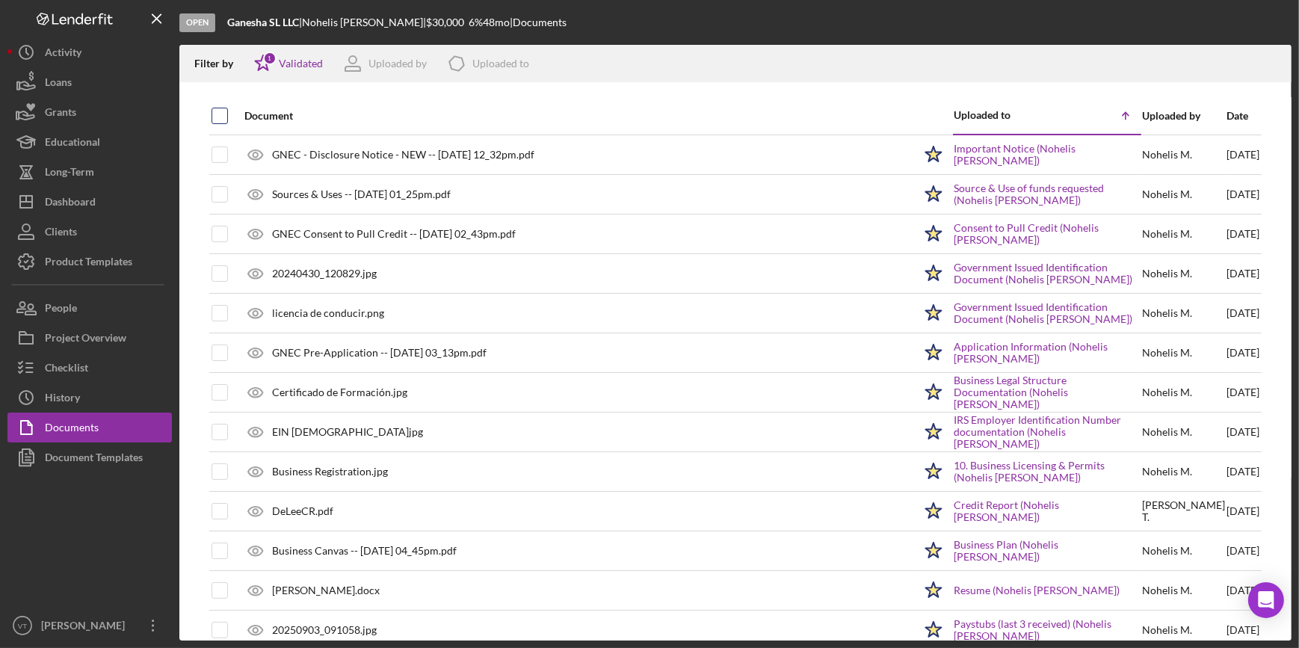
checkbox input "true"
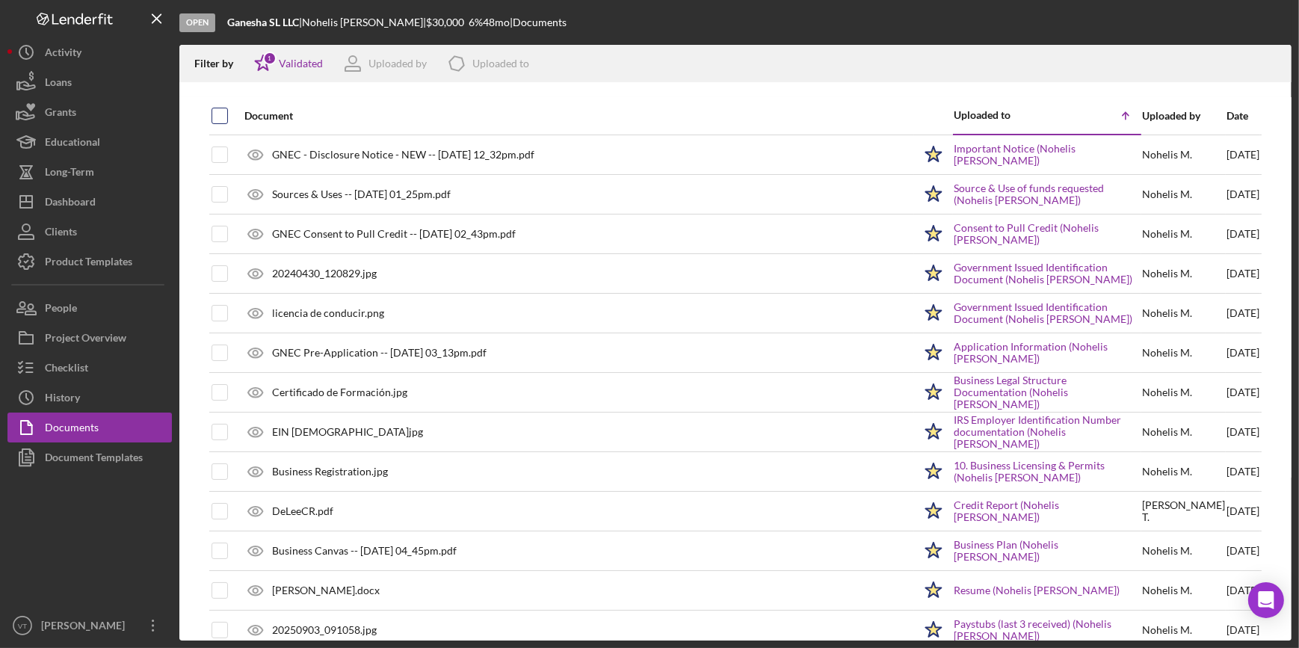
checkbox input "true"
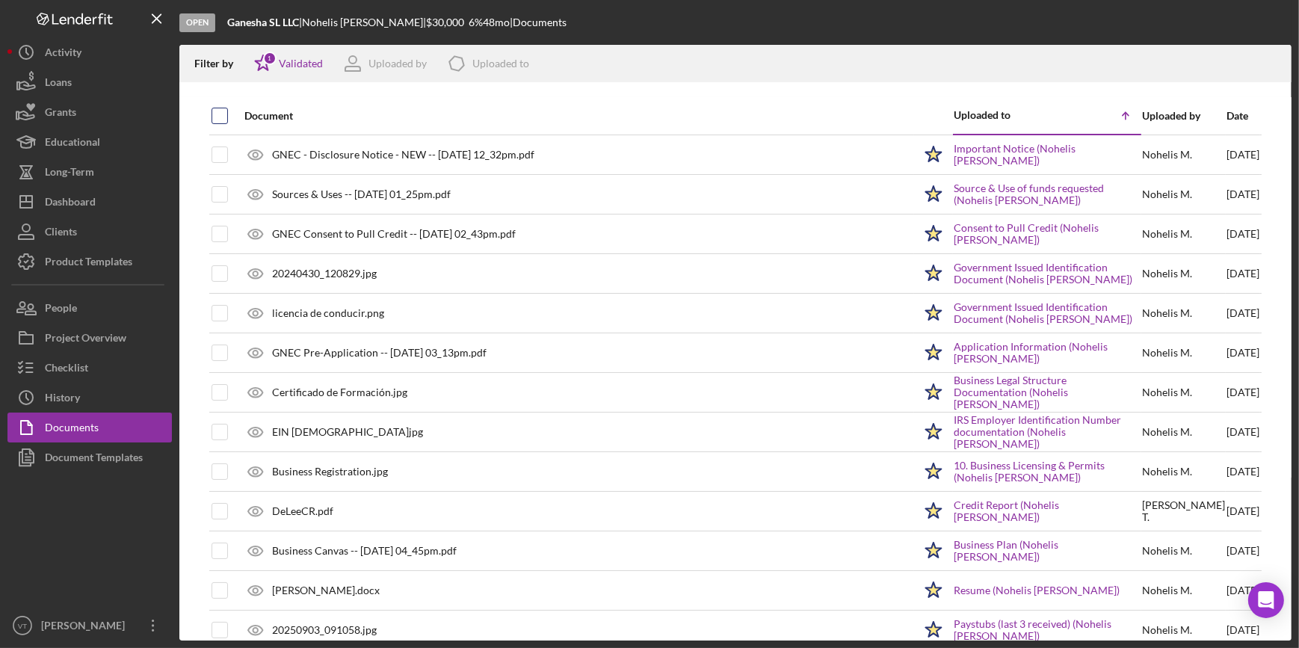
checkbox input "true"
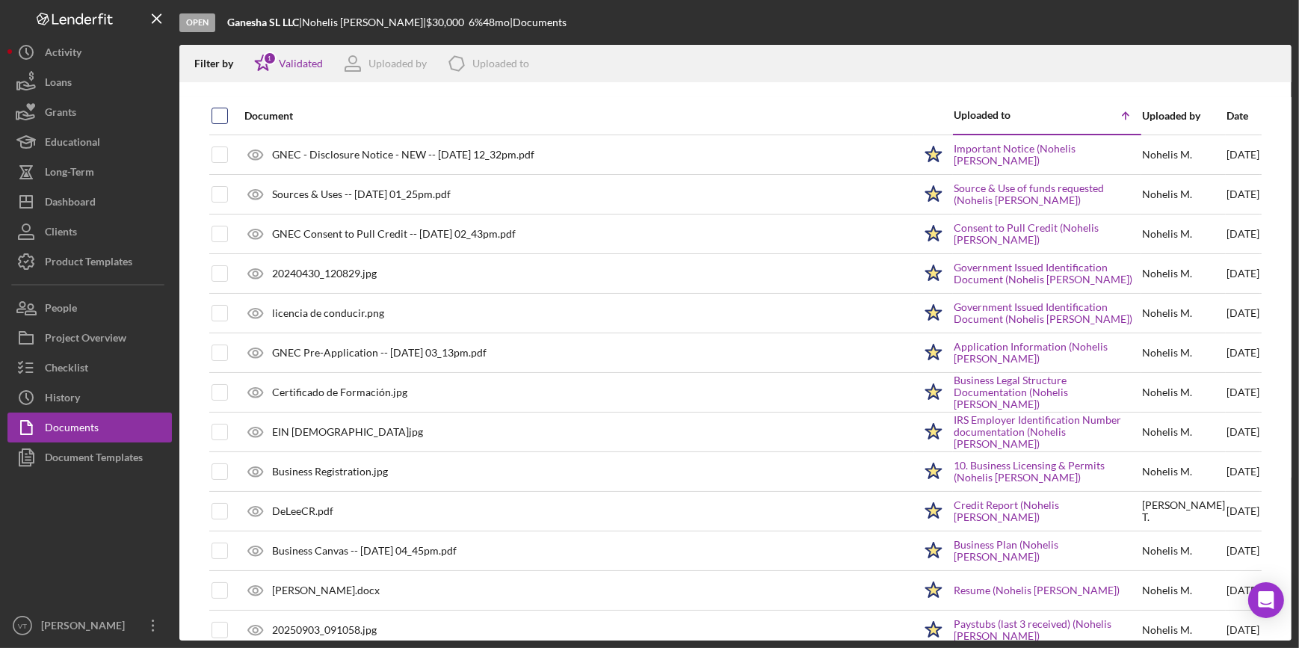
checkbox input "true"
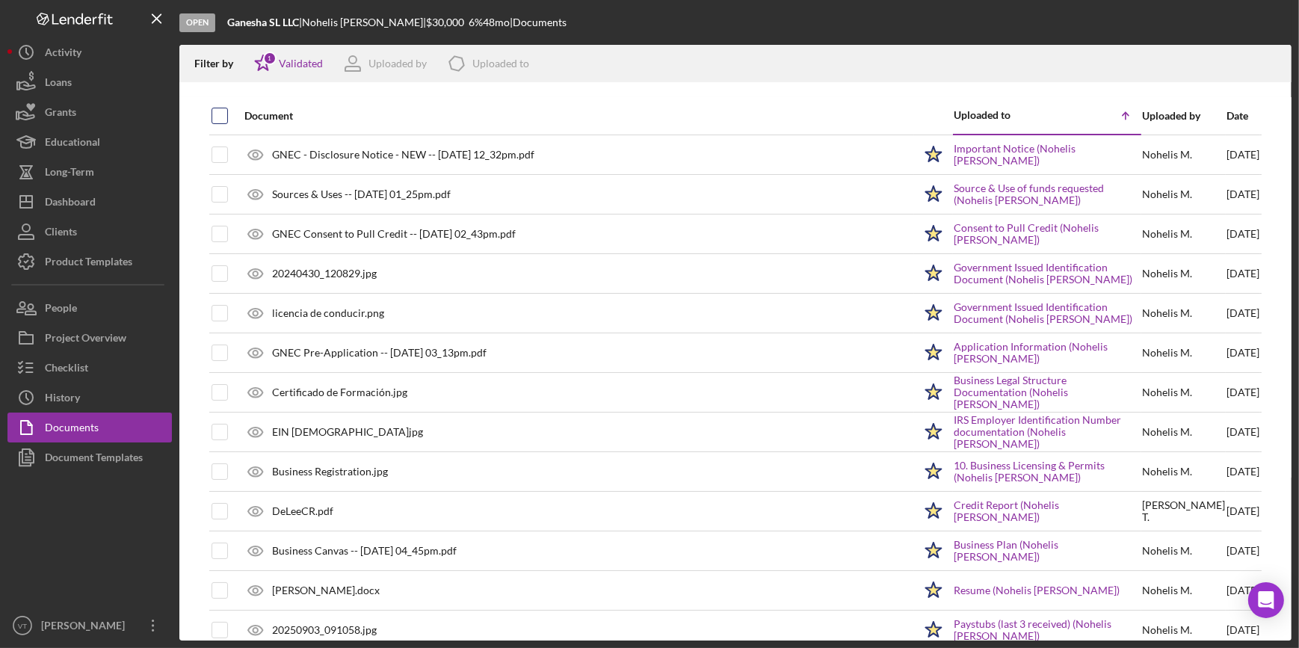
checkbox input "true"
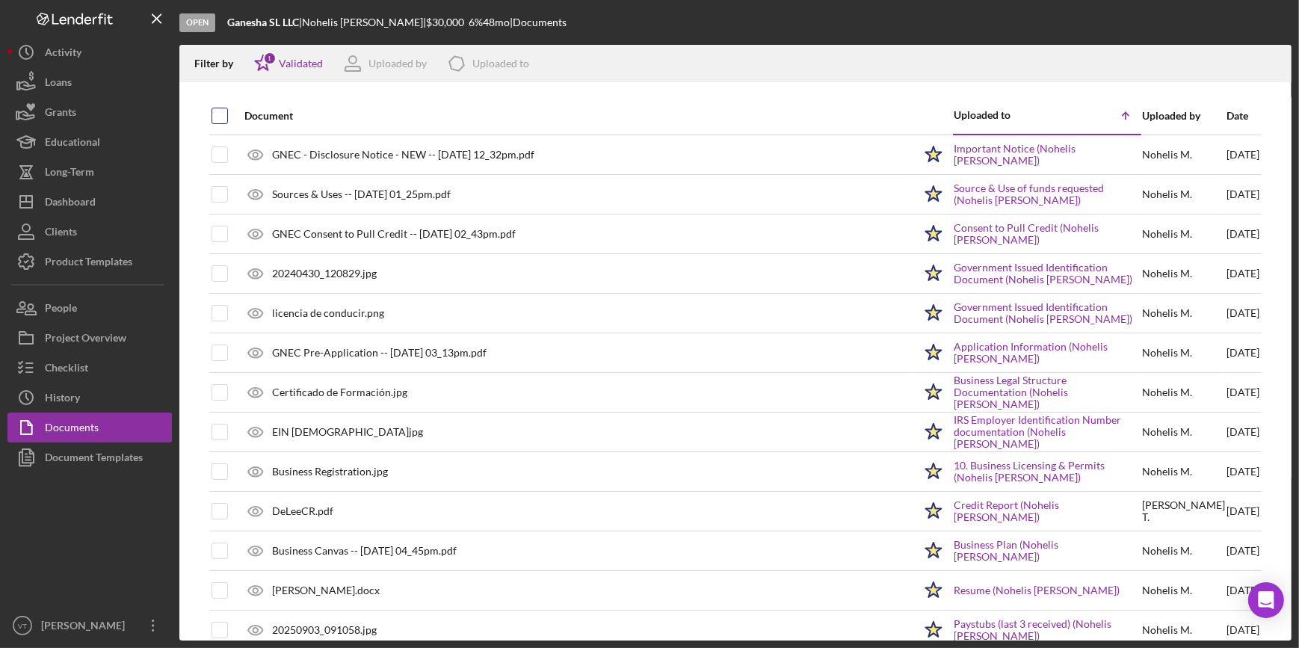
checkbox input "true"
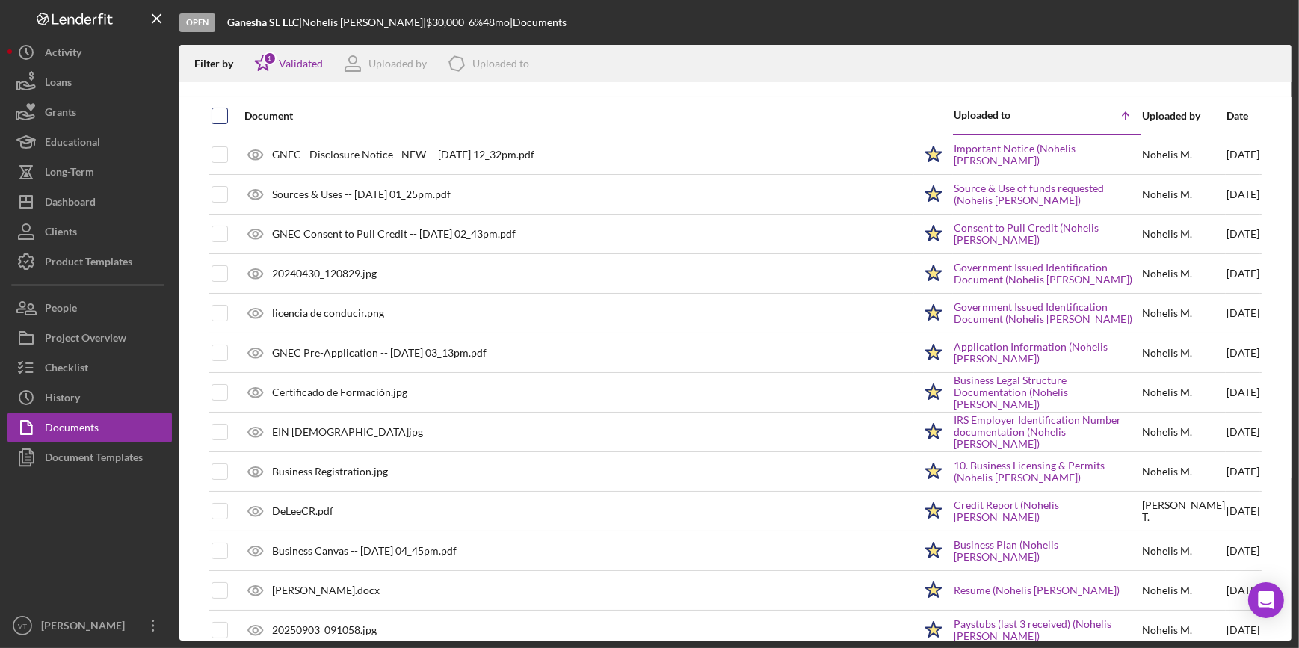
checkbox input "true"
click at [1272, 60] on icon "Icon/Download" at bounding box center [1274, 64] width 34 height 34
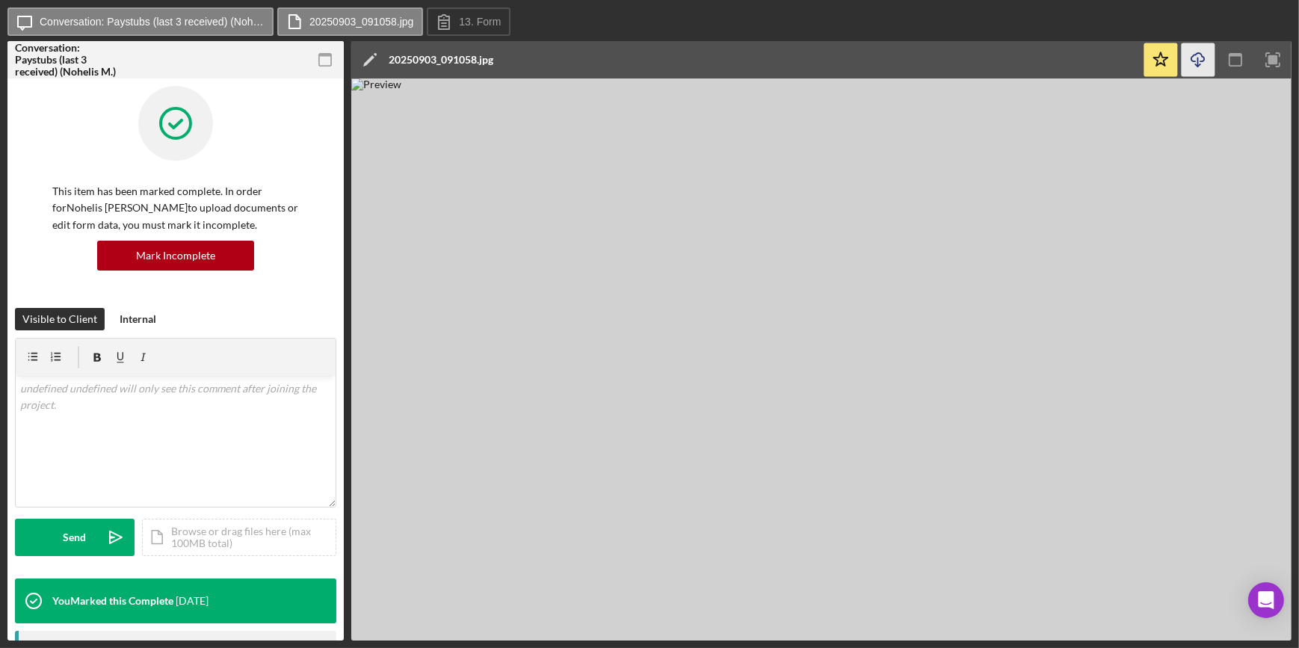
click at [1201, 52] on icon "Icon/Download" at bounding box center [1199, 60] width 34 height 34
